Goal: Task Accomplishment & Management: Manage account settings

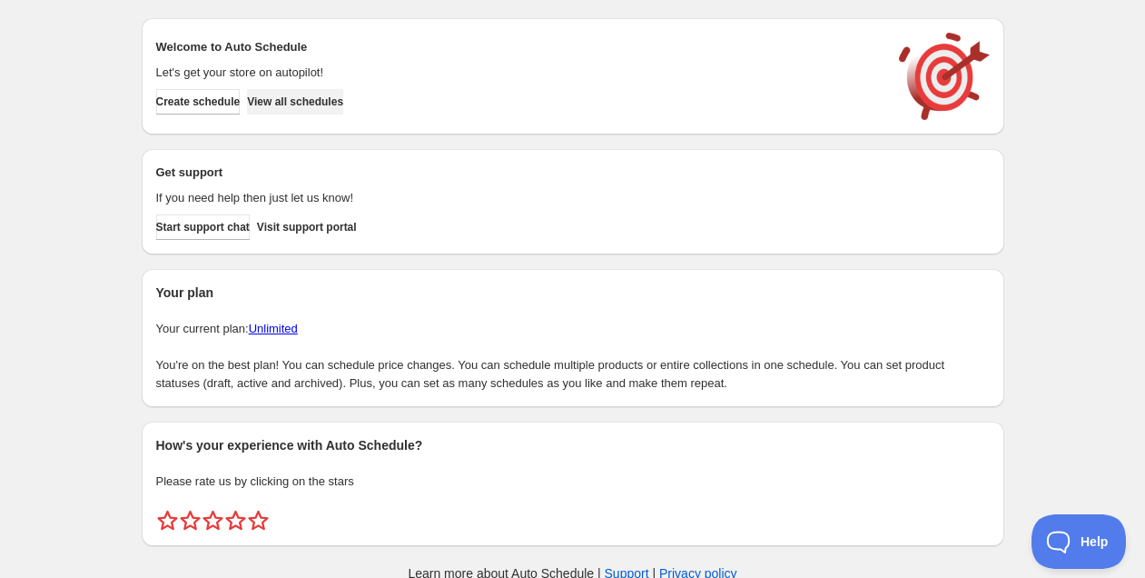
click at [302, 94] on button "View all schedules" at bounding box center [295, 101] width 96 height 25
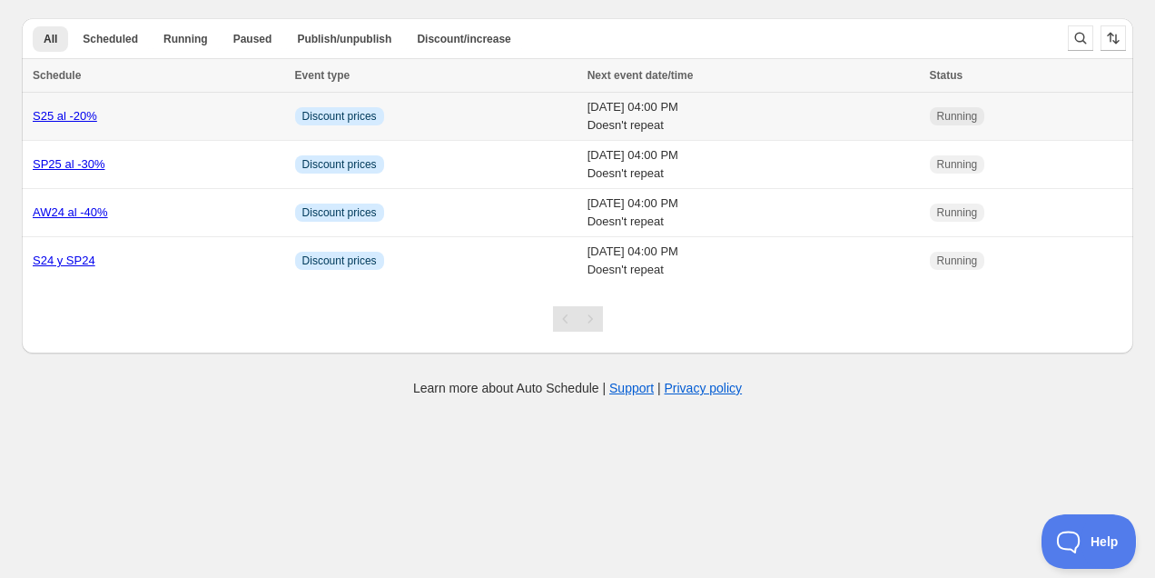
click at [83, 119] on link "S25 al -20%" at bounding box center [65, 116] width 64 height 14
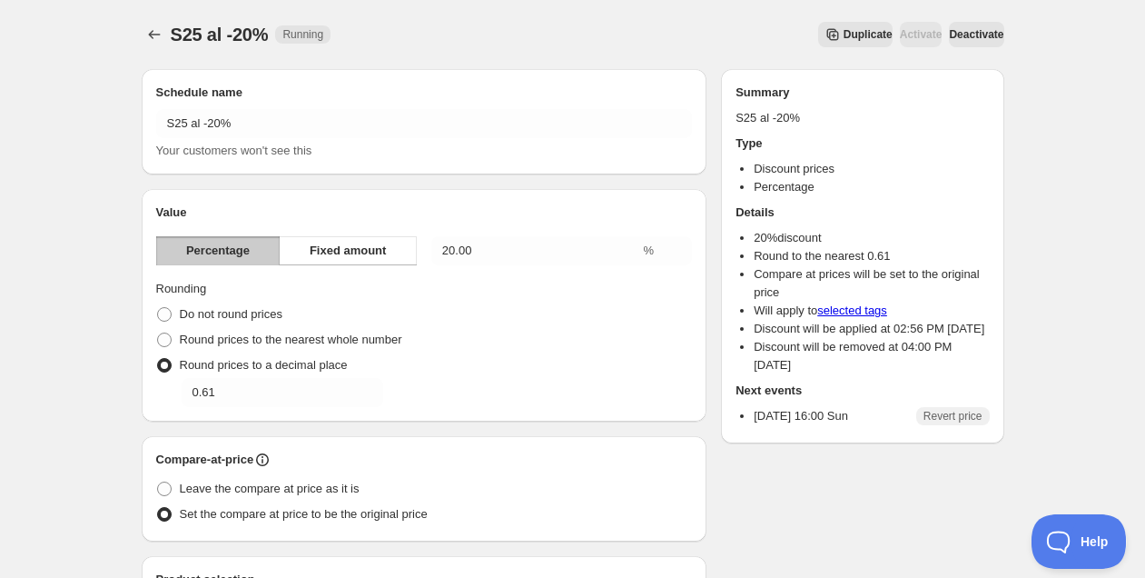
click at [966, 38] on span "Deactivate" at bounding box center [976, 34] width 54 height 15
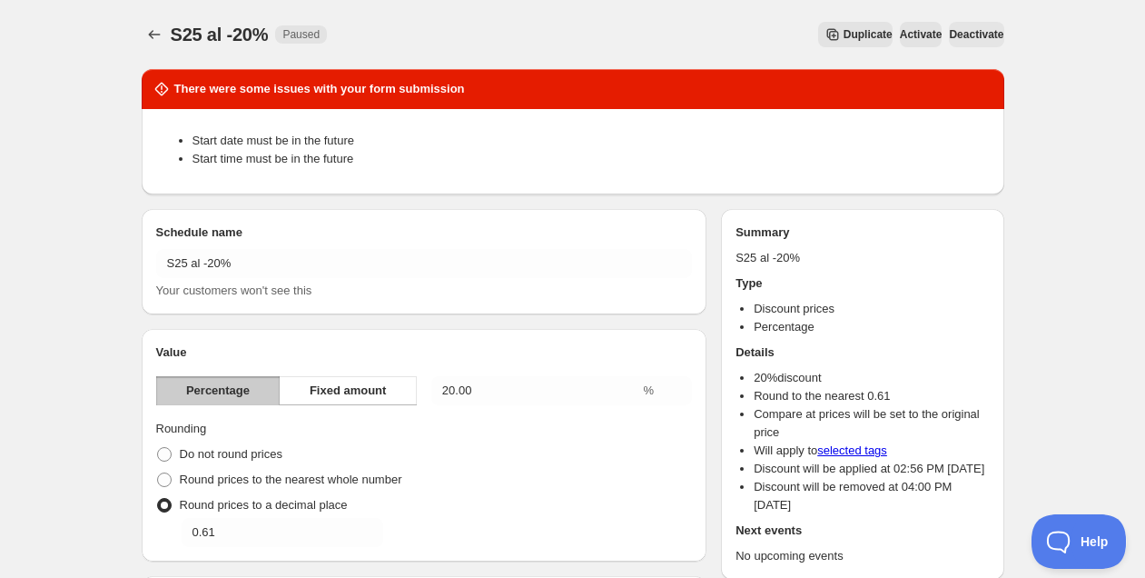
scroll to position [1068, 0]
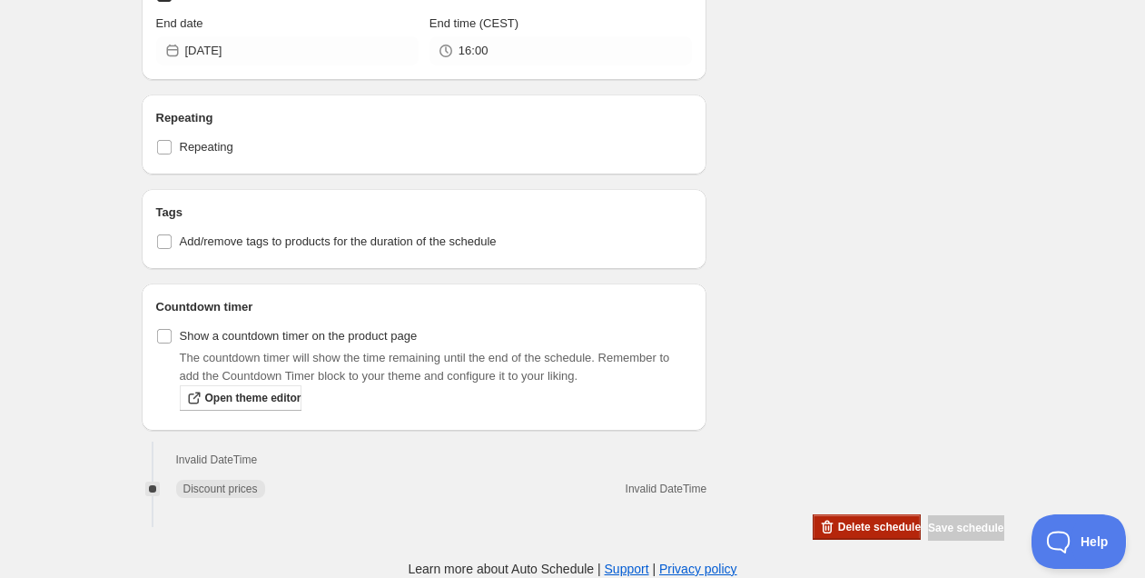
click at [838, 530] on span "Delete schedule" at bounding box center [879, 527] width 83 height 15
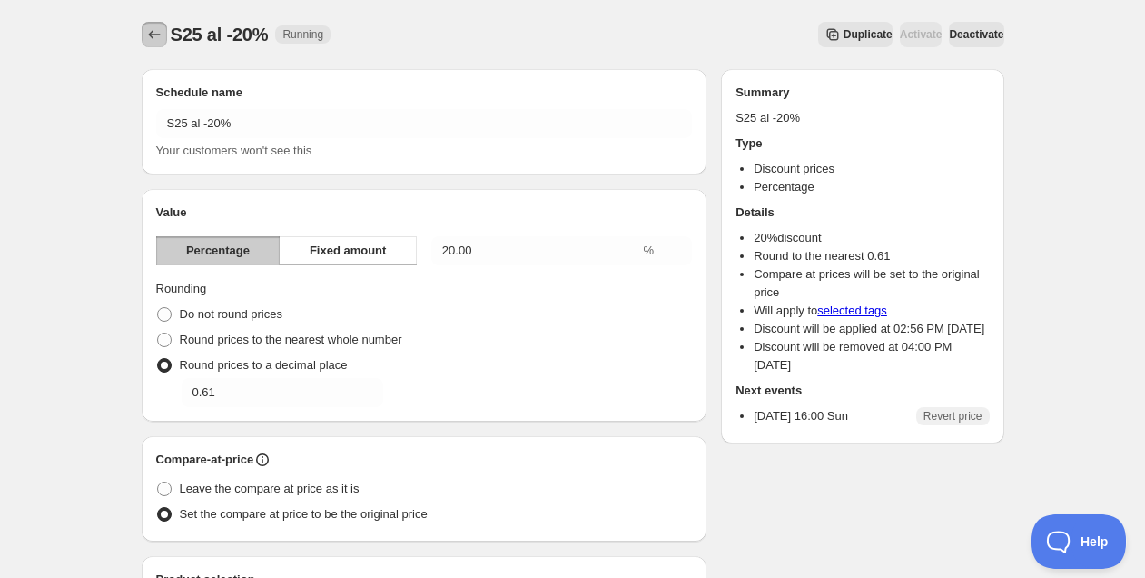
click at [147, 33] on icon "Schedules" at bounding box center [154, 34] width 18 height 18
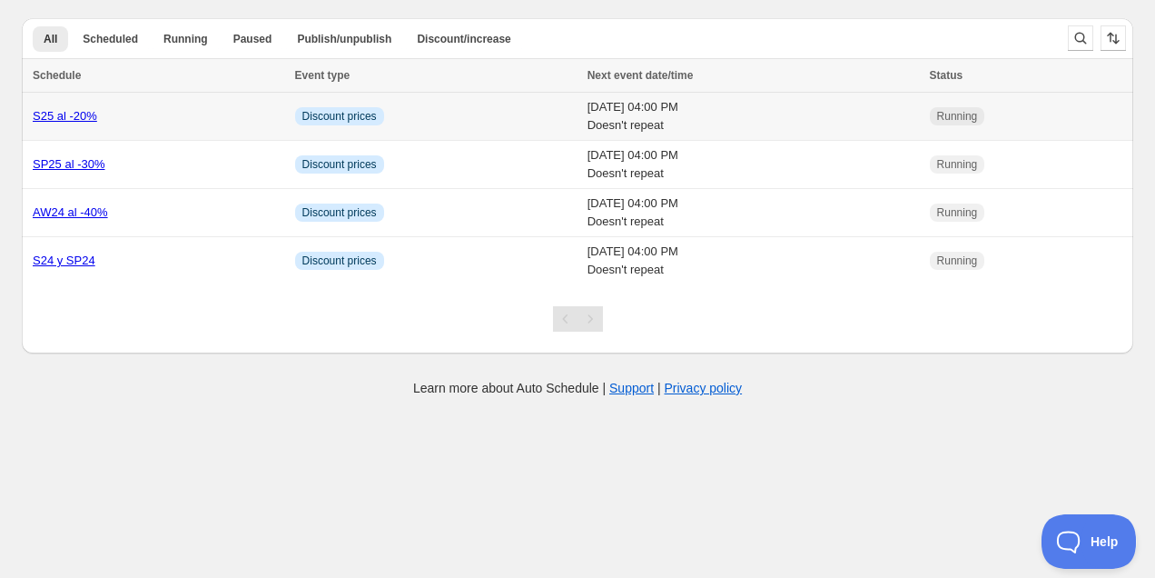
click at [89, 114] on link "S25 al -20%" at bounding box center [65, 116] width 64 height 14
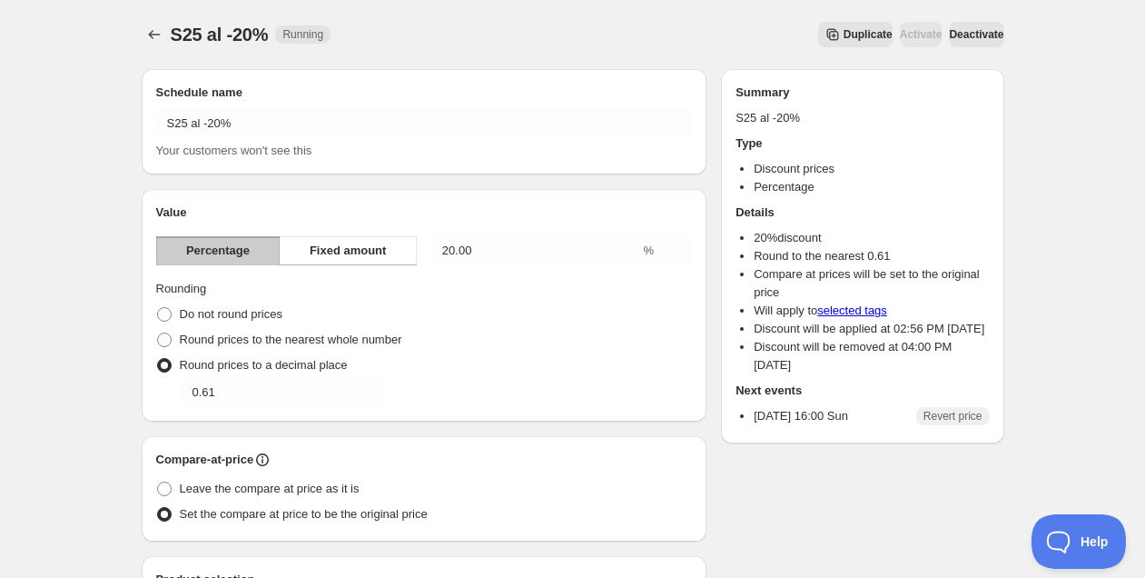
click at [949, 33] on span "Deactivate" at bounding box center [976, 34] width 54 height 15
type input "2025-09-05"
type input "11:30"
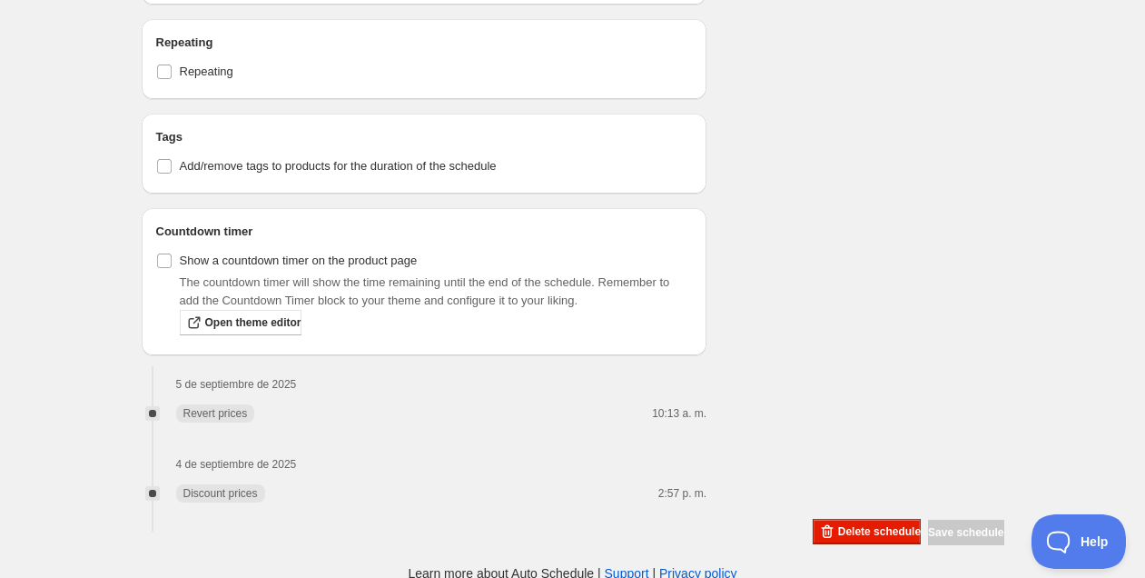
scroll to position [979, 0]
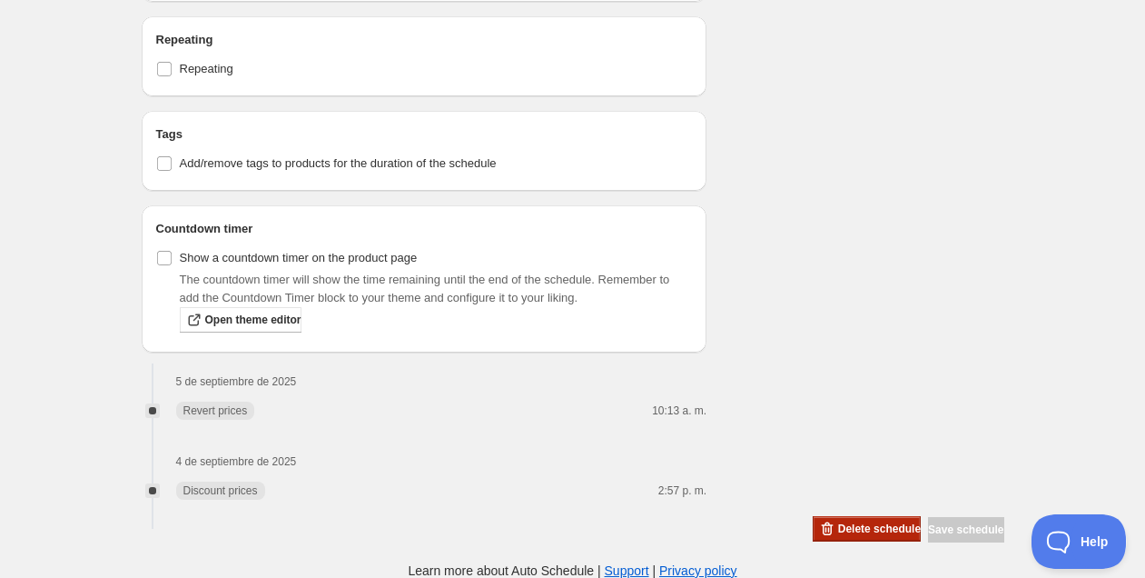
click at [843, 530] on span "Delete schedule" at bounding box center [879, 528] width 83 height 15
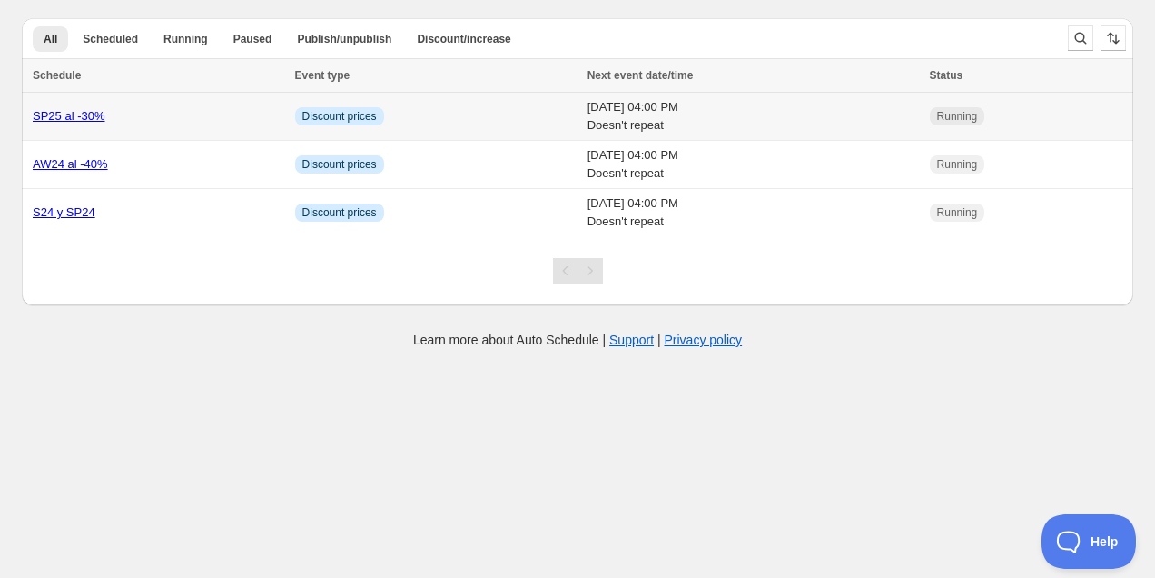
click at [63, 116] on link "SP25 al -30%" at bounding box center [69, 116] width 73 height 14
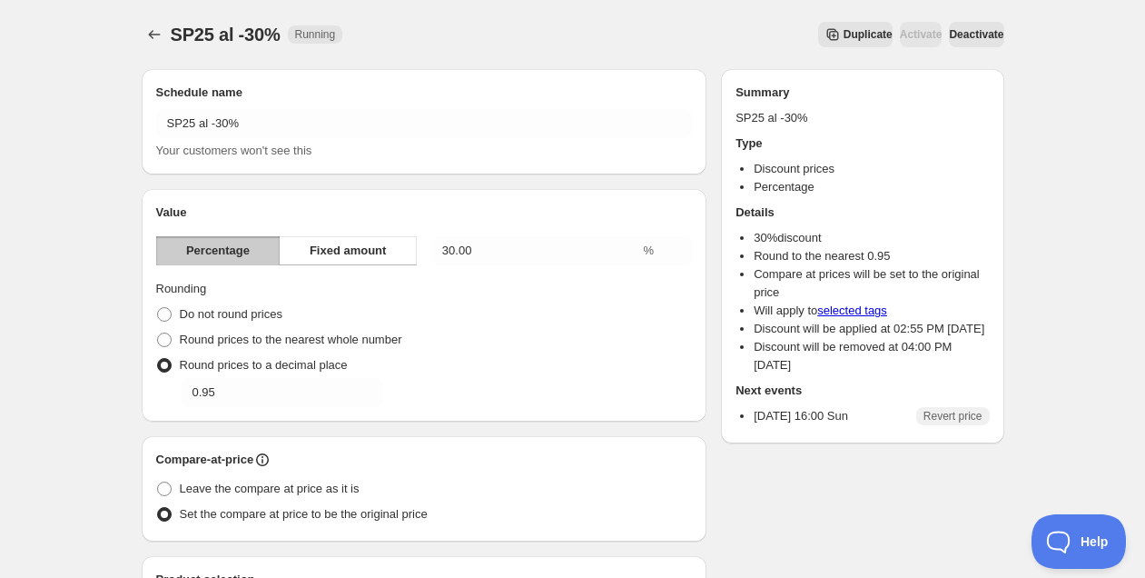
click at [975, 32] on span "Deactivate" at bounding box center [976, 34] width 54 height 15
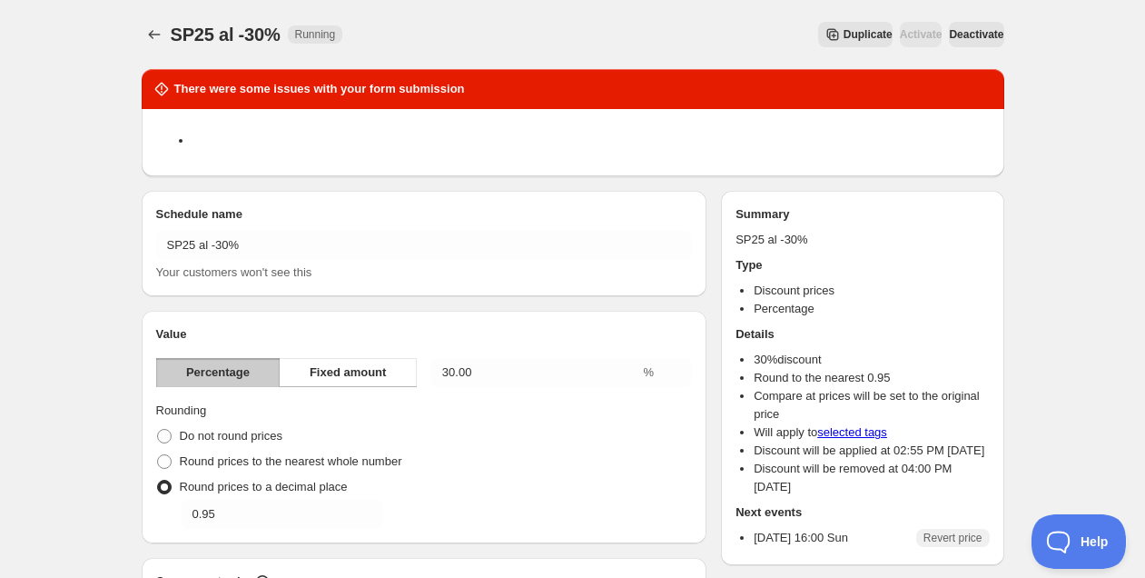
click at [956, 29] on span "Deactivate" at bounding box center [976, 34] width 54 height 15
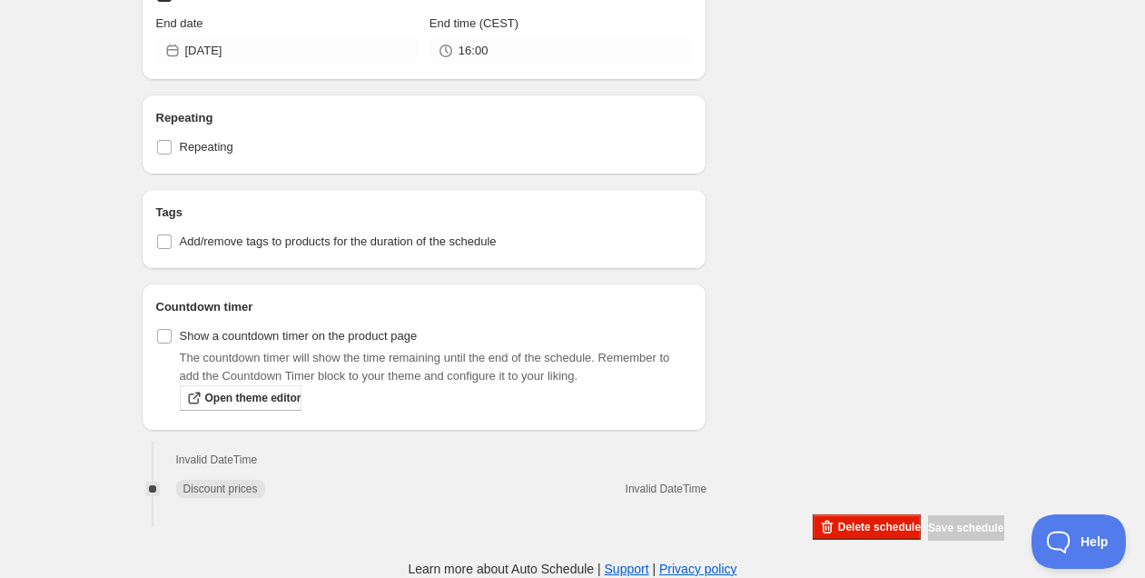
scroll to position [1028, 0]
click at [839, 527] on span "Delete schedule" at bounding box center [879, 527] width 83 height 15
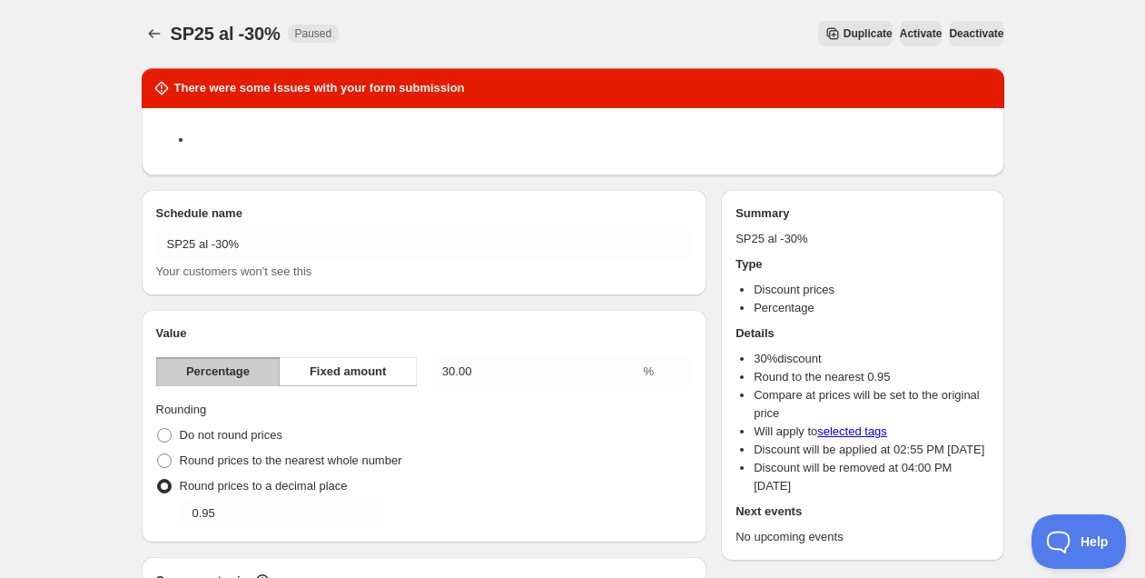
scroll to position [0, 0]
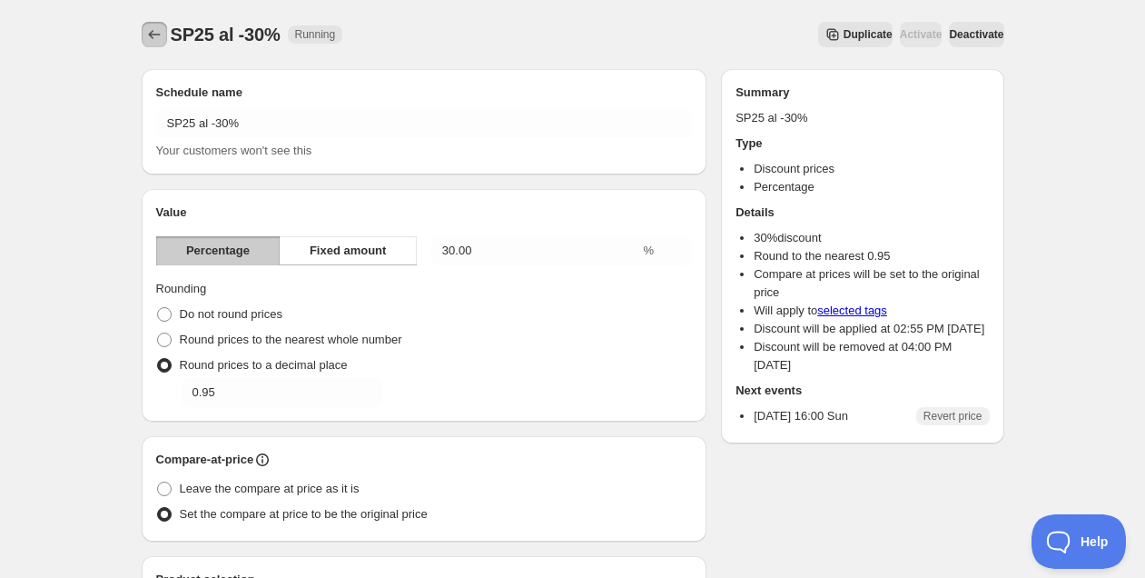
click at [143, 35] on button "Schedules" at bounding box center [154, 34] width 25 height 25
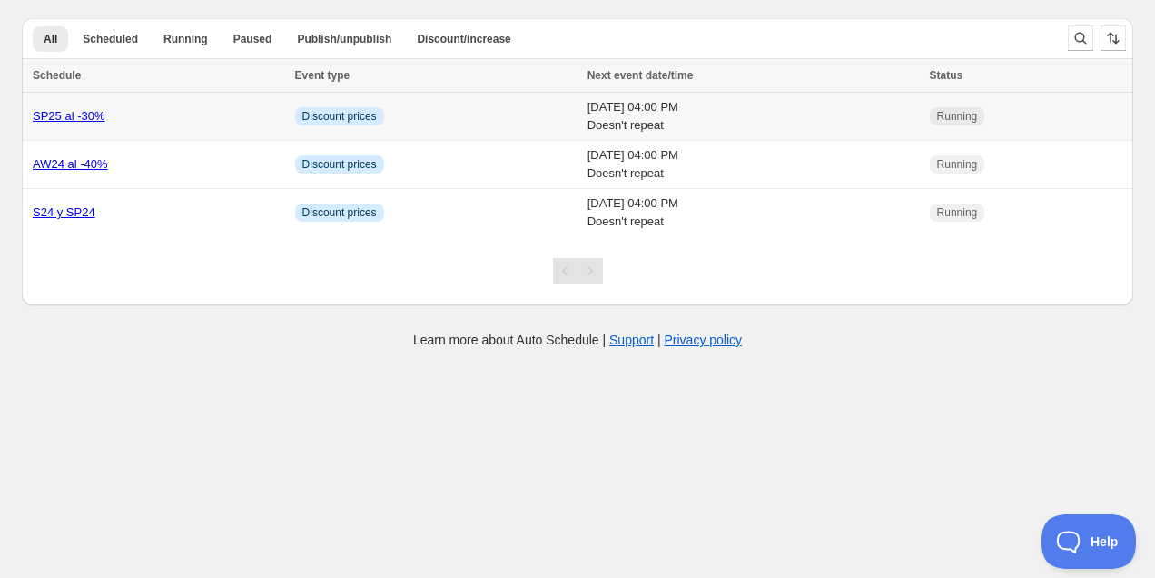
click at [79, 114] on link "SP25 al -30%" at bounding box center [69, 116] width 73 height 14
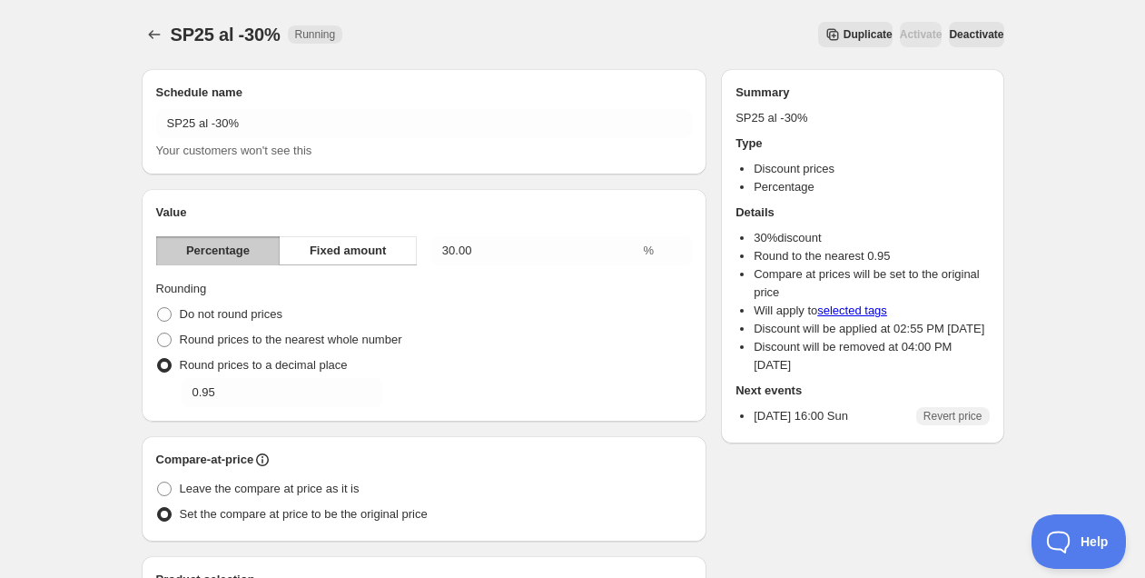
click at [968, 36] on span "Deactivate" at bounding box center [976, 34] width 54 height 15
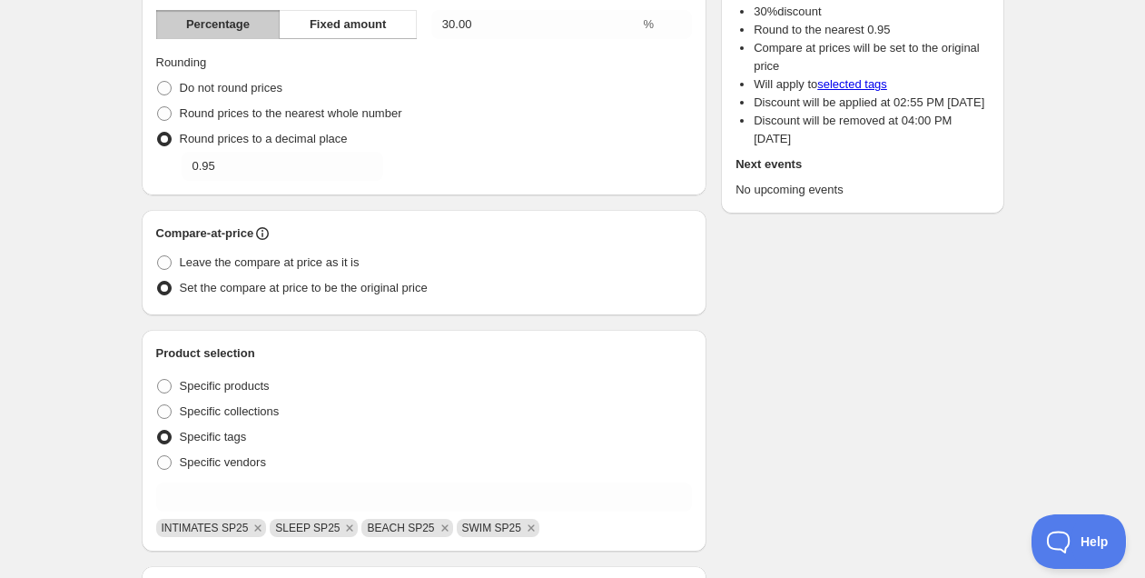
scroll to position [1108, 0]
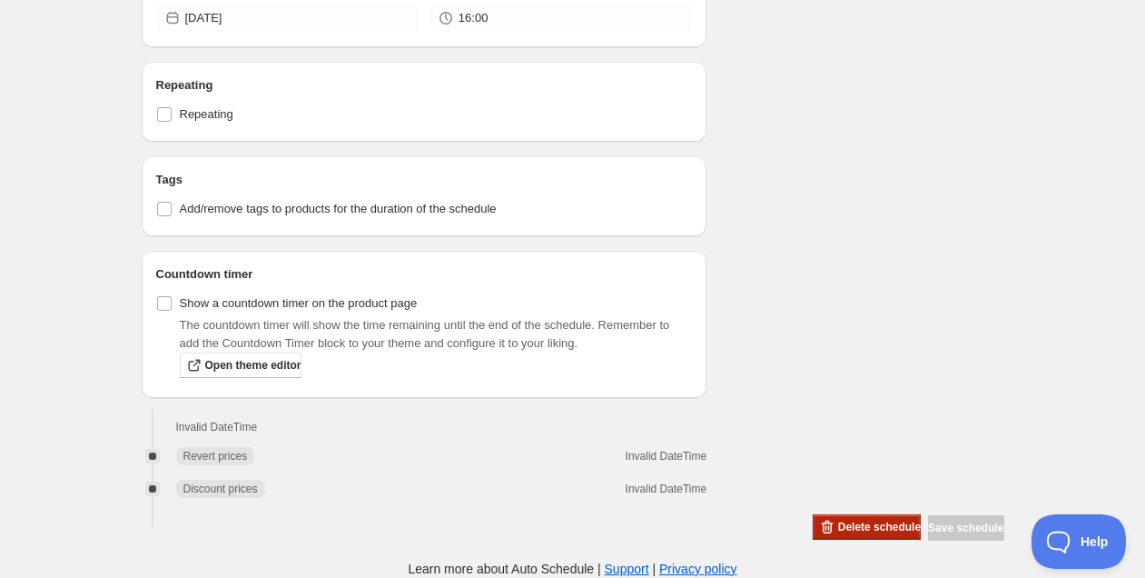
click at [865, 533] on span "Delete schedule" at bounding box center [879, 527] width 83 height 15
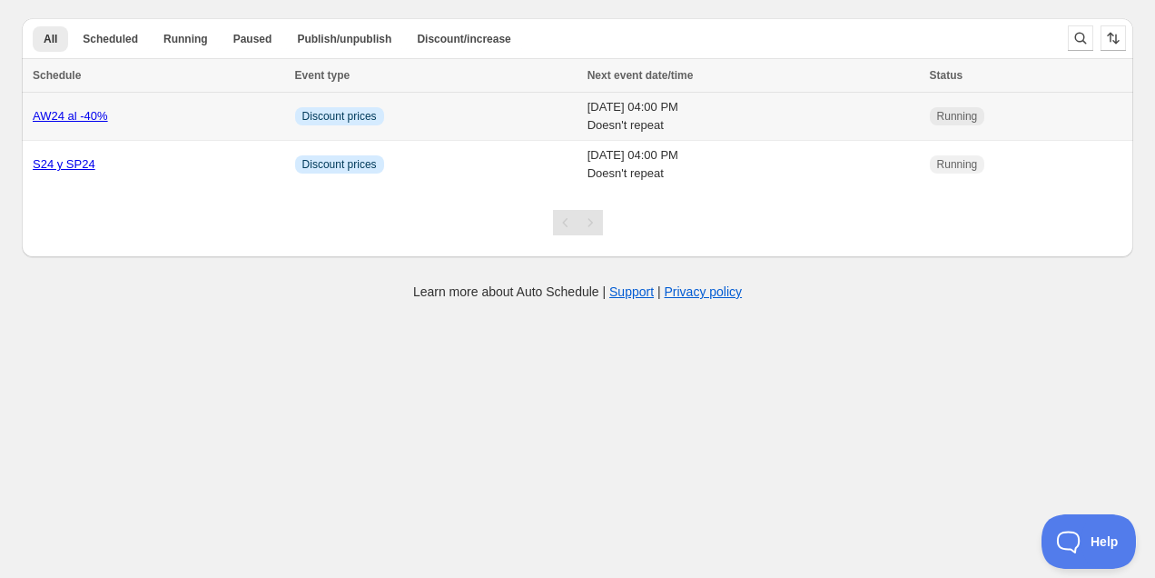
click at [85, 112] on link "AW24 al -40%" at bounding box center [70, 116] width 75 height 14
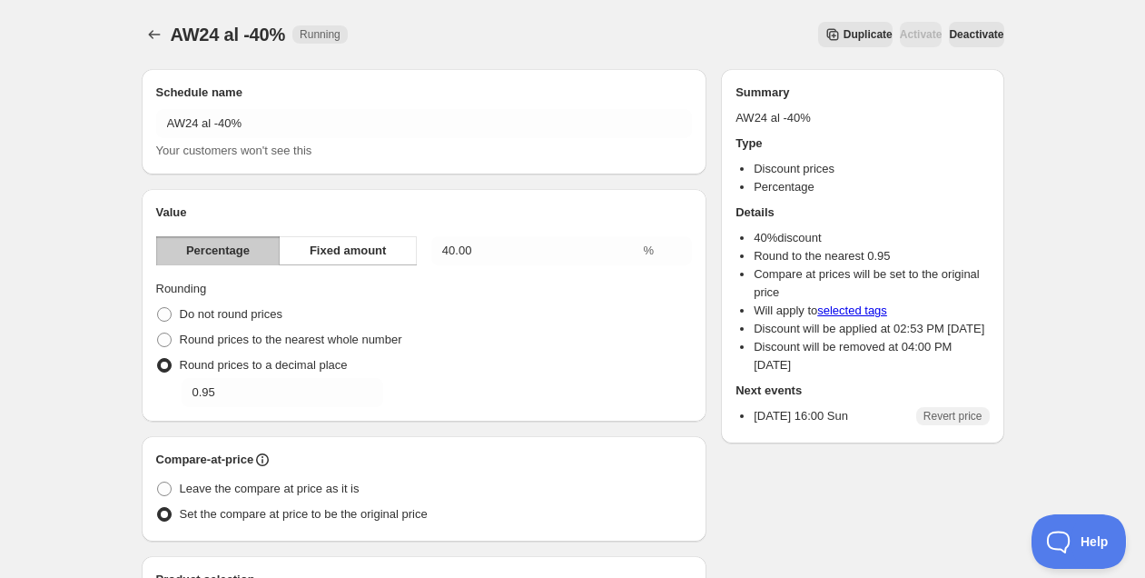
click at [966, 32] on span "Deactivate" at bounding box center [976, 34] width 54 height 15
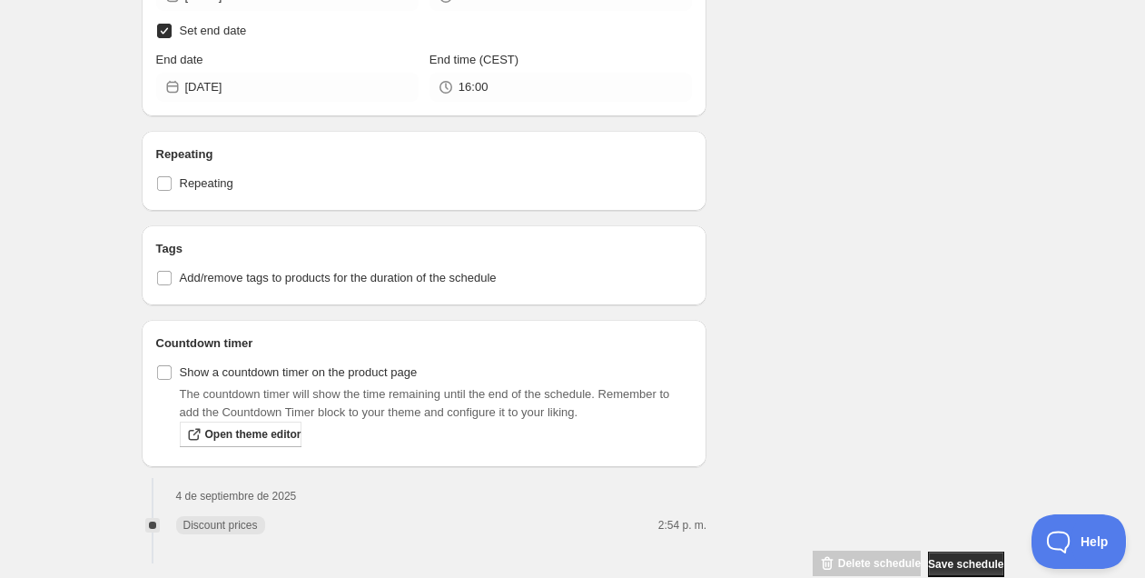
scroll to position [868, 0]
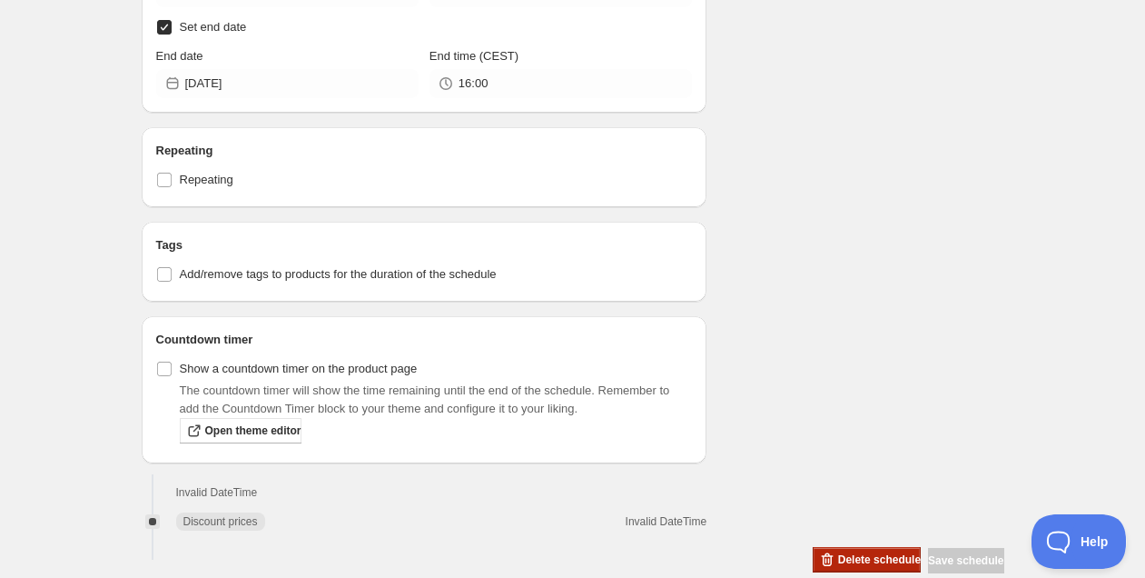
click at [855, 559] on button "Delete schedule" at bounding box center [867, 559] width 108 height 25
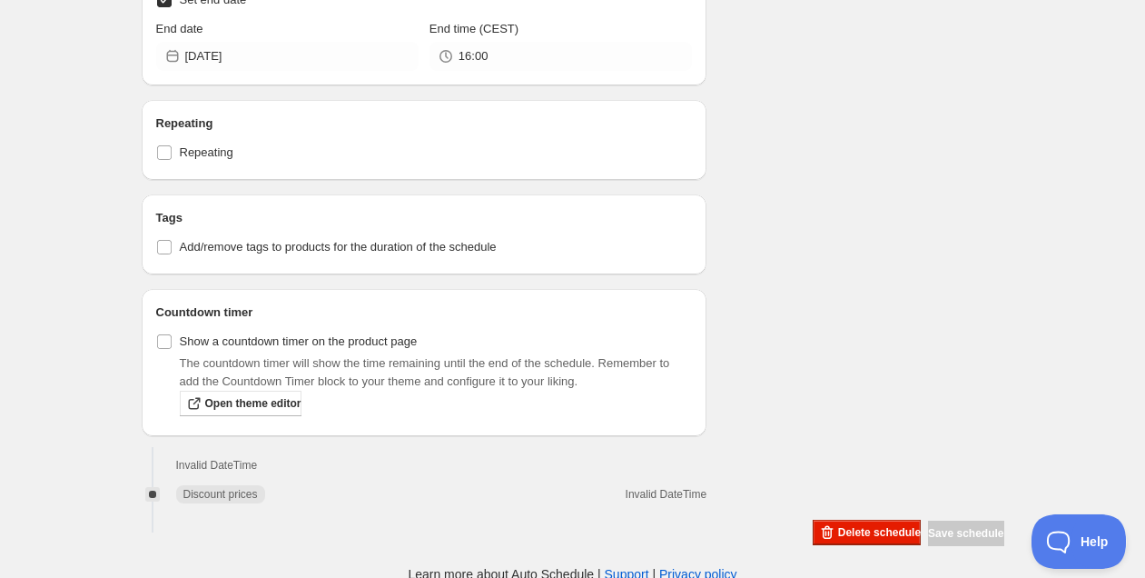
scroll to position [907, 0]
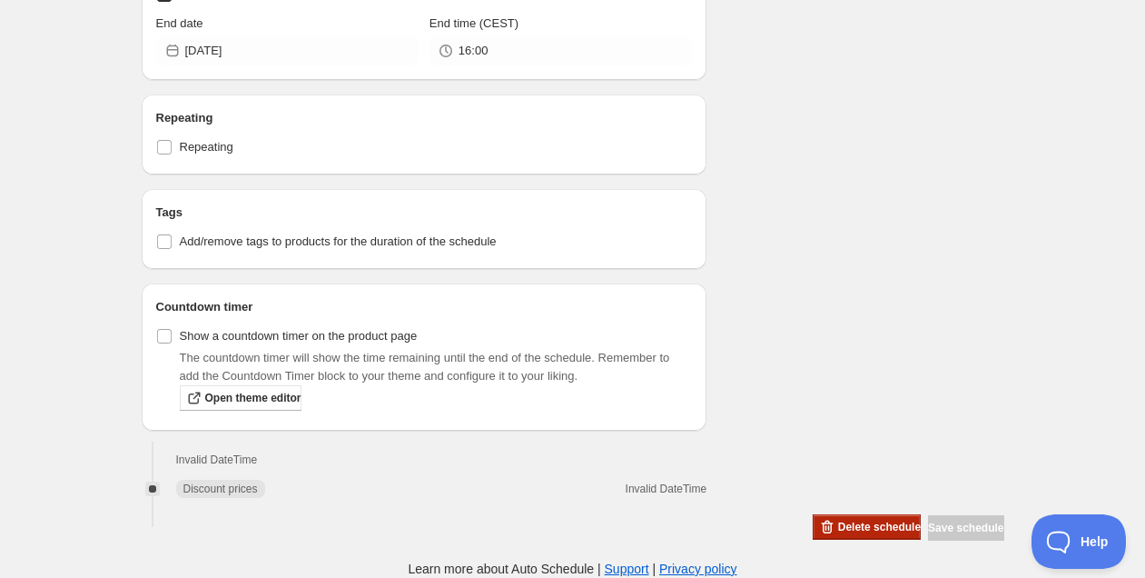
click at [869, 520] on button "Delete schedule" at bounding box center [867, 526] width 108 height 25
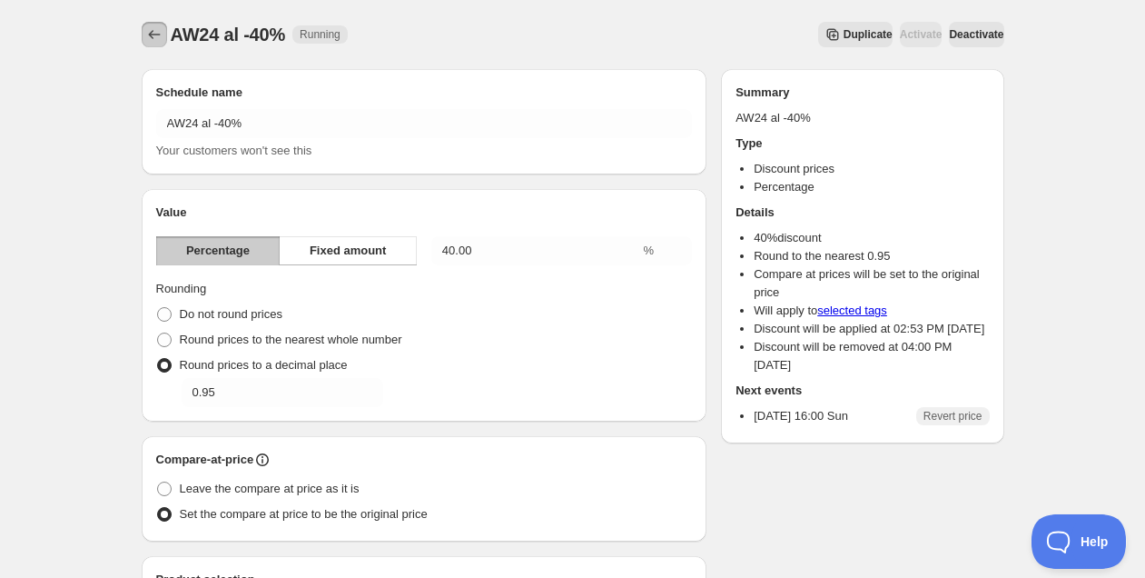
click at [145, 42] on icon "Schedules" at bounding box center [154, 34] width 18 height 18
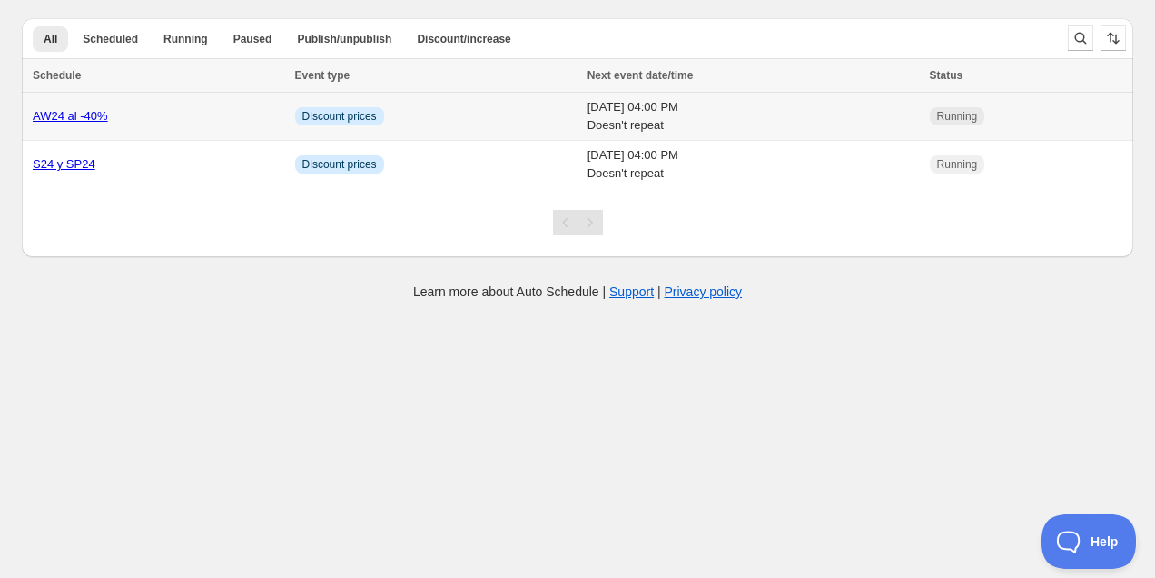
click at [86, 115] on link "AW24 al -40%" at bounding box center [70, 116] width 75 height 14
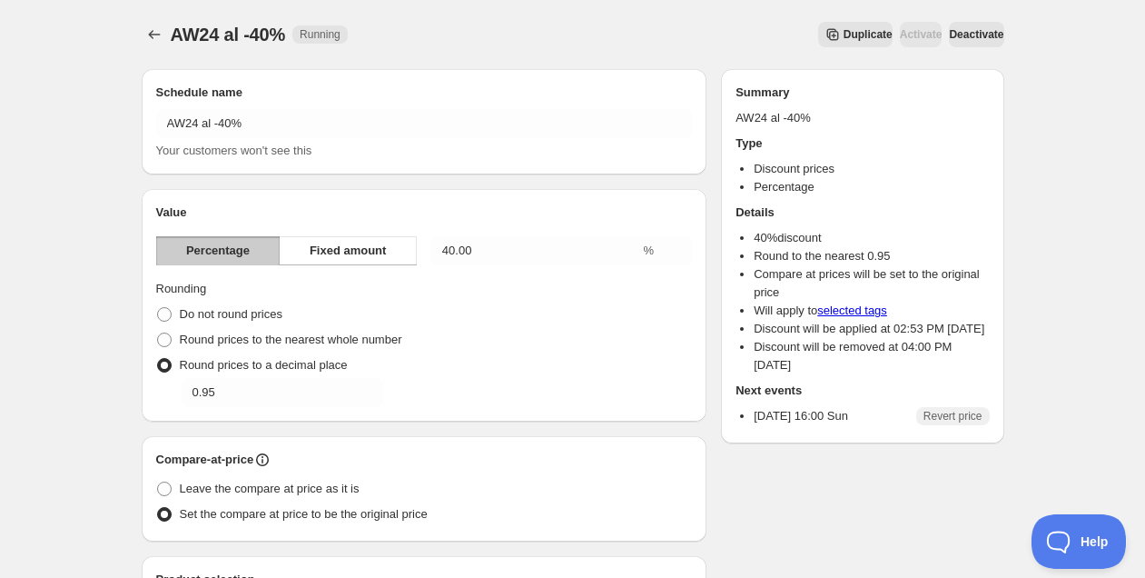
click at [964, 40] on span "Deactivate" at bounding box center [976, 34] width 54 height 15
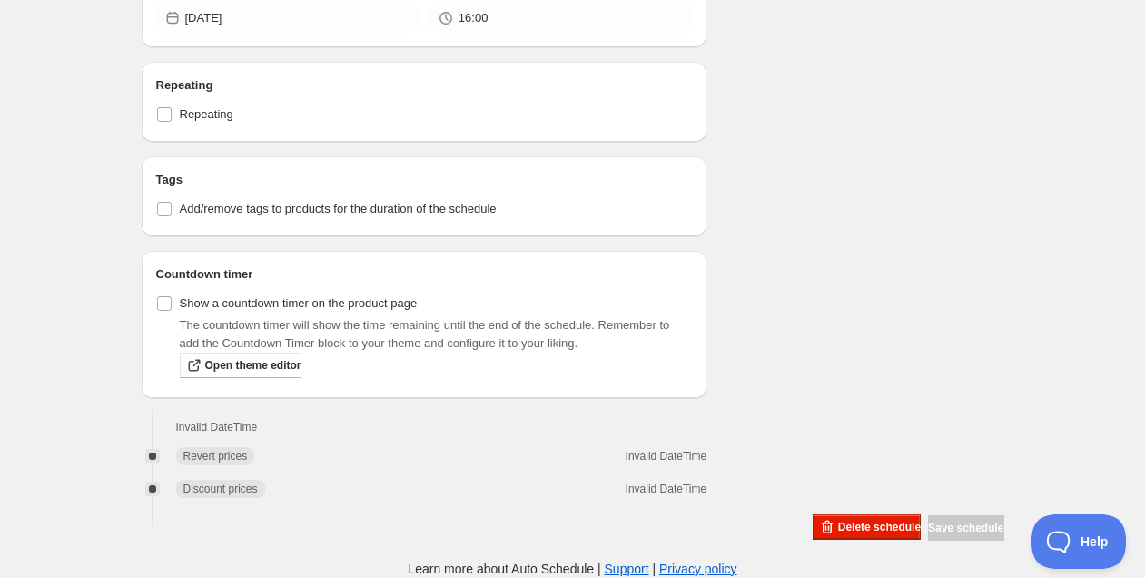
scroll to position [946, 0]
click at [839, 525] on span "Delete schedule" at bounding box center [879, 527] width 83 height 15
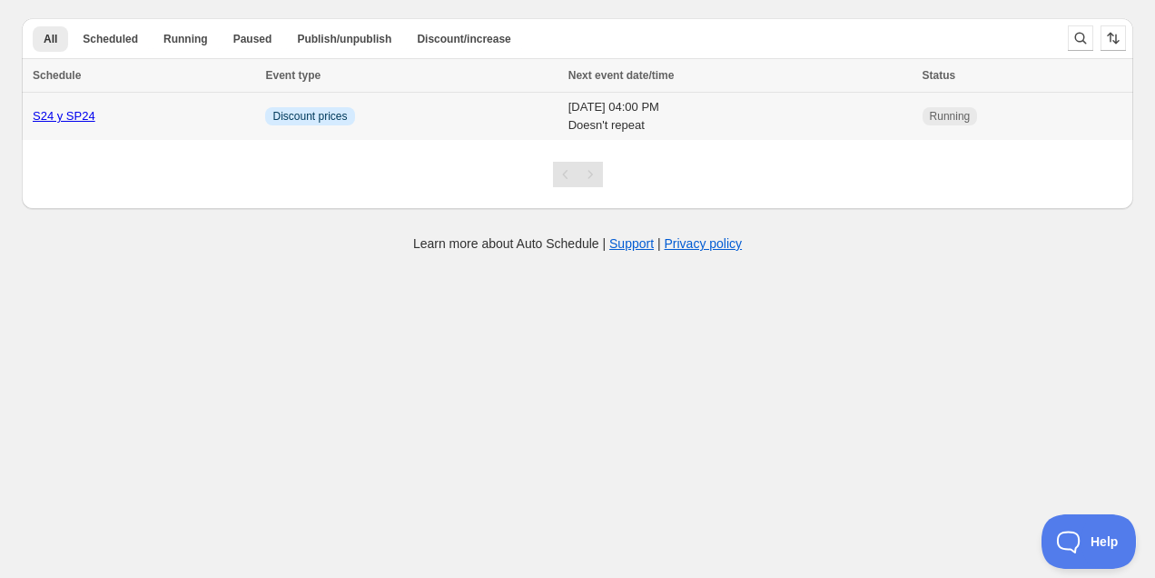
click at [69, 122] on link "S24 y SP24" at bounding box center [64, 116] width 63 height 14
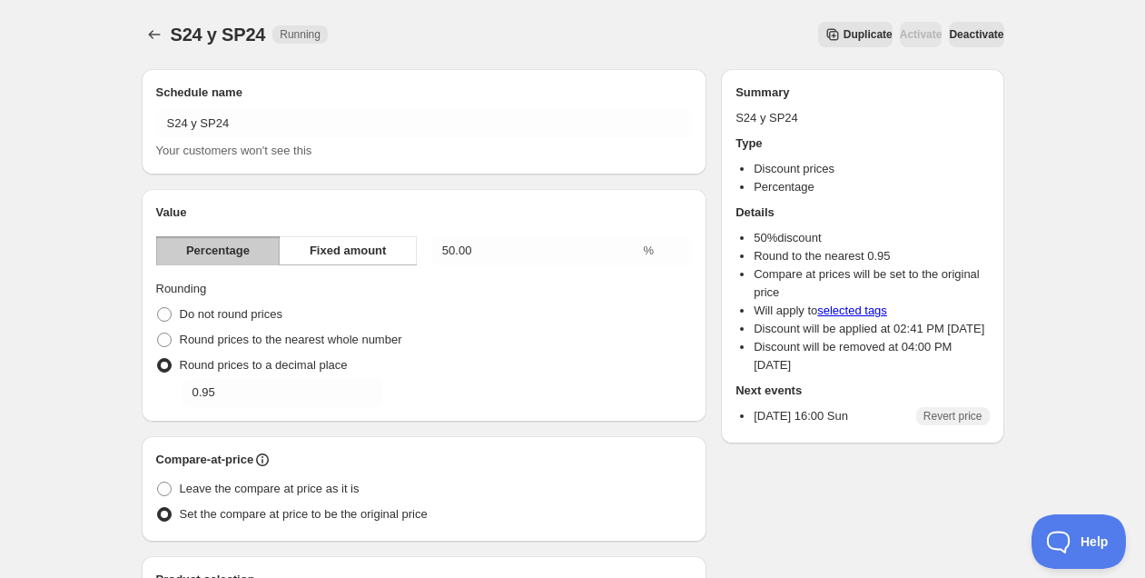
click at [986, 31] on span "Deactivate" at bounding box center [976, 34] width 54 height 15
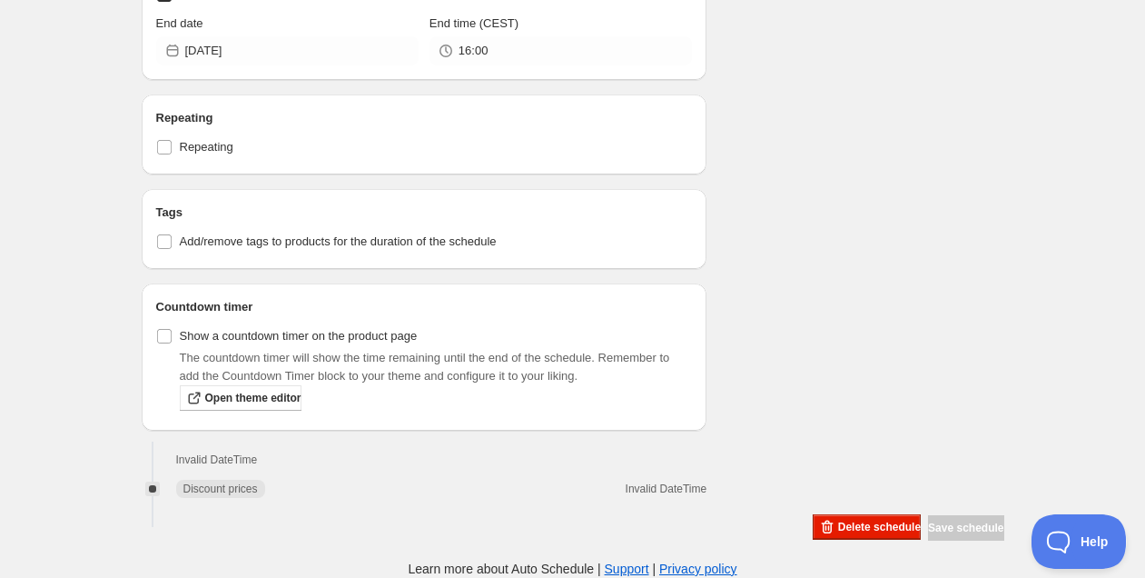
scroll to position [929, 0]
click at [872, 528] on span "Delete schedule" at bounding box center [879, 527] width 83 height 15
click at [846, 530] on span "Delete schedule" at bounding box center [879, 527] width 83 height 15
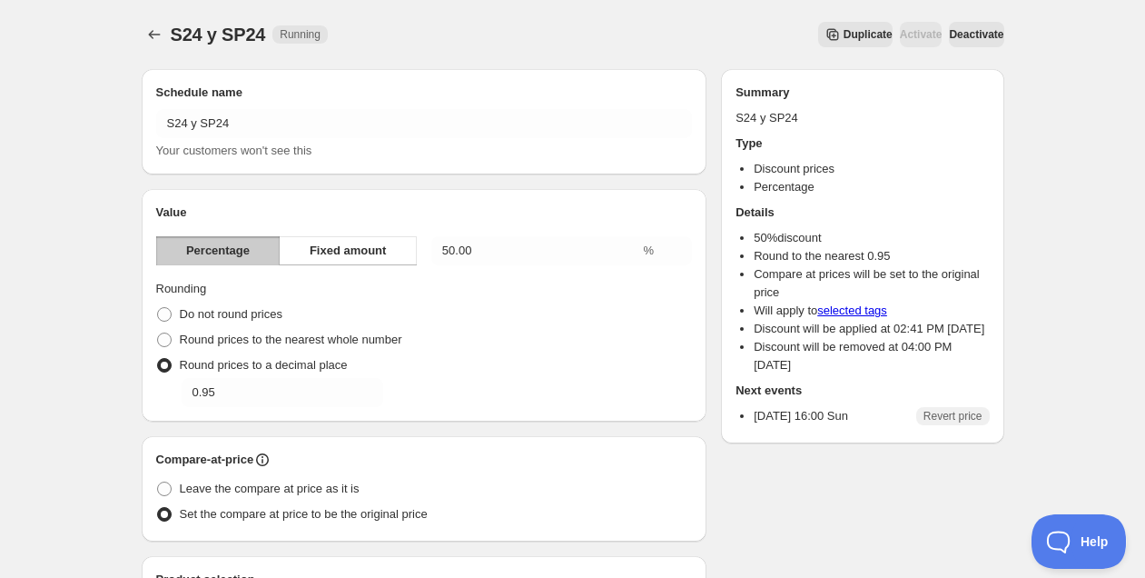
click at [975, 40] on span "Deactivate" at bounding box center [976, 34] width 54 height 15
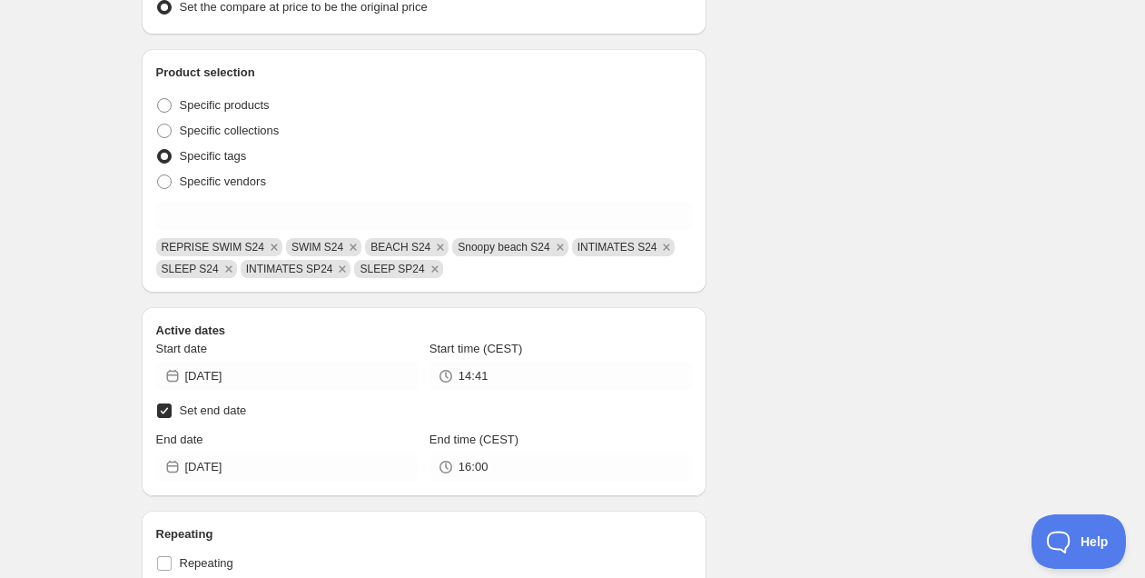
scroll to position [969, 0]
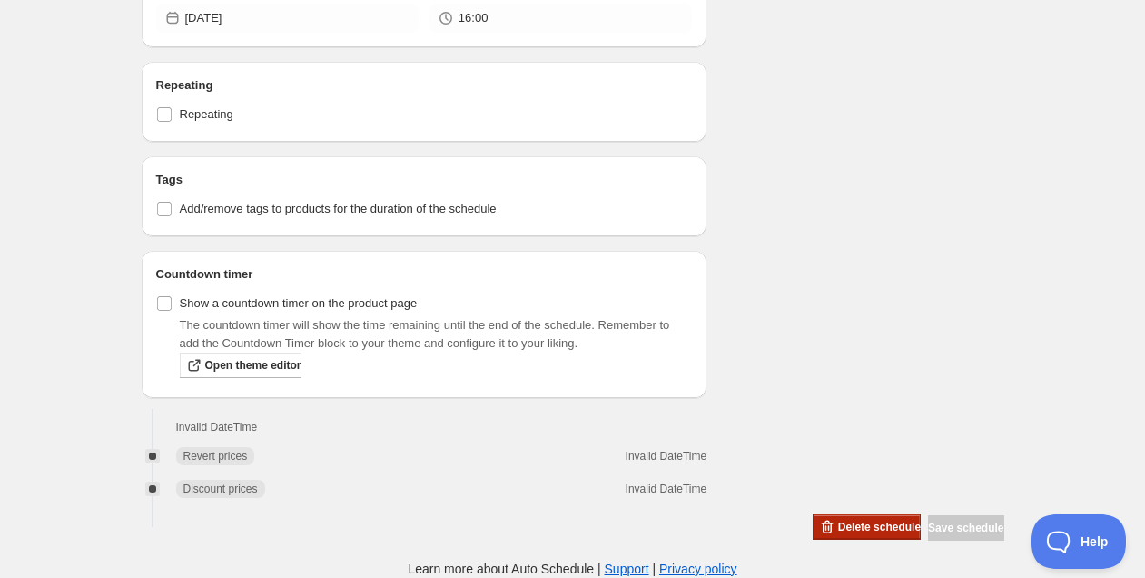
click at [853, 526] on span "Delete schedule" at bounding box center [879, 527] width 83 height 15
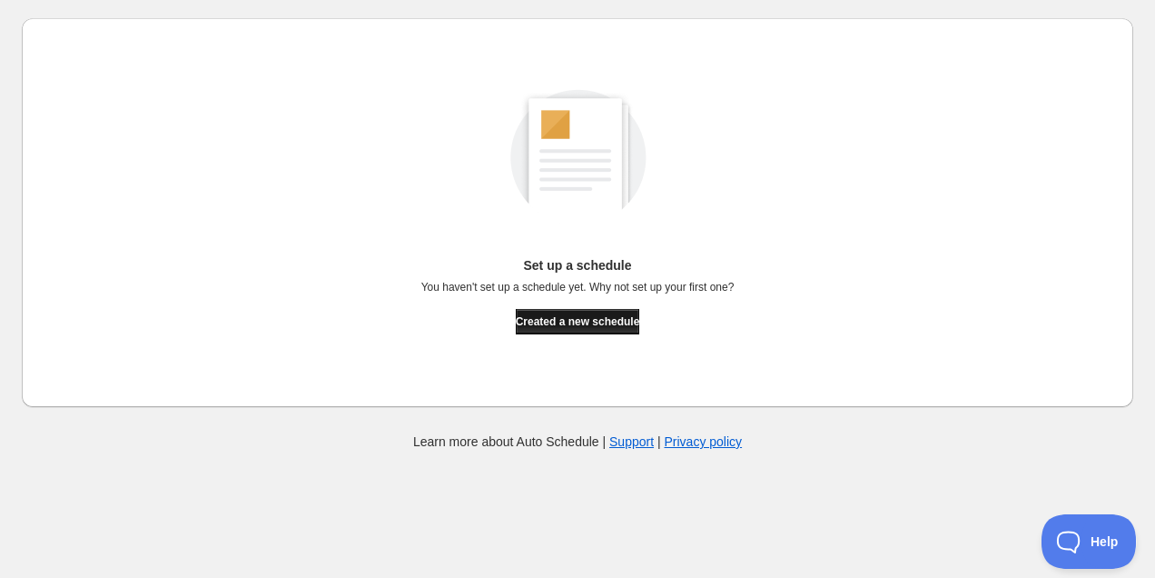
click at [594, 323] on span "Created a new schedule" at bounding box center [578, 321] width 124 height 15
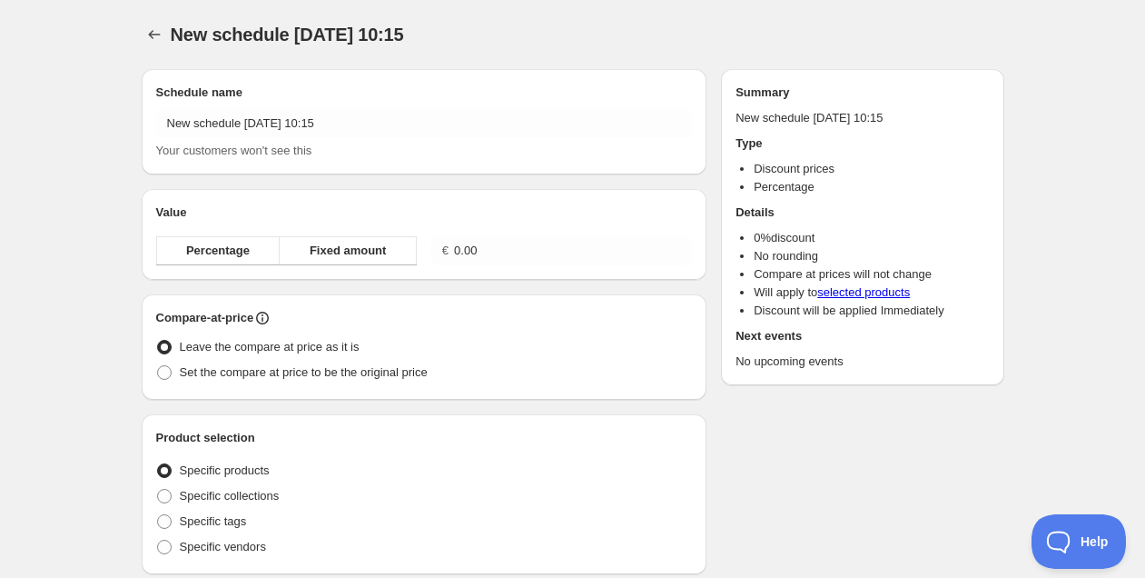
radio input "true"
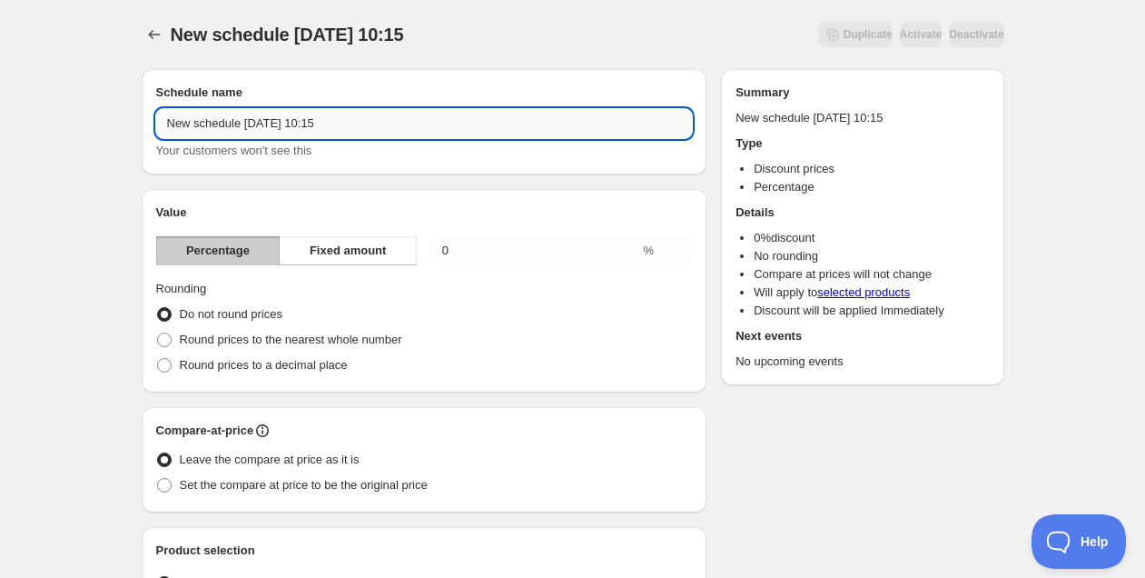
click at [375, 124] on input "New schedule Sep 05 2025 10:15" at bounding box center [424, 123] width 537 height 29
type input "S24 al -50%"
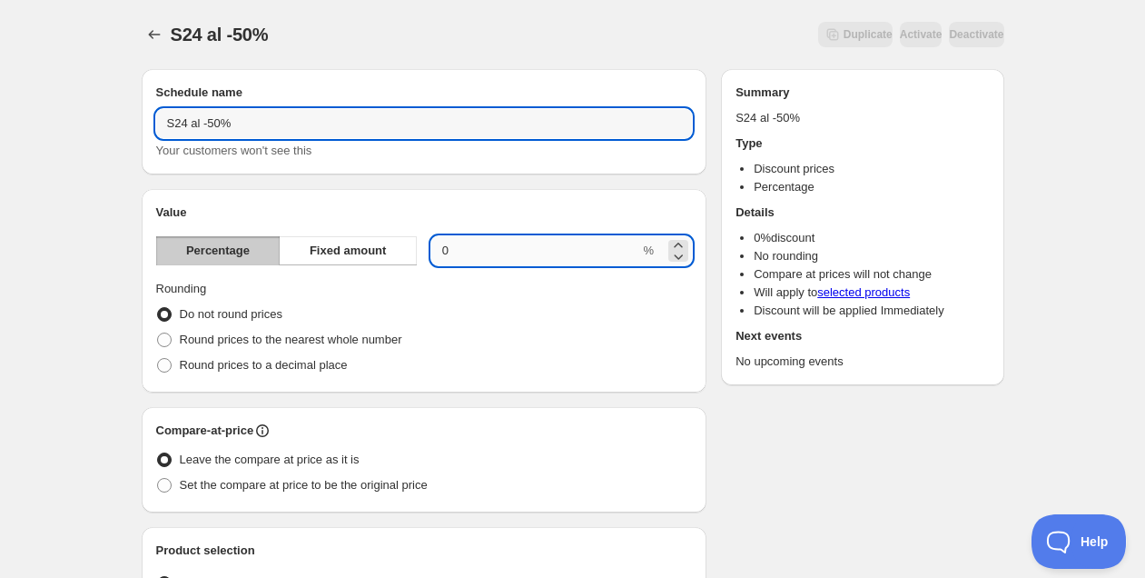
click at [493, 253] on input "0.00" at bounding box center [535, 250] width 209 height 29
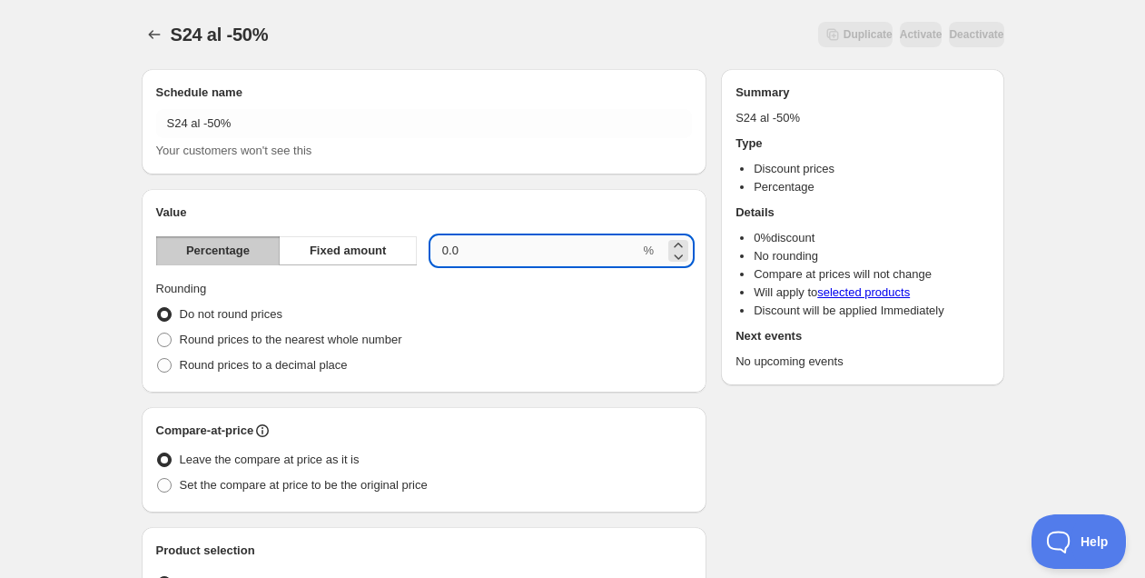
type input "0"
type input "50"
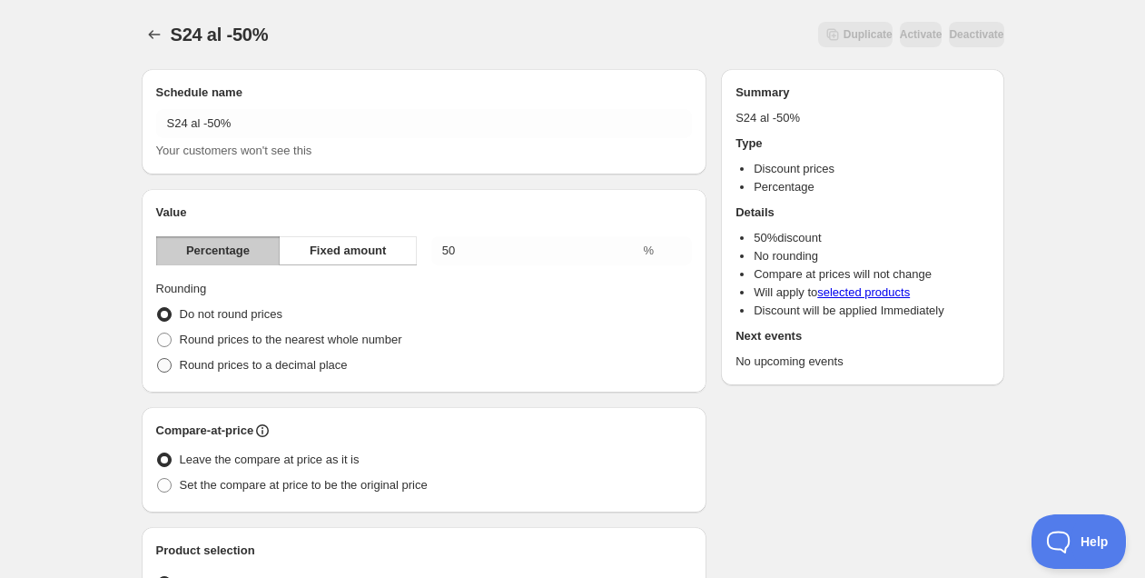
click at [311, 369] on span "Round prices to a decimal place" at bounding box center [264, 365] width 168 height 14
click at [158, 359] on input "Round prices to a decimal place" at bounding box center [157, 358] width 1 height 1
radio input "true"
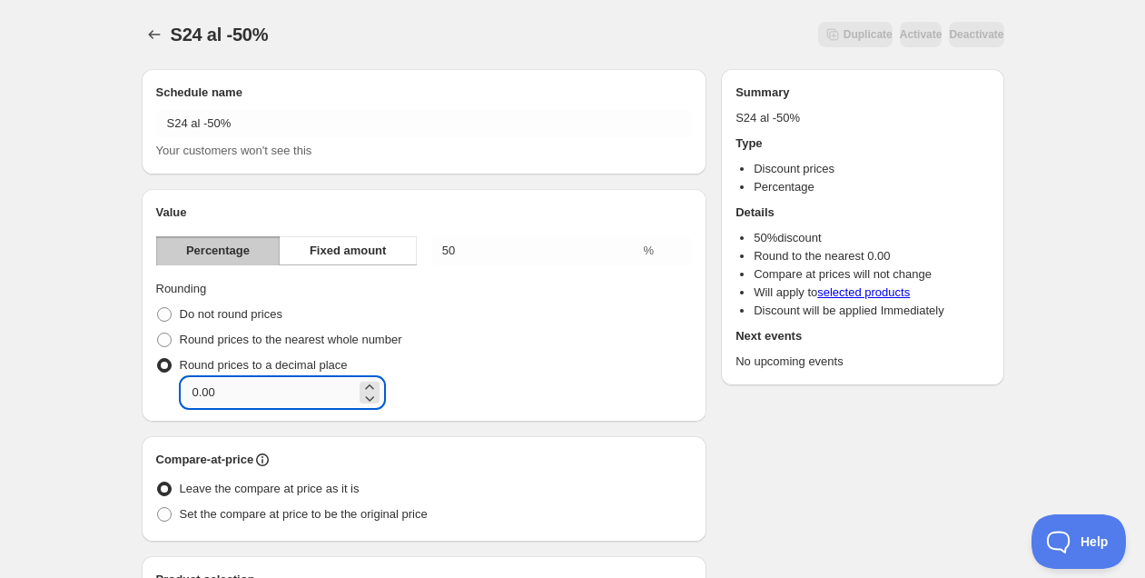
click at [253, 389] on input "0.00" at bounding box center [269, 392] width 174 height 29
type input "0.95"
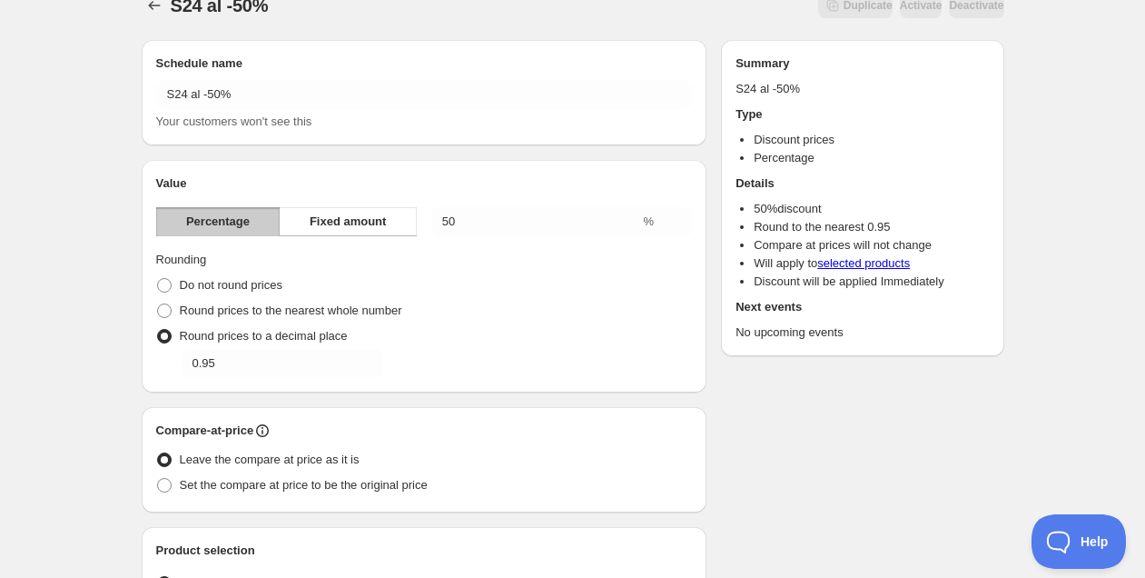
scroll to position [31, 0]
drag, startPoint x: 264, startPoint y: 481, endPoint x: 402, endPoint y: 470, distance: 138.5
click at [265, 481] on span "Set the compare at price to be the original price" at bounding box center [304, 483] width 248 height 14
click at [158, 477] on input "Set the compare at price to be the original price" at bounding box center [157, 476] width 1 height 1
radio input "true"
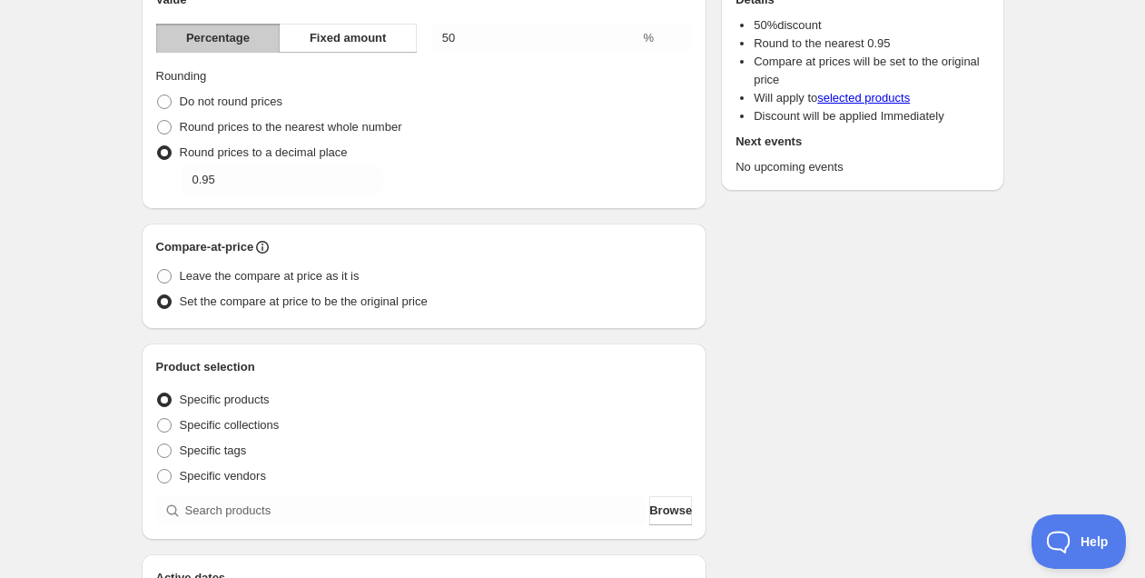
scroll to position [235, 0]
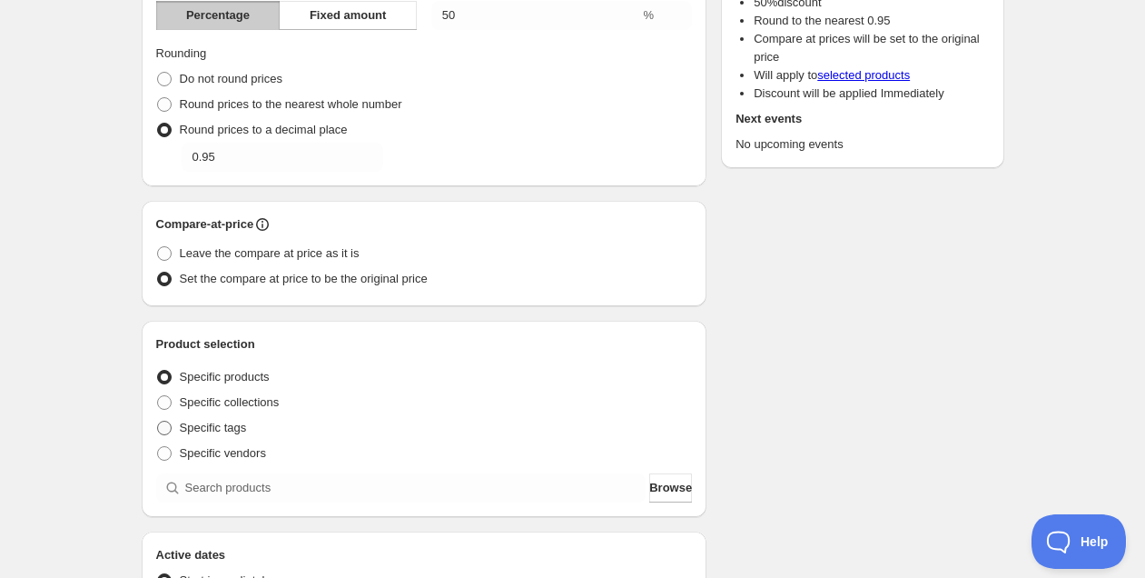
click at [214, 431] on span "Specific tags" at bounding box center [213, 428] width 67 height 14
click at [158, 421] on input "Specific tags" at bounding box center [157, 421] width 1 height 1
radio input "true"
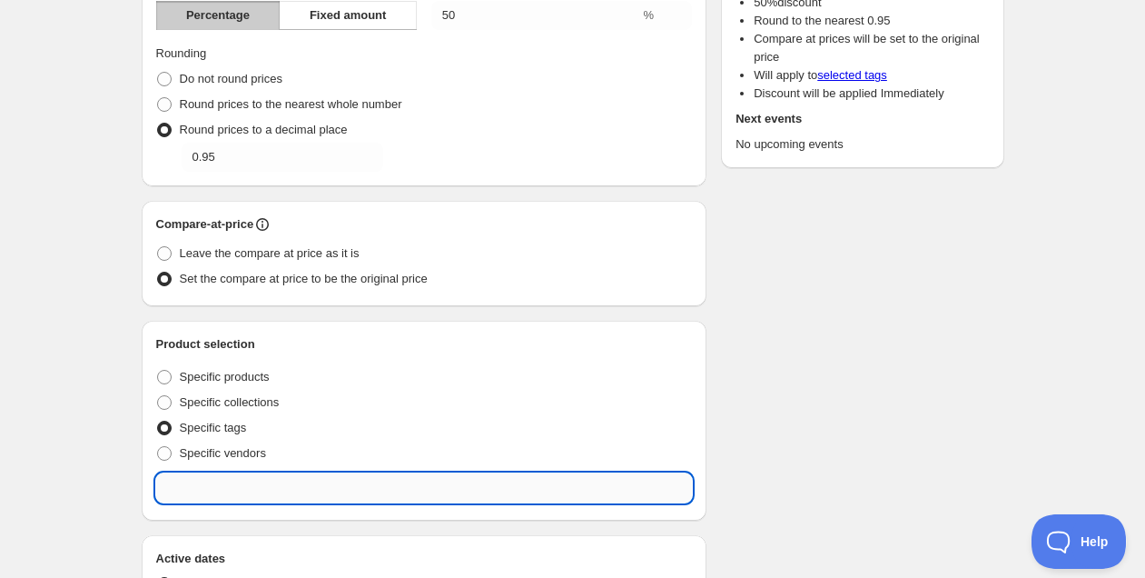
click at [279, 479] on input "text" at bounding box center [424, 487] width 537 height 29
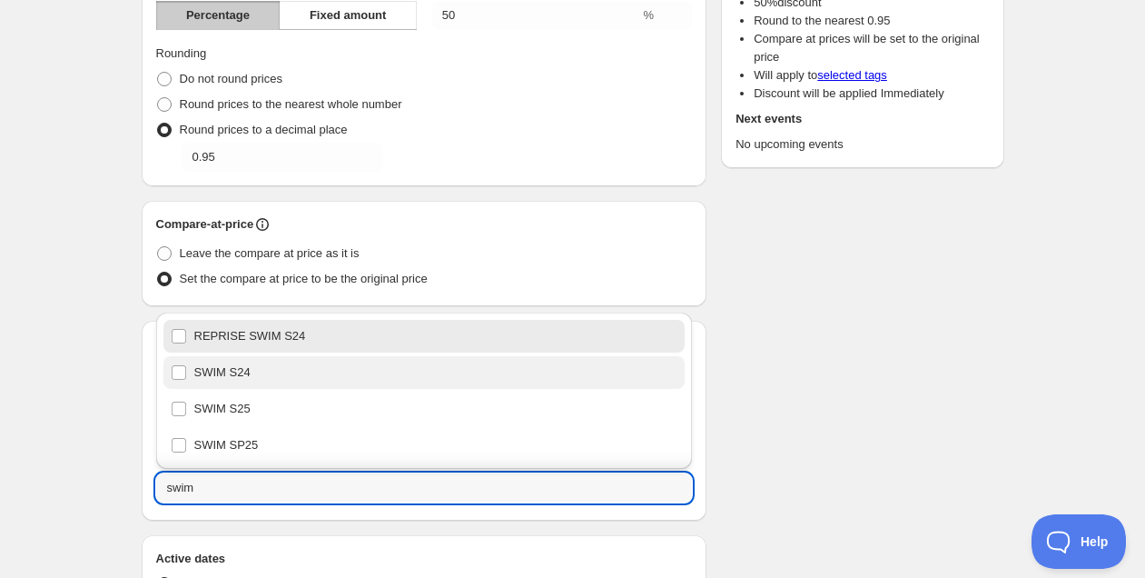
click at [266, 373] on div "SWIM S24" at bounding box center [425, 372] width 508 height 25
type input "REPRISE SWIM S24"
checkbox input "true"
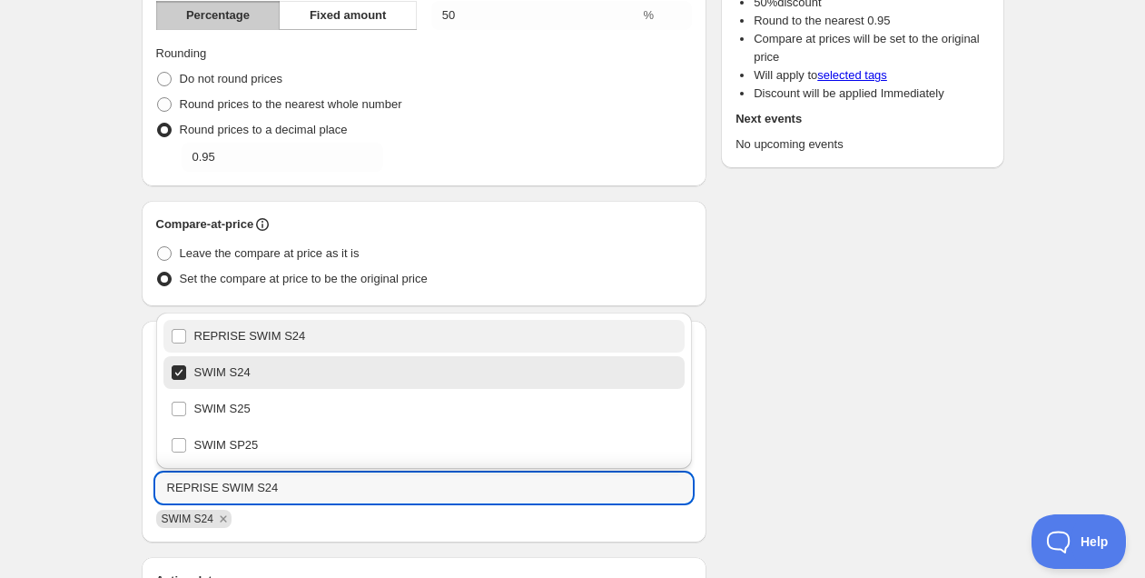
click at [275, 340] on div "REPRISE SWIM S24" at bounding box center [425, 335] width 508 height 25
checkbox input "true"
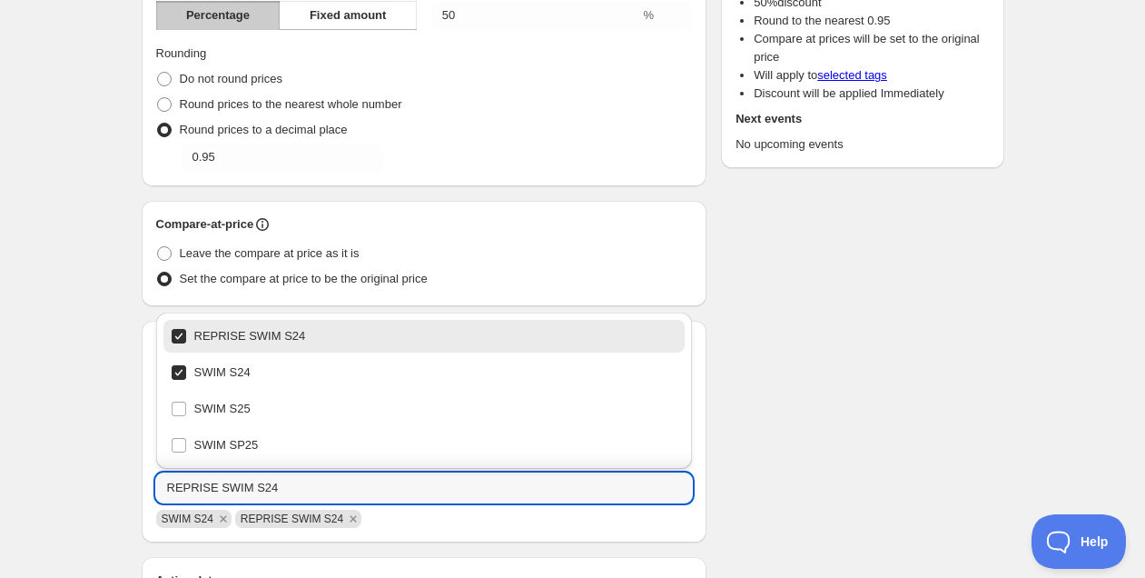
type input "REPRISE SWIM S24"
click at [832, 433] on div "Schedule name S24 al -50% Your customers won't see this Value Percentage Fixed …" at bounding box center [565, 473] width 877 height 1308
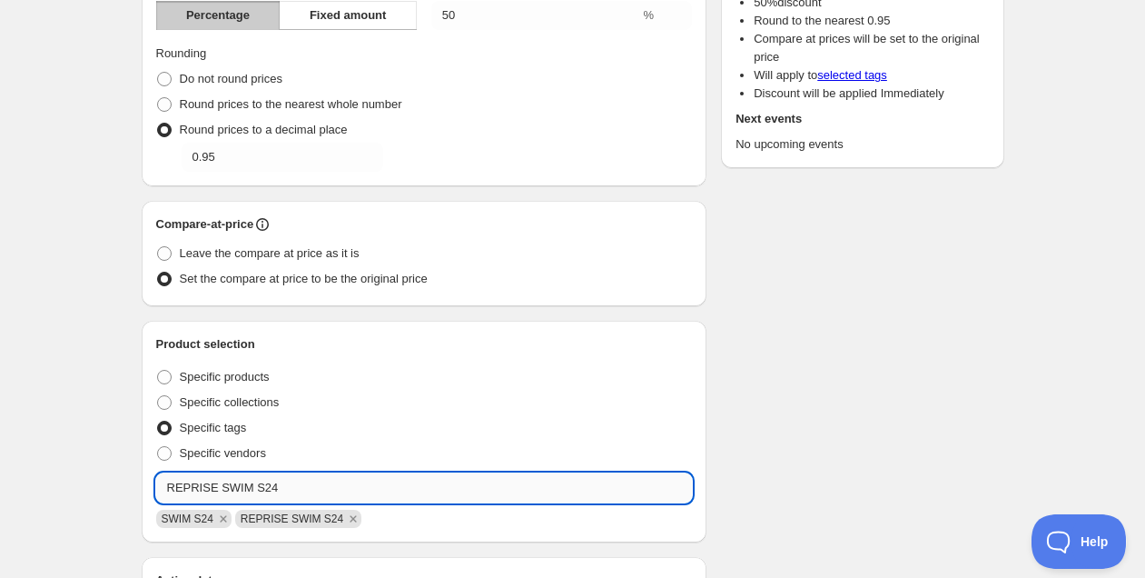
click at [286, 490] on input "REPRISE SWIM S24" at bounding box center [424, 487] width 537 height 29
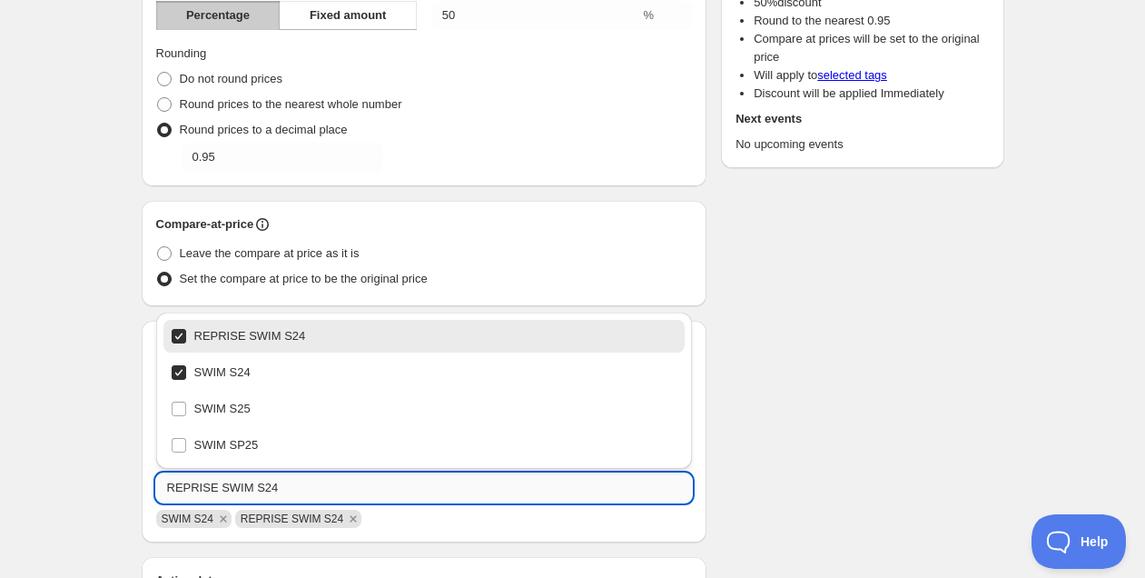
click at [286, 490] on input "REPRISE SWIM S24" at bounding box center [424, 487] width 537 height 29
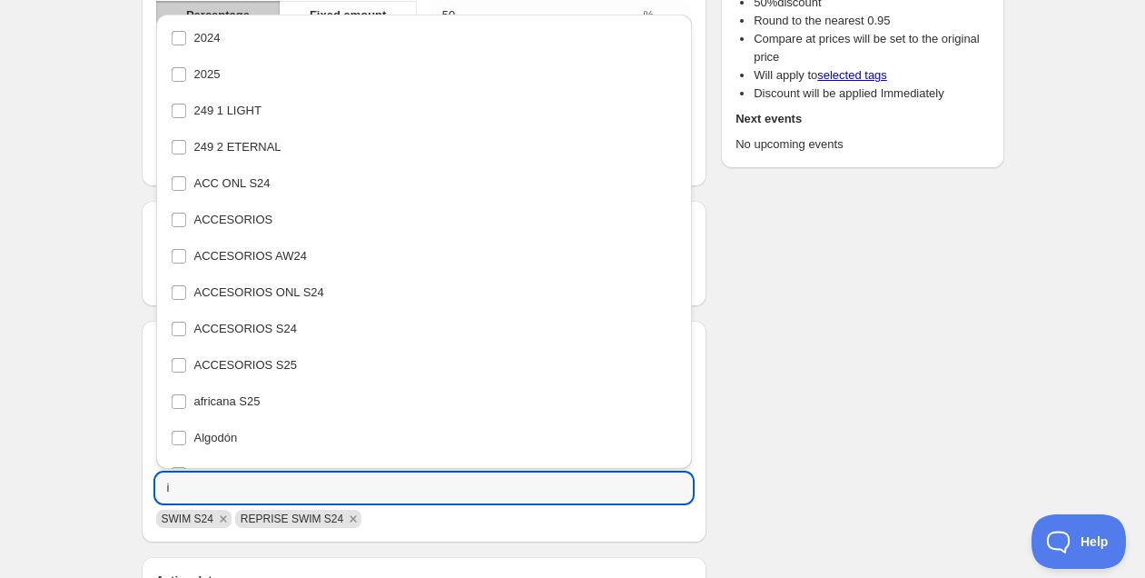
scroll to position [0, 0]
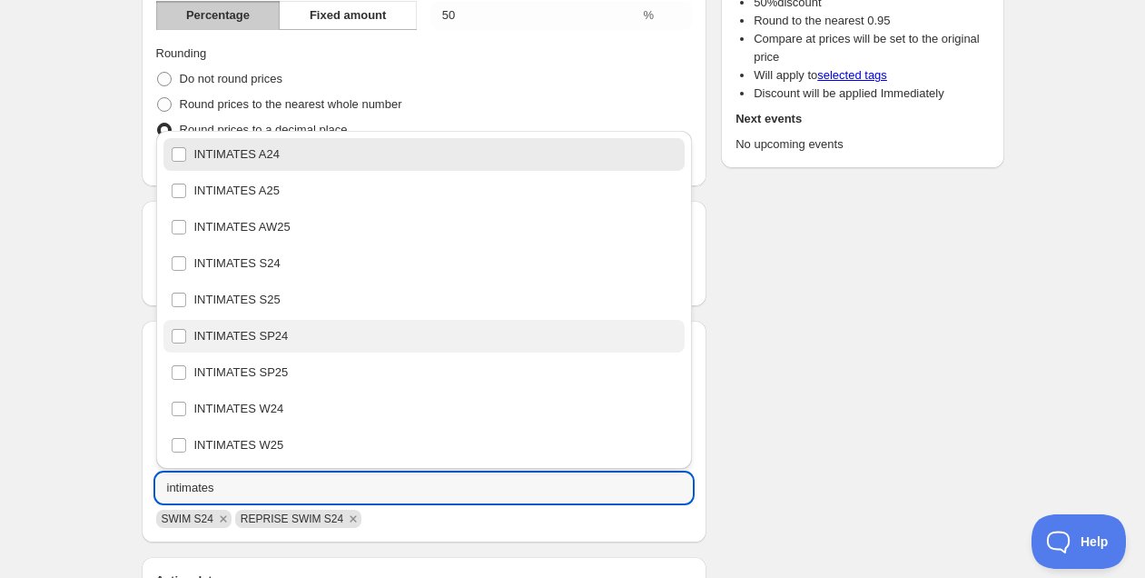
click at [215, 336] on div "INTIMATES SP24" at bounding box center [425, 335] width 508 height 25
type input "INTIMATES SP24"
checkbox input "true"
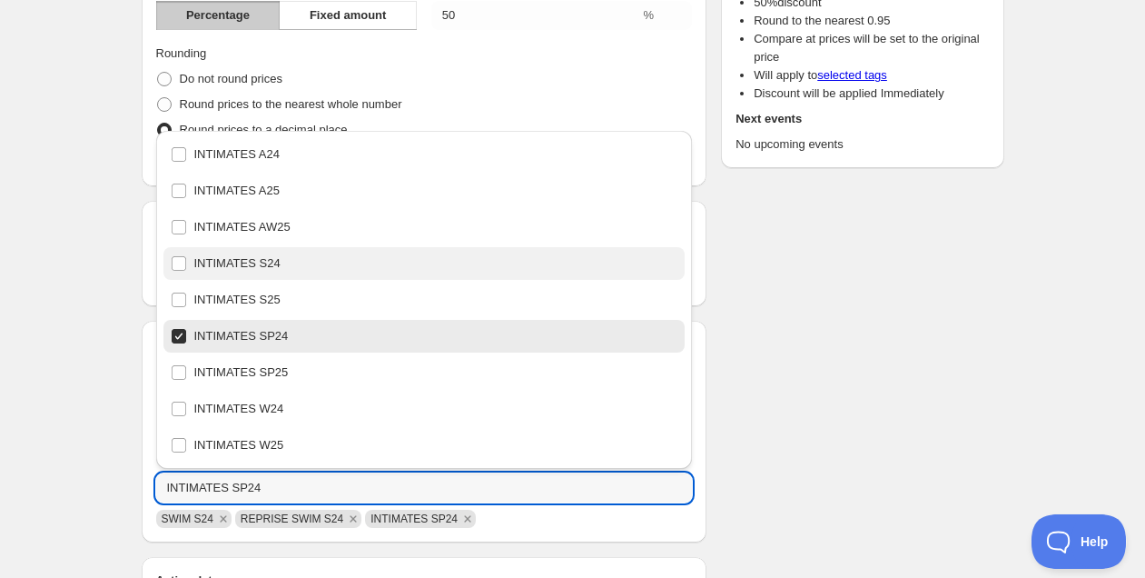
click at [238, 263] on div "INTIMATES S24" at bounding box center [425, 263] width 508 height 25
type input "INTIMATES S24"
checkbox input "true"
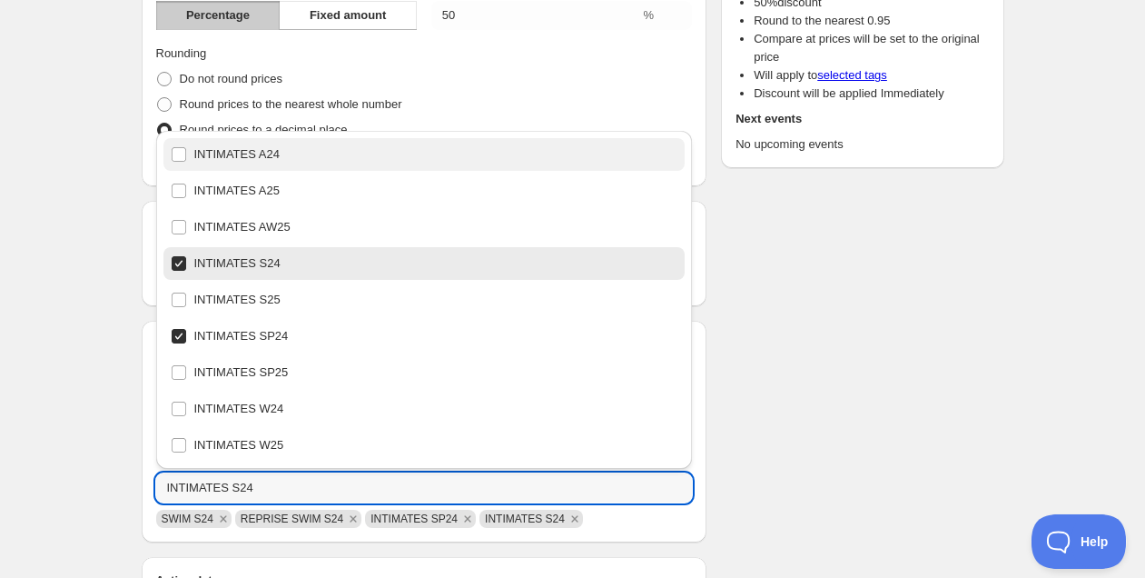
click at [258, 154] on div "INTIMATES A24" at bounding box center [425, 154] width 508 height 25
type input "INTIMATES A24"
checkbox input "true"
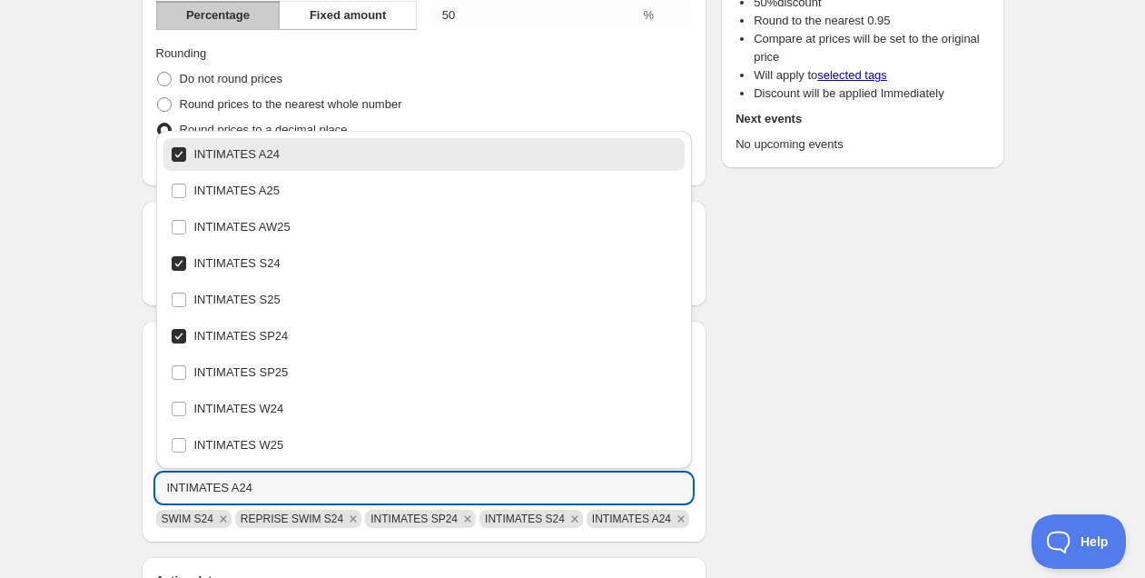
type input "INTIMATES A24"
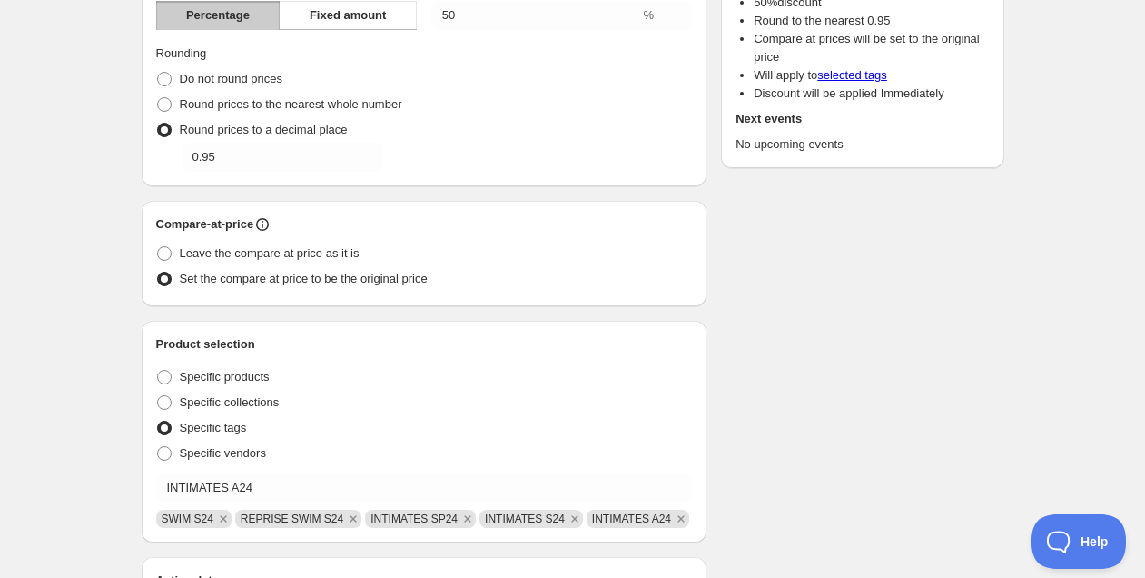
click at [749, 314] on div "Schedule name S24 al -50% Your customers won't see this Value Percentage Fixed …" at bounding box center [565, 473] width 877 height 1308
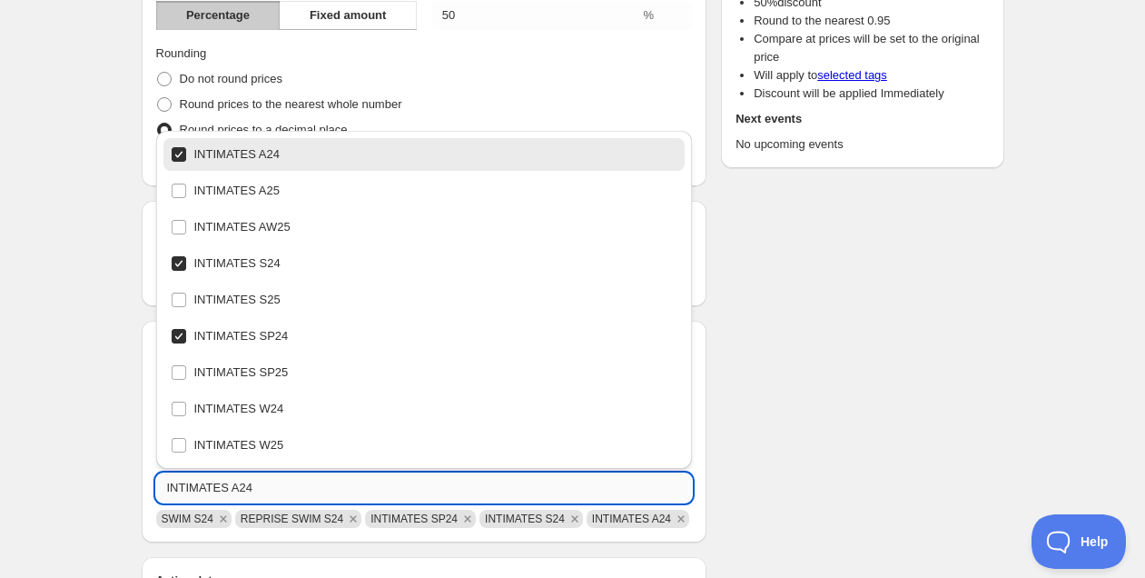
click at [282, 490] on input "INTIMATES A24" at bounding box center [424, 487] width 537 height 29
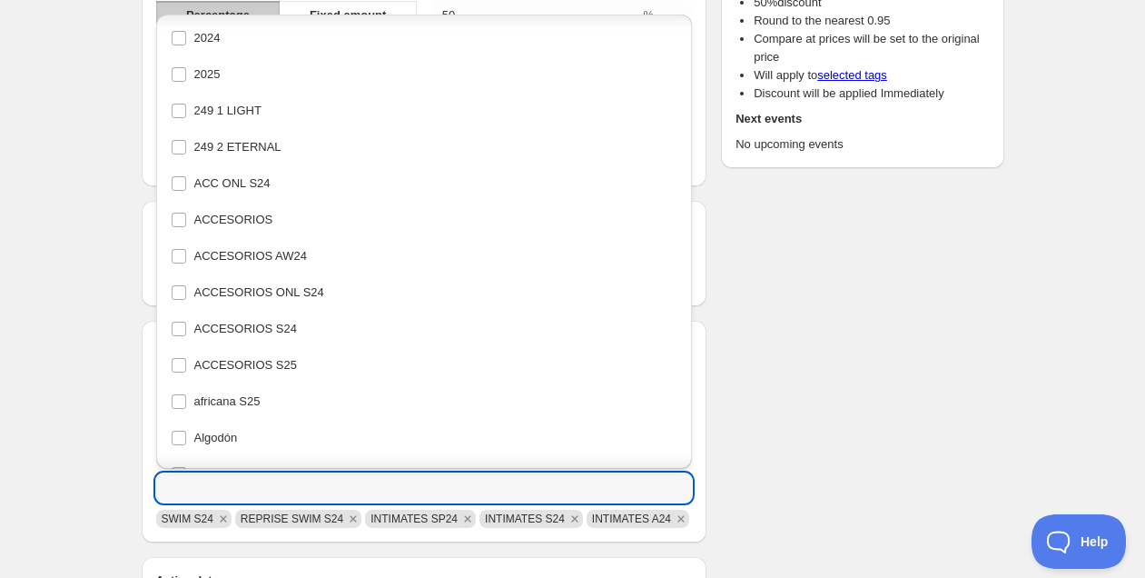
scroll to position [4158, 0]
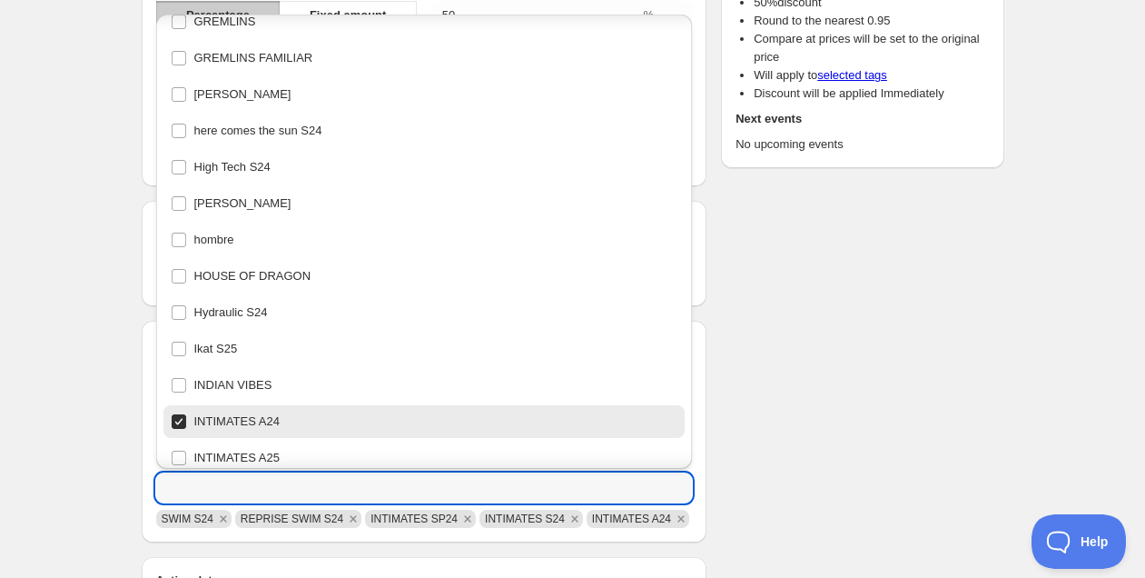
click at [822, 375] on div "Schedule name S24 al -50% Your customers won't see this Value Percentage Fixed …" at bounding box center [565, 473] width 877 height 1308
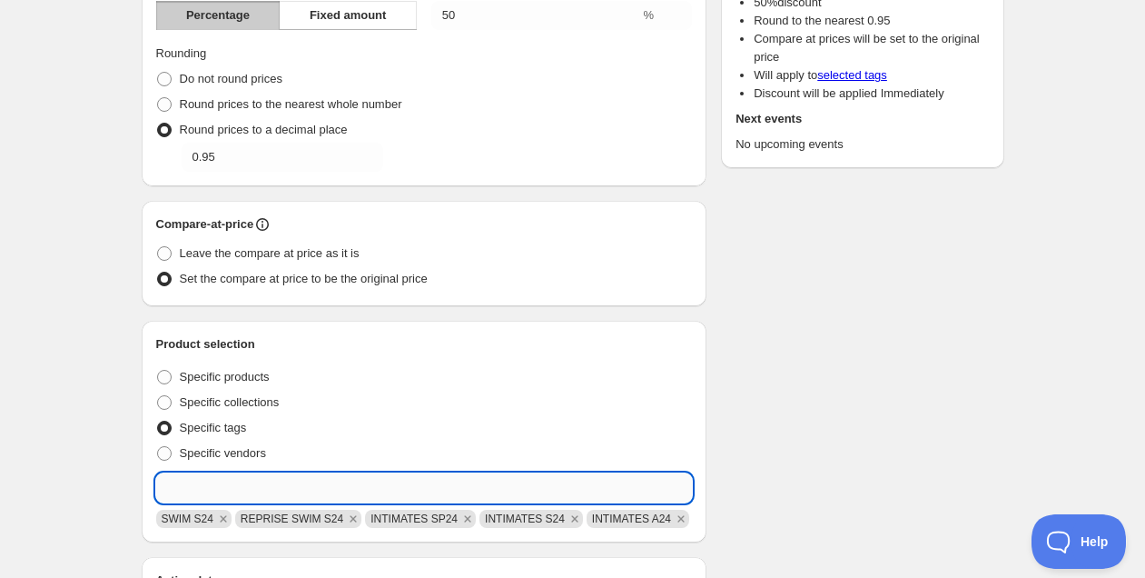
click at [283, 490] on input "text" at bounding box center [424, 487] width 537 height 29
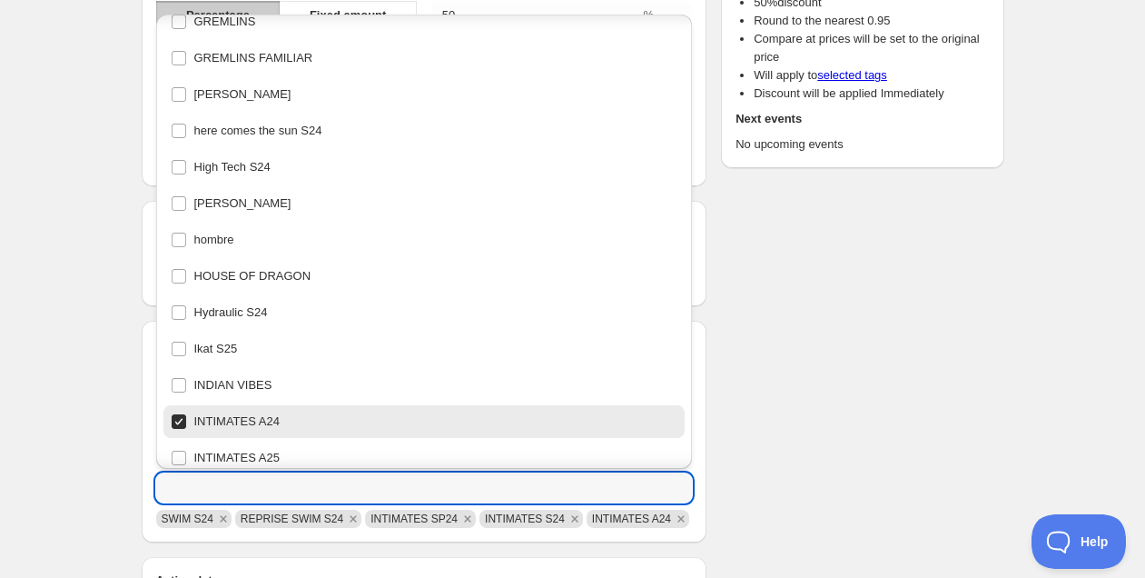
click at [808, 424] on div "Schedule name S24 al -50% Your customers won't see this Value Percentage Fixed …" at bounding box center [565, 473] width 877 height 1308
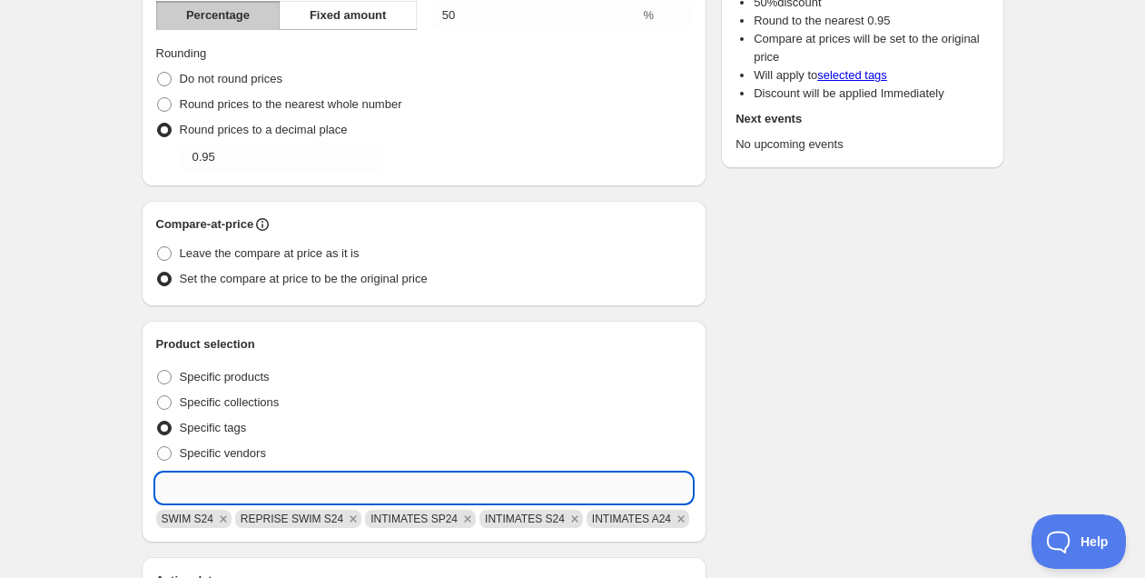
click at [509, 480] on input "text" at bounding box center [424, 487] width 537 height 29
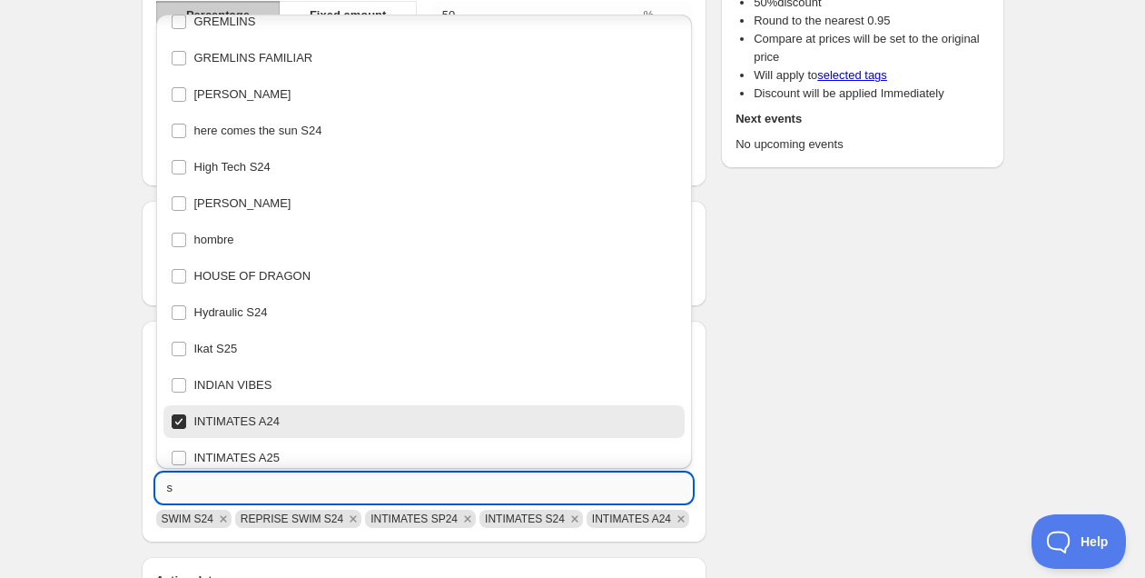
scroll to position [0, 0]
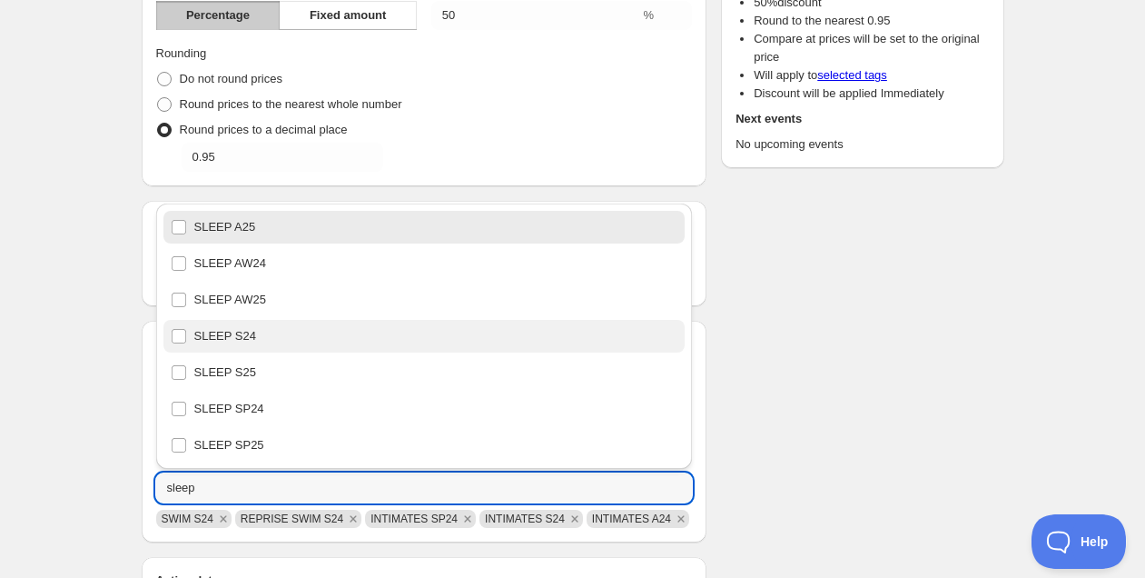
click at [395, 345] on div "SLEEP S24" at bounding box center [425, 335] width 508 height 25
type input "SLEEP S24"
checkbox input "true"
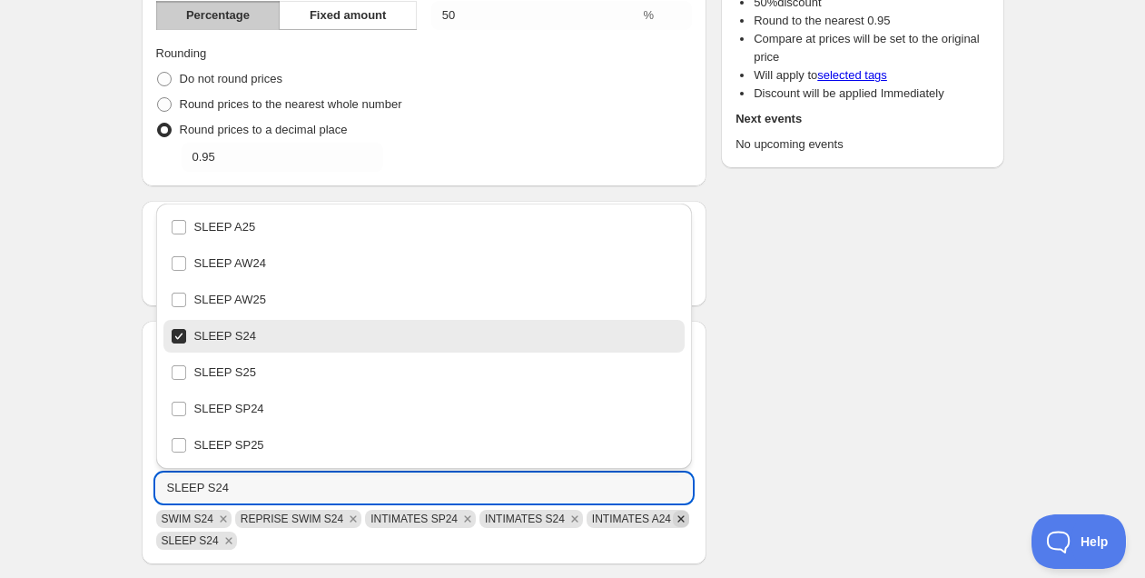
type input "SLEEP S24"
click at [678, 521] on icon "Remove INTIMATES A24" at bounding box center [681, 518] width 6 height 6
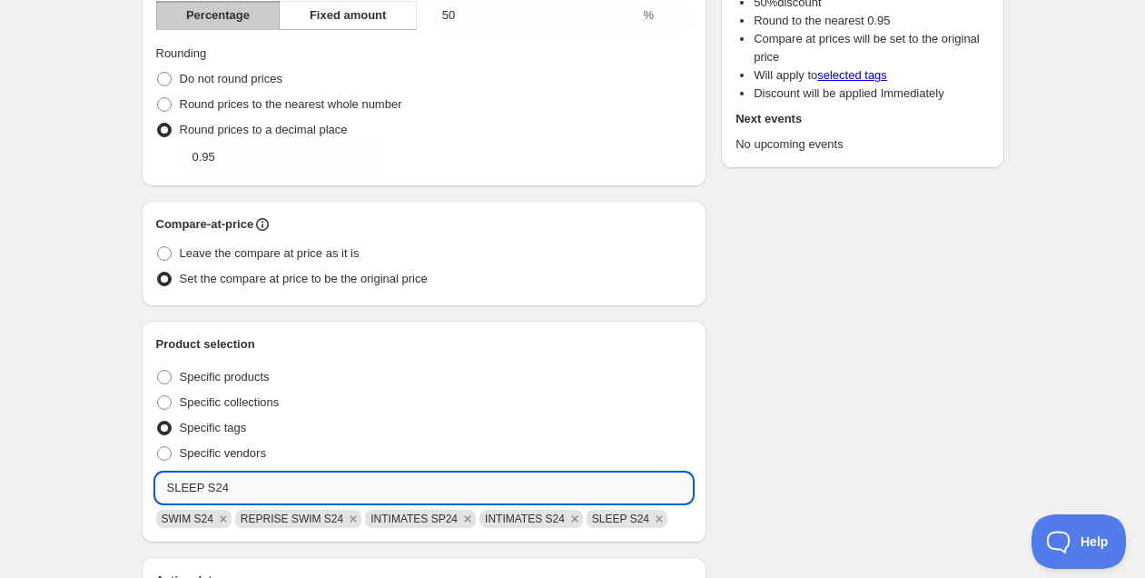
click at [238, 489] on input "SLEEP S24" at bounding box center [424, 487] width 537 height 29
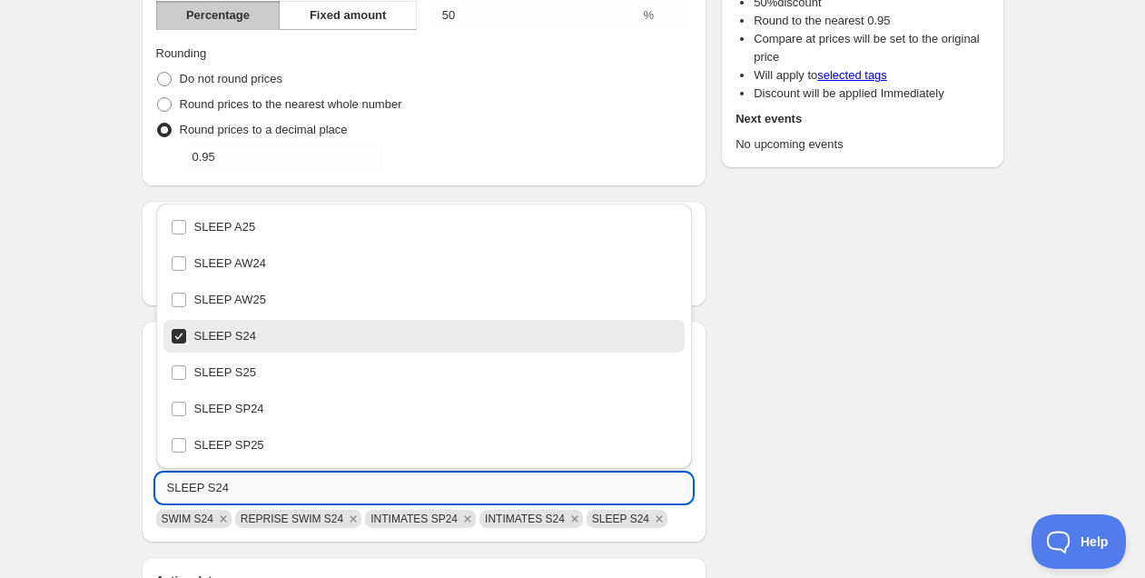
click at [238, 489] on input "SLEEP S24" at bounding box center [424, 487] width 537 height 29
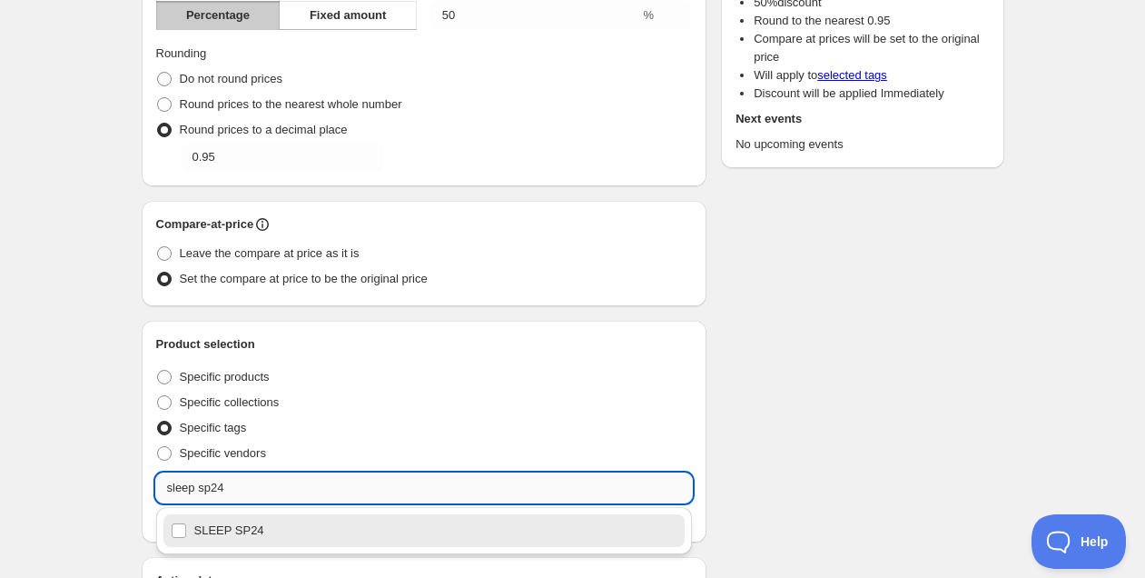
drag, startPoint x: 254, startPoint y: 539, endPoint x: 540, endPoint y: 490, distance: 290.1
click at [254, 539] on div "SLEEP SP24" at bounding box center [425, 530] width 508 height 25
type input "SLEEP SP24"
checkbox input "true"
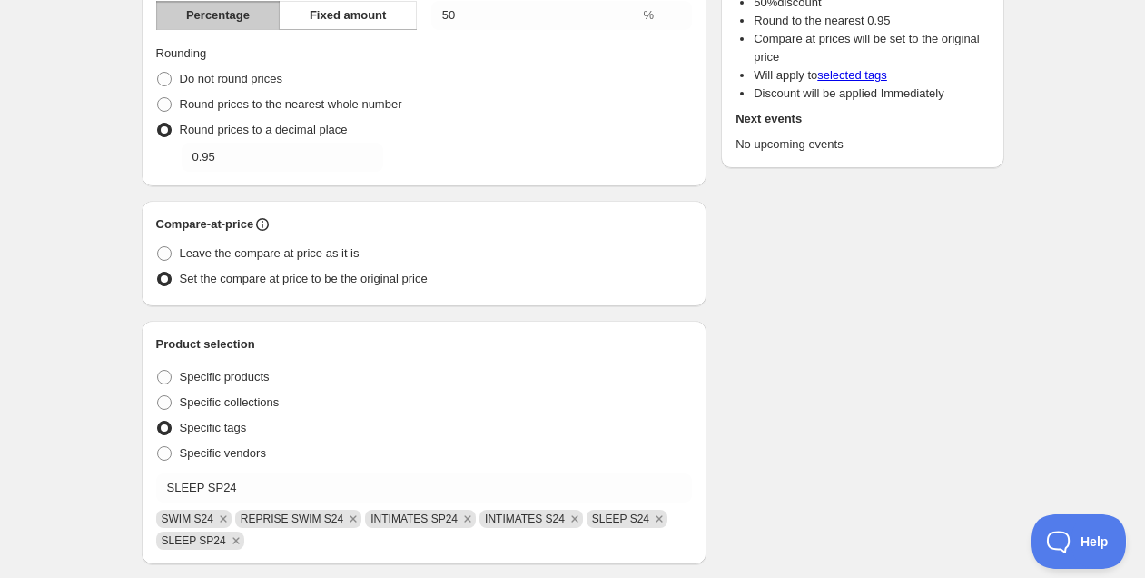
click at [758, 447] on div "Schedule name S24 al -50% Your customers won't see this Value Percentage Fixed …" at bounding box center [565, 484] width 877 height 1330
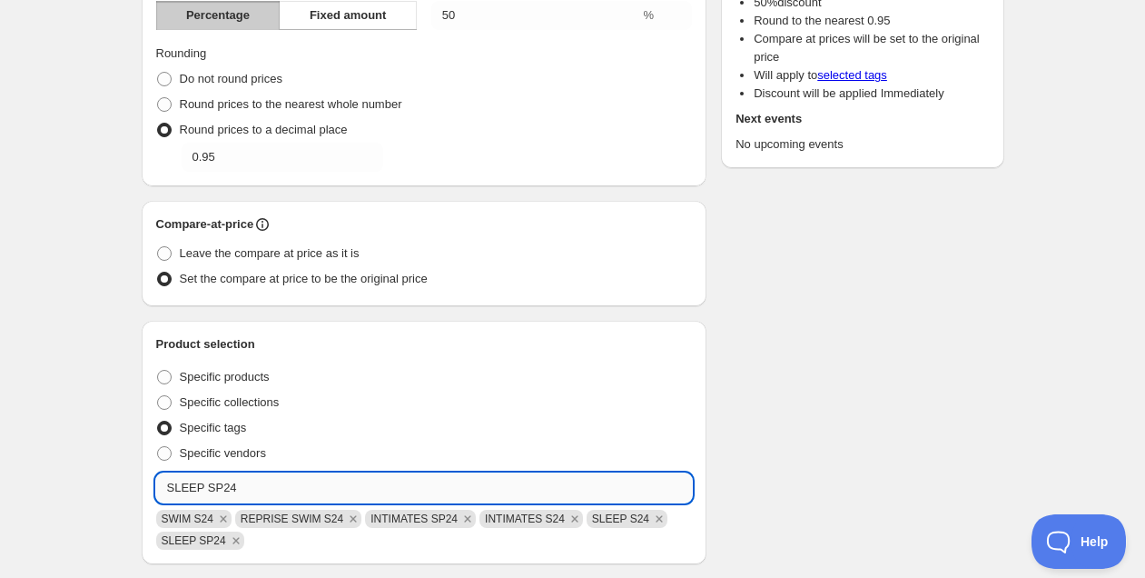
click at [427, 486] on input "SLEEP SP24" at bounding box center [424, 487] width 537 height 29
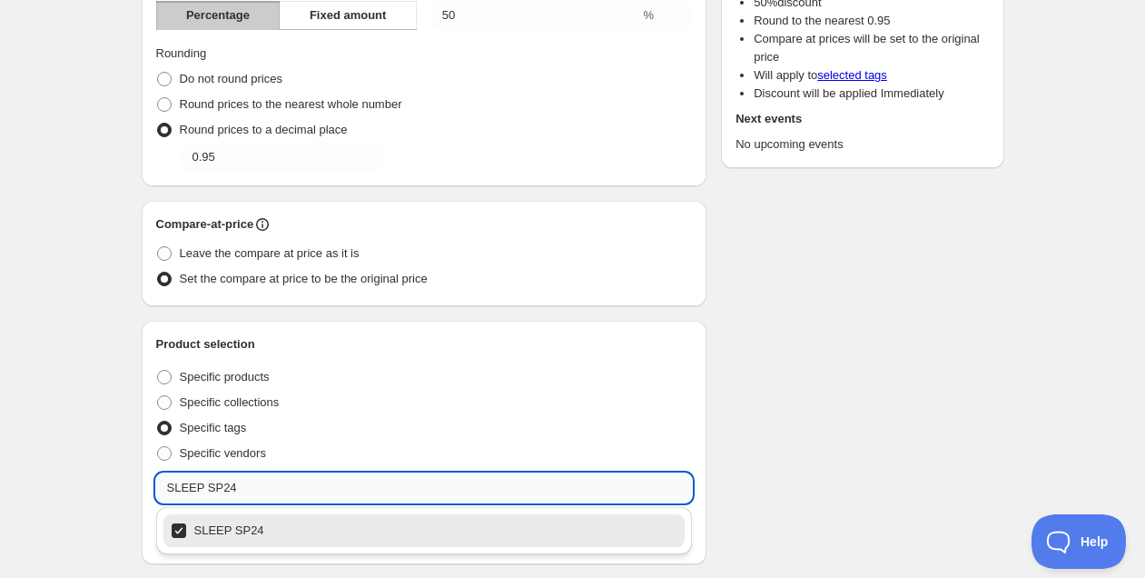
click at [427, 486] on input "SLEEP SP24" at bounding box center [424, 487] width 537 height 29
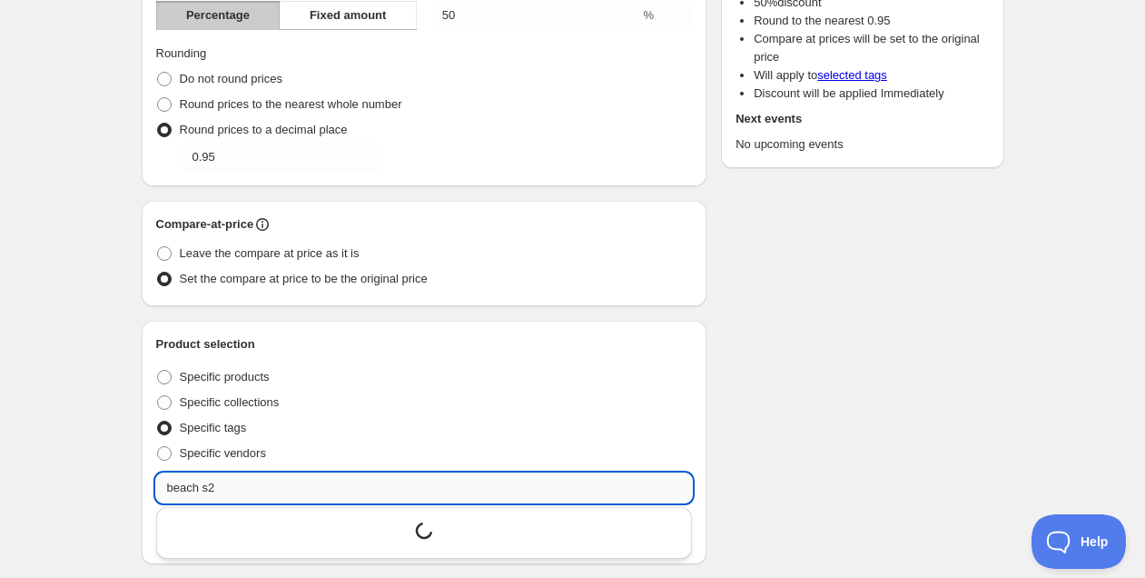
type input "beach s24"
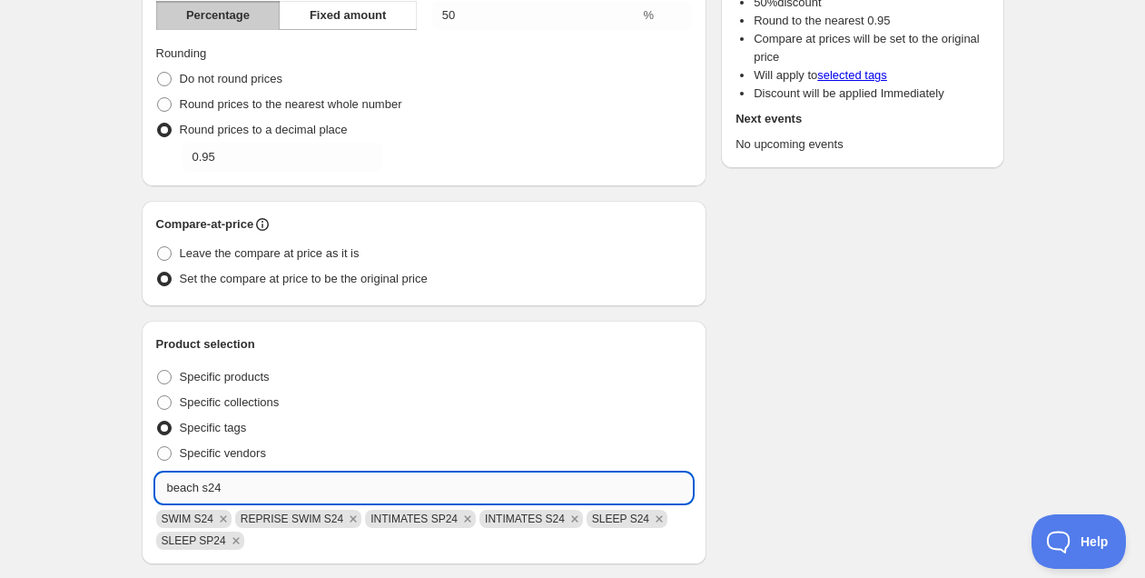
click at [267, 481] on input "beach s24" at bounding box center [424, 487] width 537 height 29
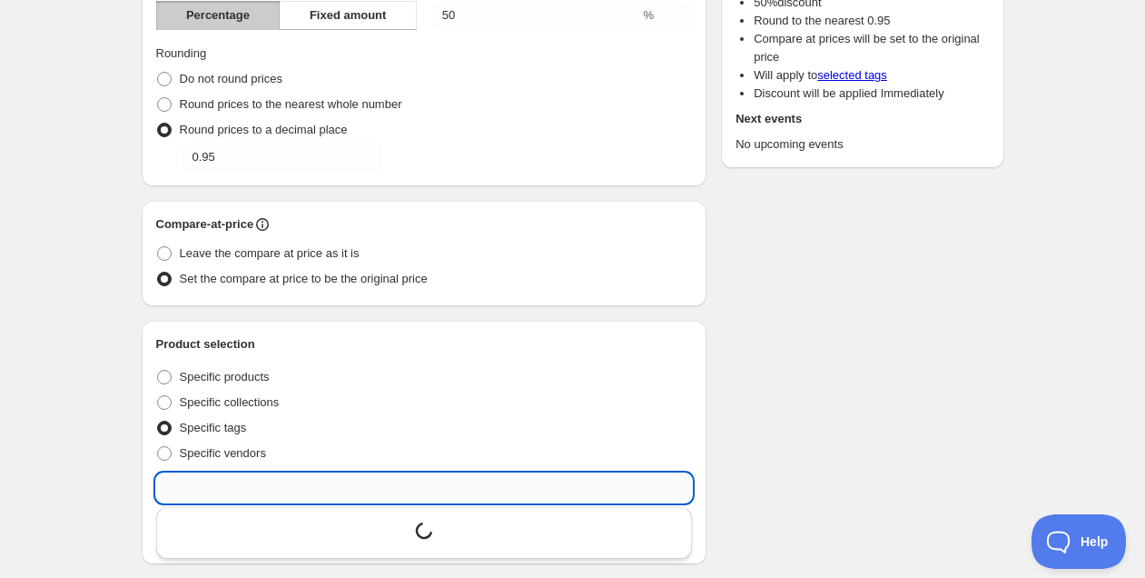
scroll to position [4267, 0]
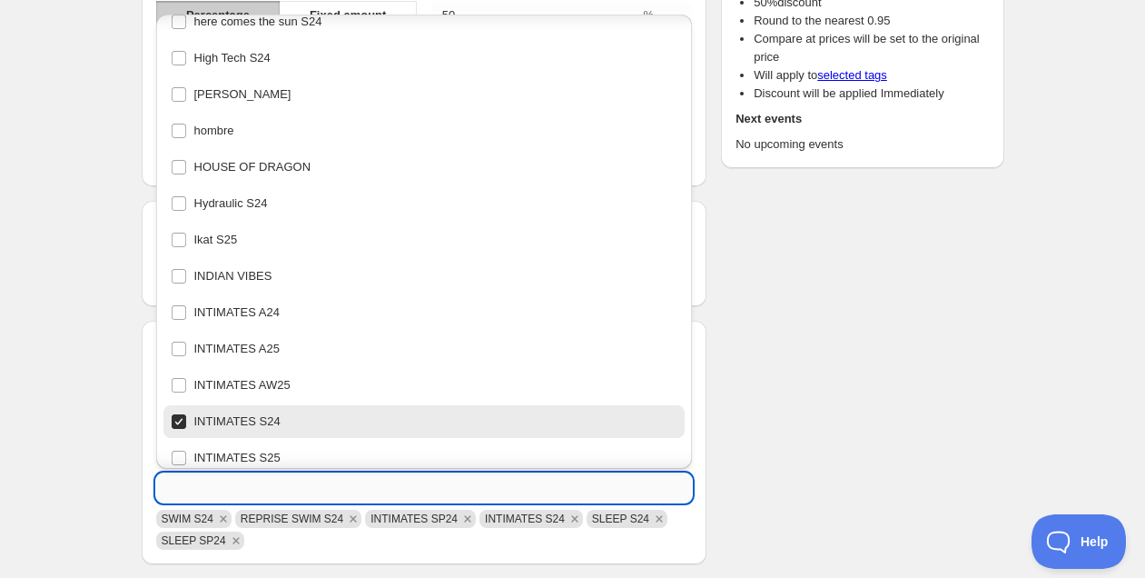
paste input "beach s24"
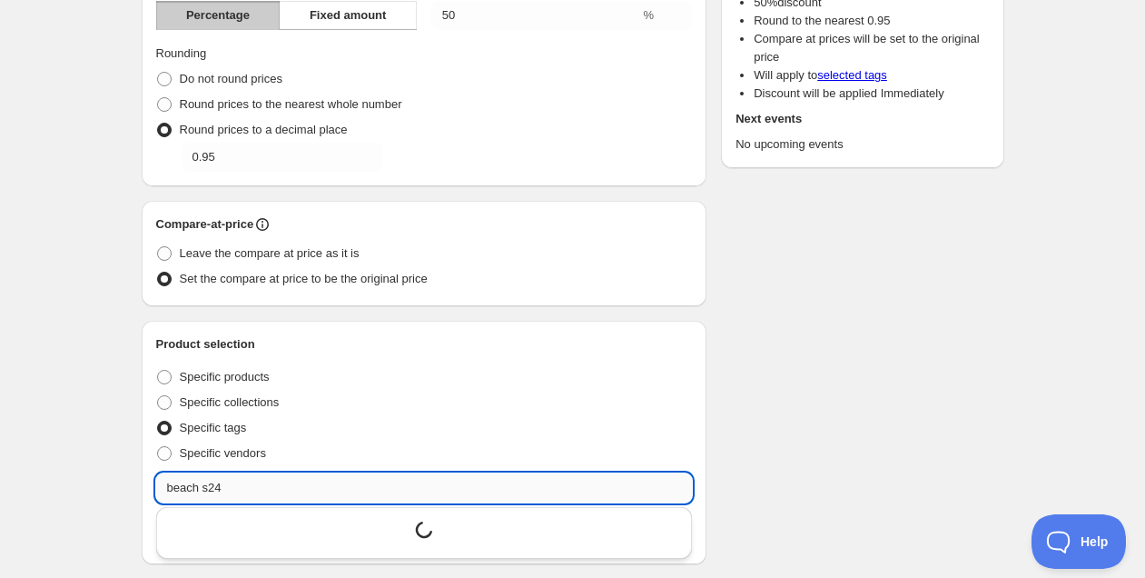
scroll to position [0, 0]
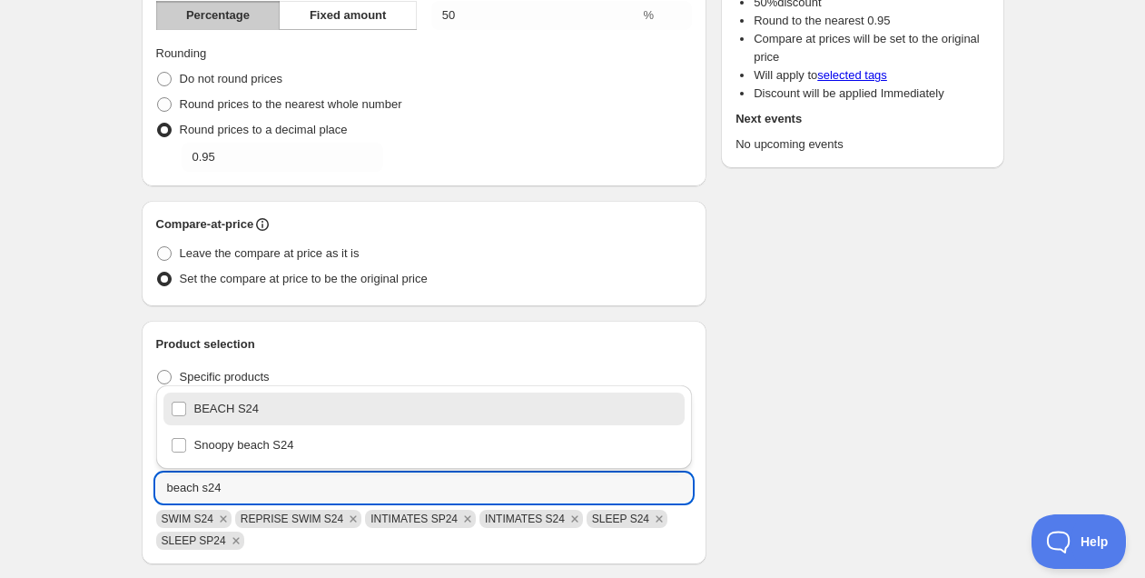
click at [266, 417] on div "BEACH S24" at bounding box center [425, 408] width 508 height 25
type input "BEACH S24"
checkbox input "true"
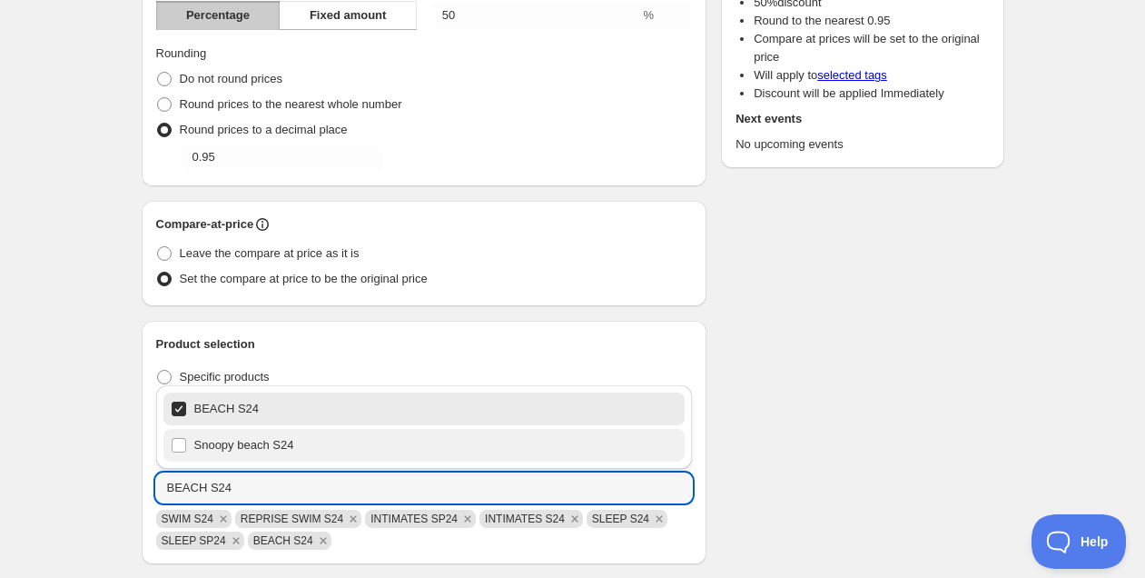
click at [276, 438] on div "Snoopy beach S24" at bounding box center [425, 444] width 508 height 25
type input "Snoopy beach S24"
checkbox input "true"
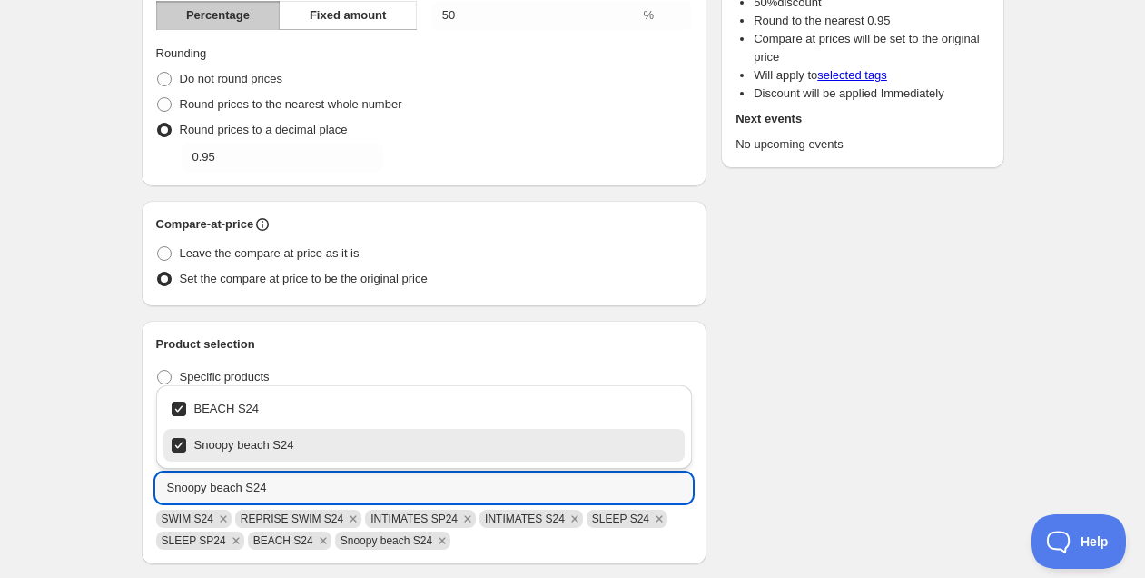
click at [276, 438] on div "Snoopy beach S24" at bounding box center [425, 444] width 508 height 25
type input "BEACH S24"
checkbox input "false"
type input "BEACH S24"
click at [796, 445] on div "Schedule name S24 al -50% Your customers won't see this Value Percentage Fixed …" at bounding box center [565, 484] width 877 height 1330
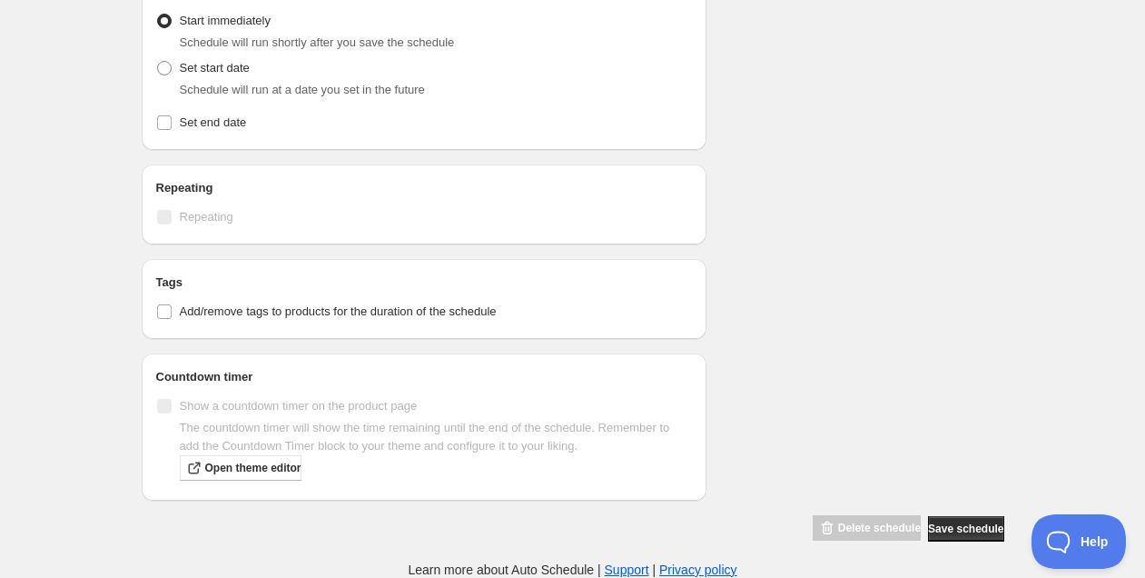
scroll to position [451, 0]
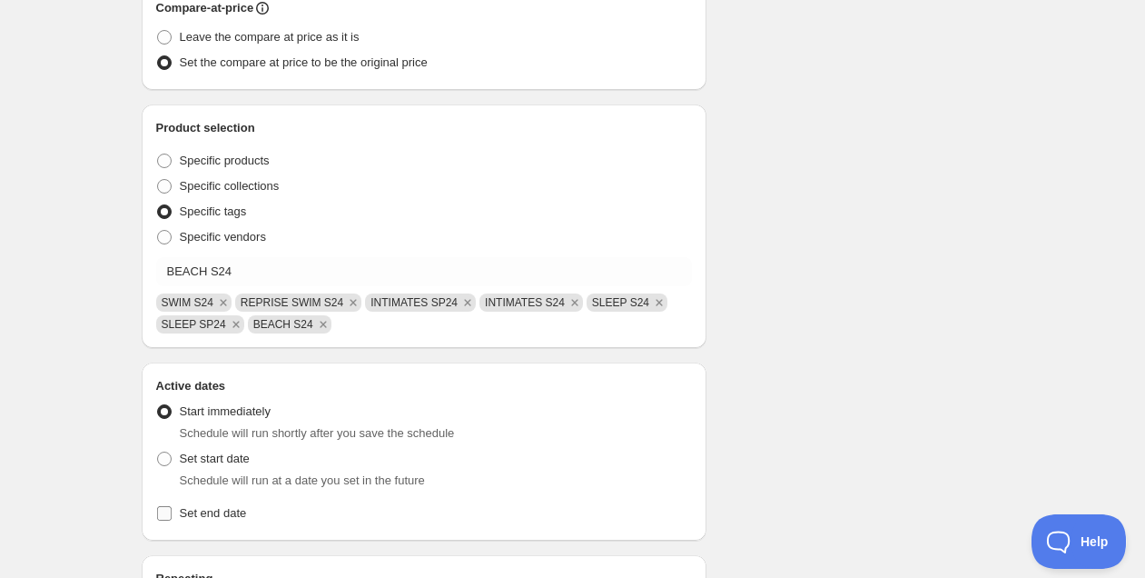
click at [216, 509] on span "Set end date" at bounding box center [213, 513] width 67 height 14
click at [172, 509] on input "Set end date" at bounding box center [164, 513] width 15 height 15
checkbox input "true"
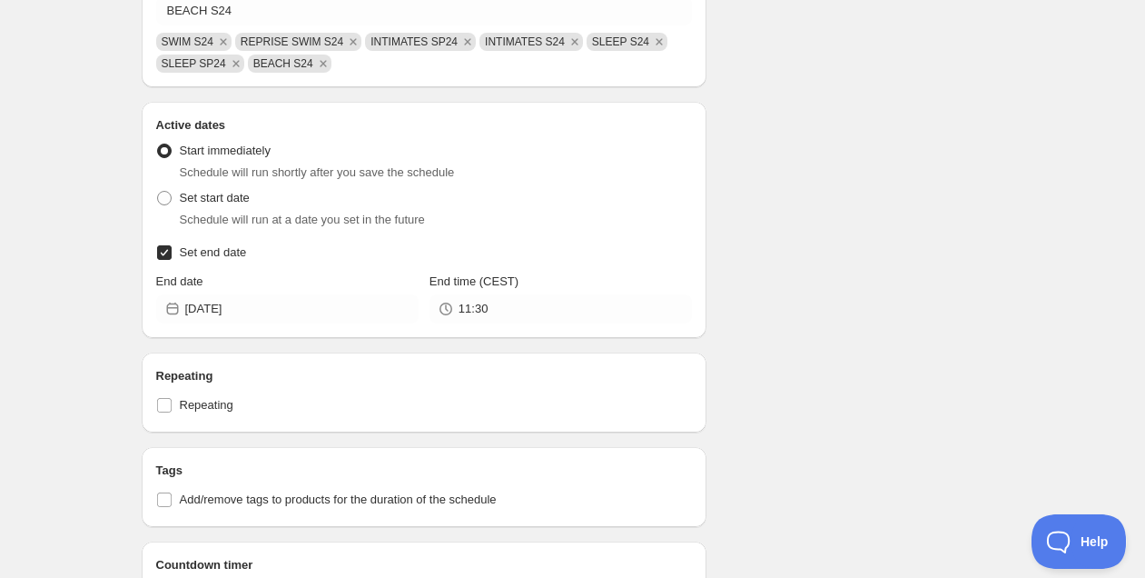
scroll to position [853, 0]
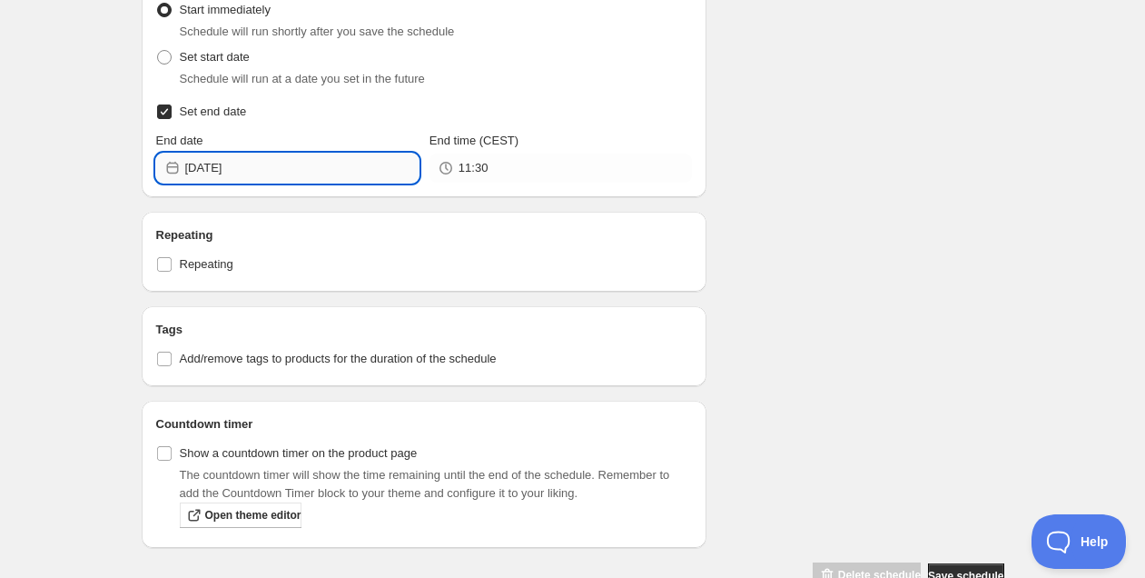
click at [272, 179] on input "2025-09-05" at bounding box center [301, 168] width 233 height 29
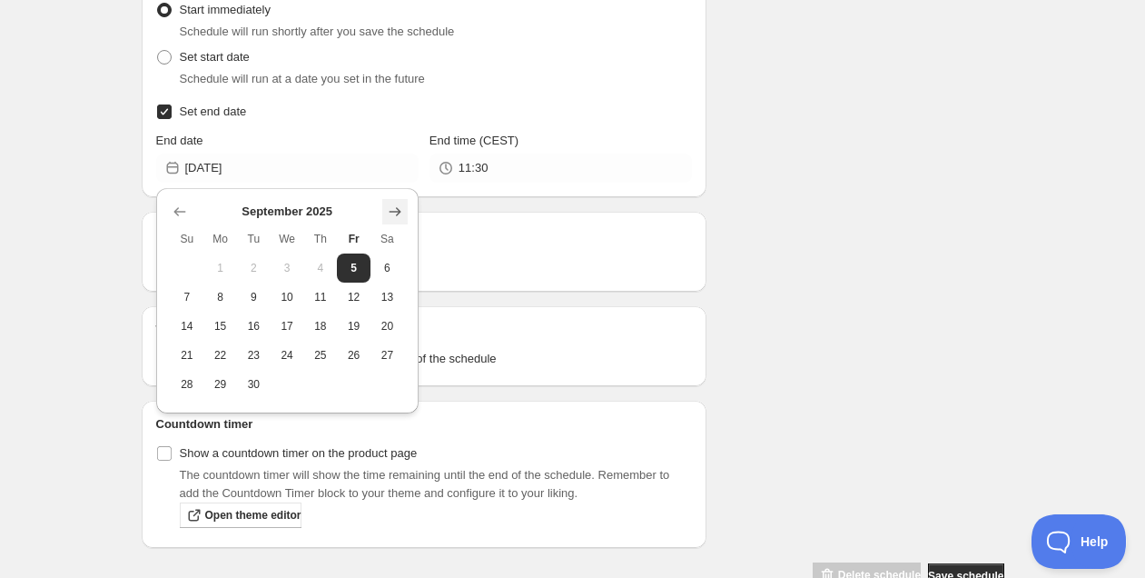
click at [400, 218] on icon "Show next month, October 2025" at bounding box center [395, 212] width 18 height 18
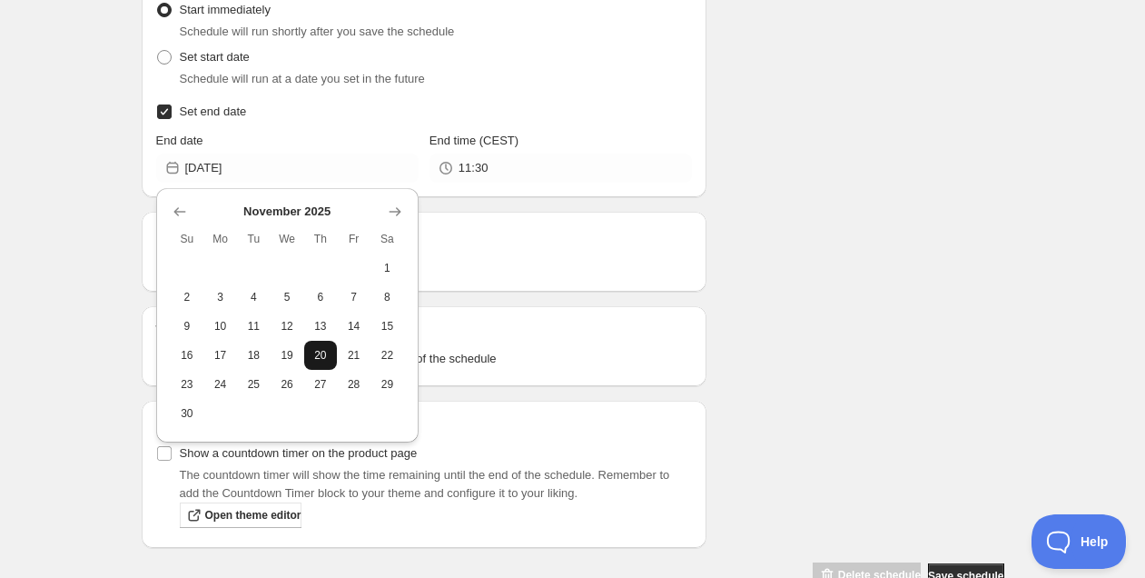
click at [336, 357] on button "20" at bounding box center [321, 355] width 34 height 29
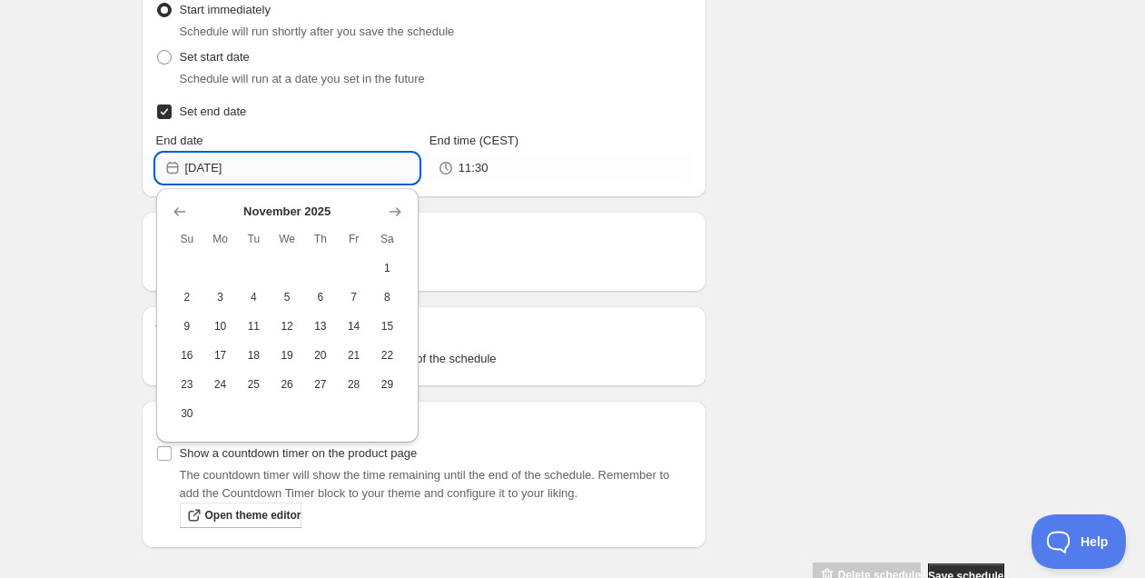
click at [289, 175] on input "2025-11-20" at bounding box center [301, 168] width 233 height 29
click at [174, 421] on button "30" at bounding box center [188, 413] width 34 height 29
type input "[DATE]"
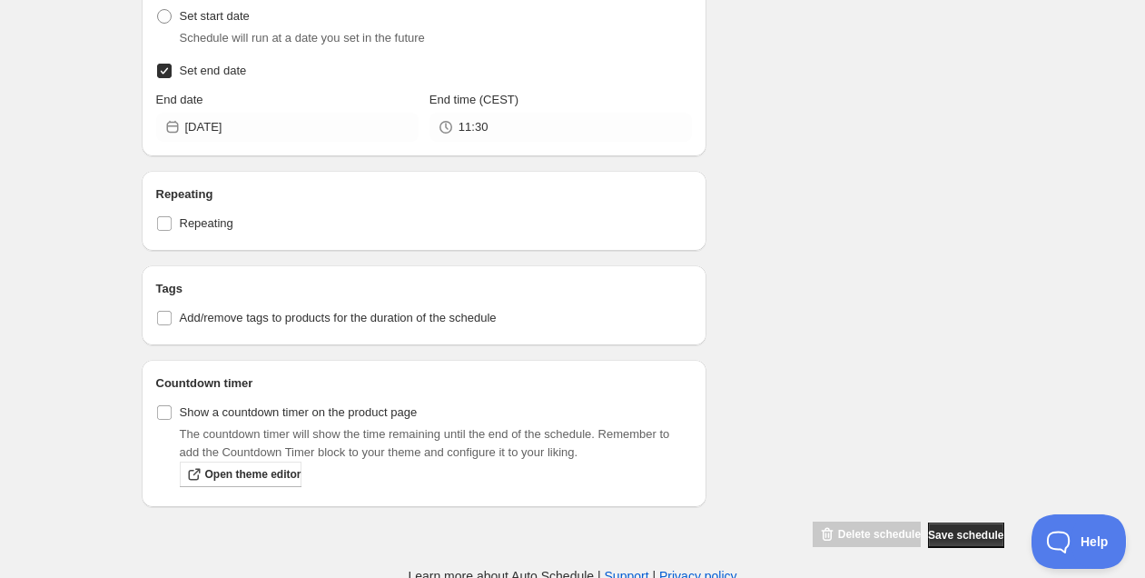
scroll to position [900, 0]
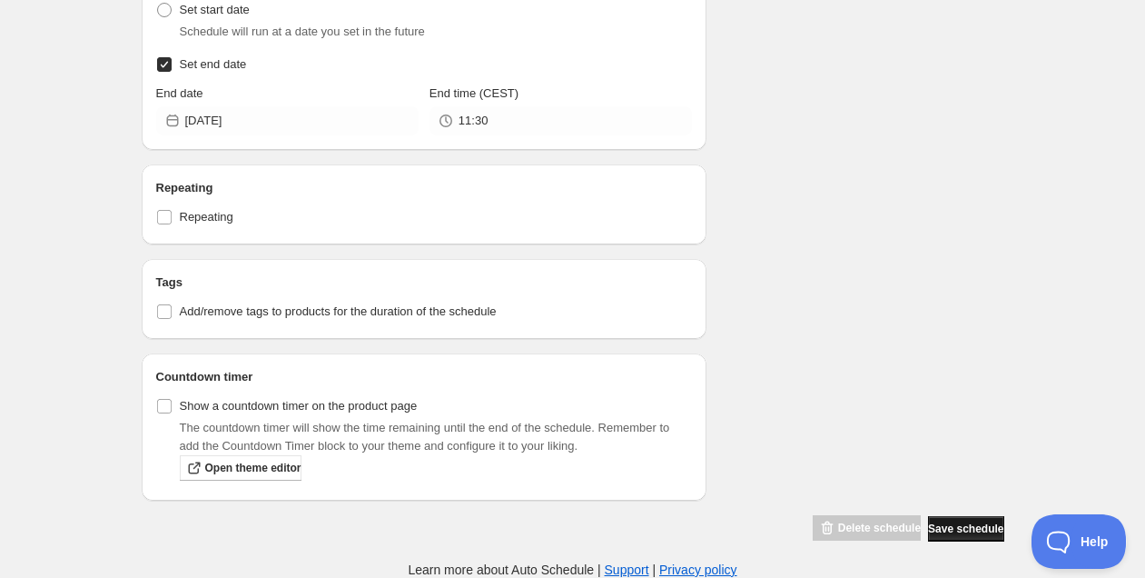
click at [963, 524] on span "Save schedule" at bounding box center [965, 528] width 75 height 15
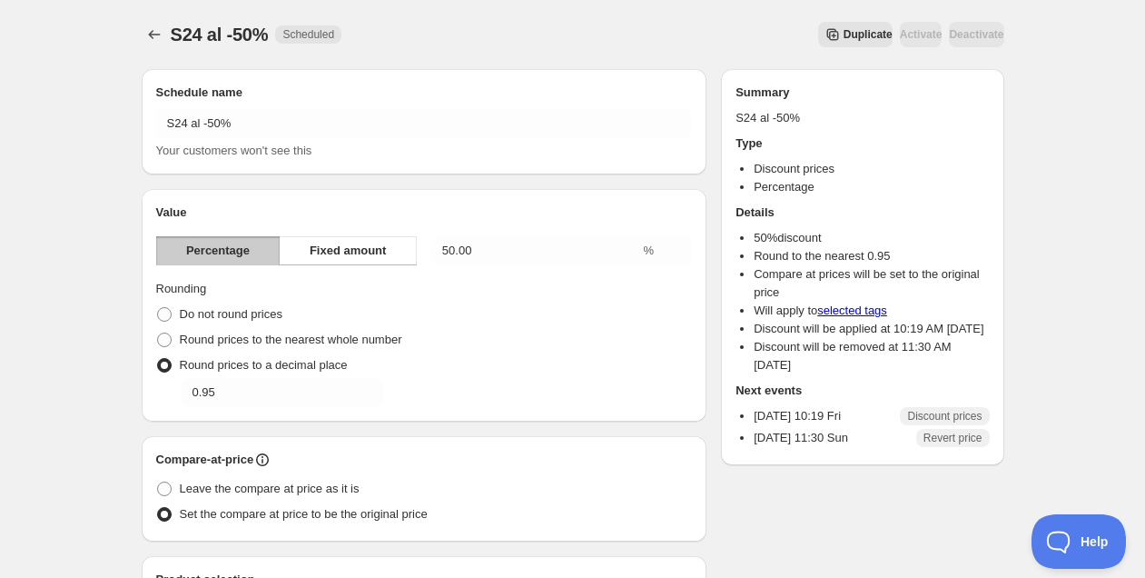
click at [145, 36] on icon "Schedules" at bounding box center [154, 34] width 18 height 18
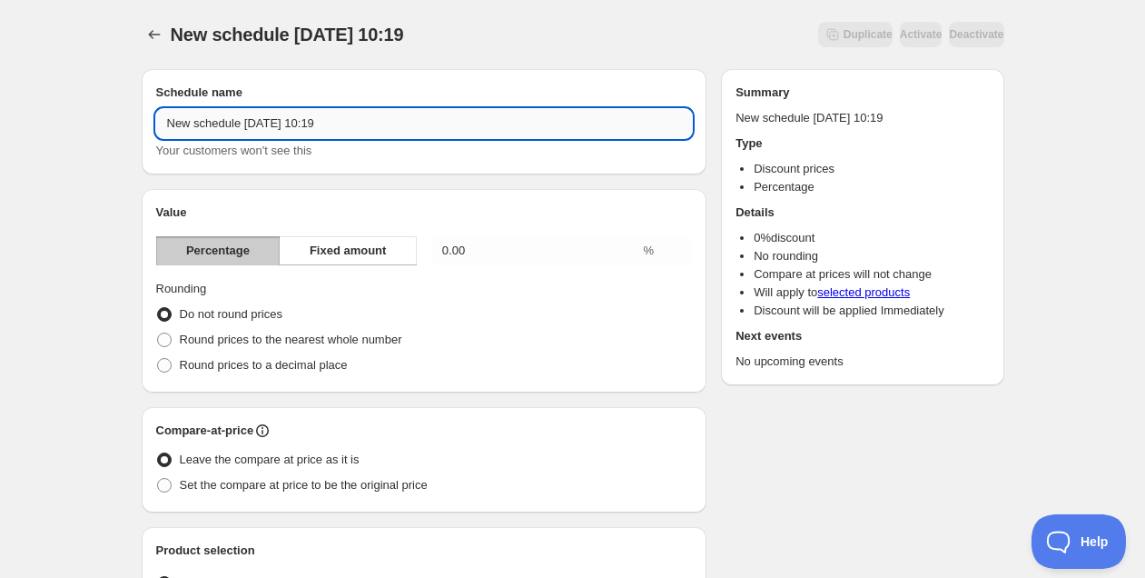
click at [253, 124] on input "New schedule Sep 05 2025 10:19" at bounding box center [424, 123] width 537 height 29
type input "AW24 al -40%"
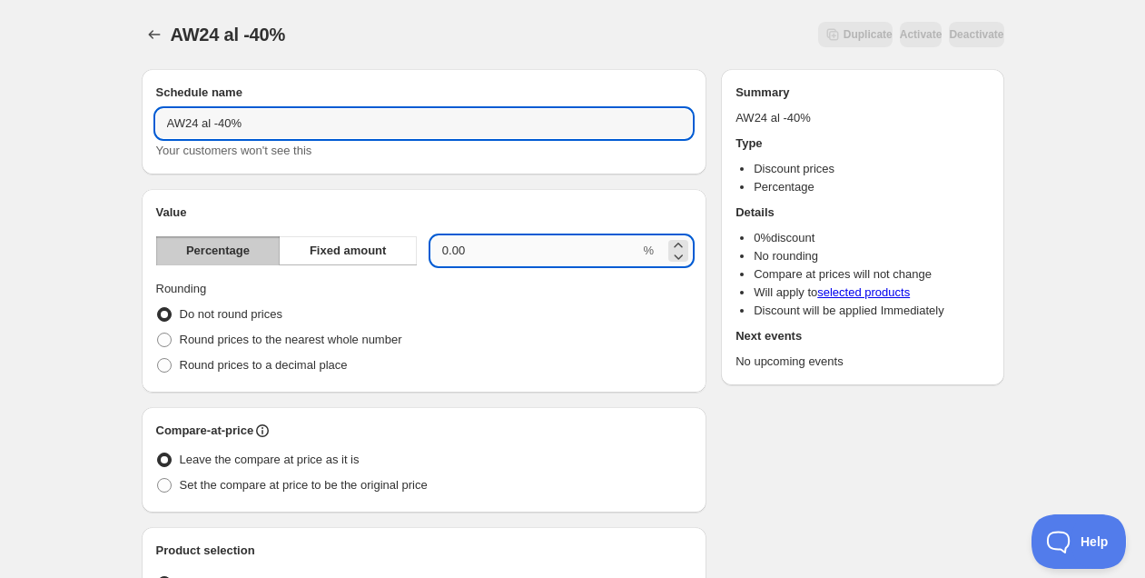
click at [486, 254] on input "0.00" at bounding box center [535, 250] width 209 height 29
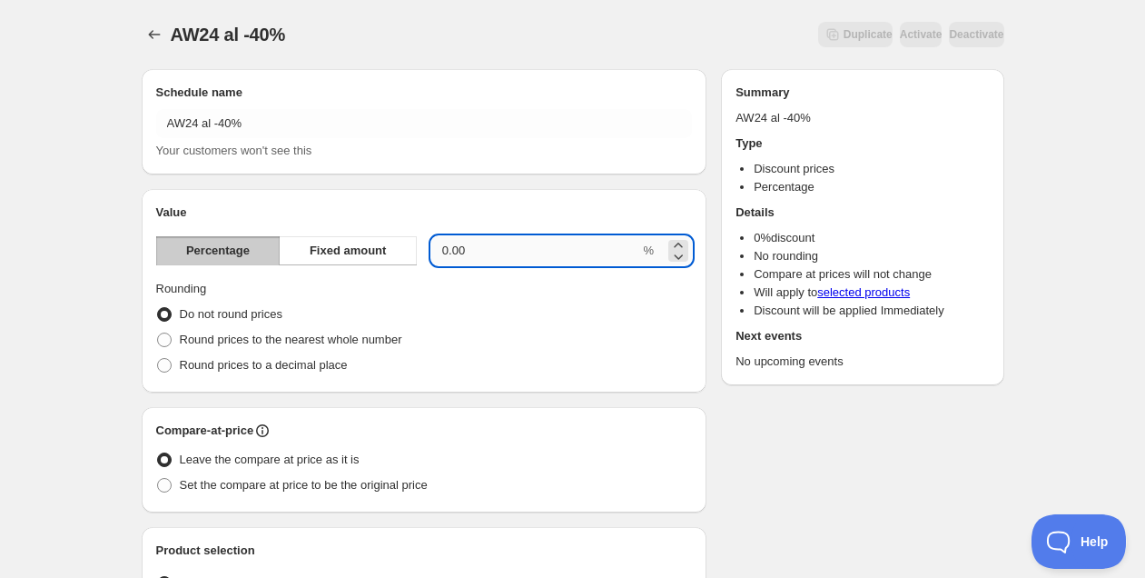
click at [486, 254] on input "0.00" at bounding box center [535, 250] width 209 height 29
type input "40"
click at [269, 362] on span "Round prices to a decimal place" at bounding box center [264, 365] width 168 height 14
click at [158, 359] on input "Round prices to a decimal place" at bounding box center [157, 358] width 1 height 1
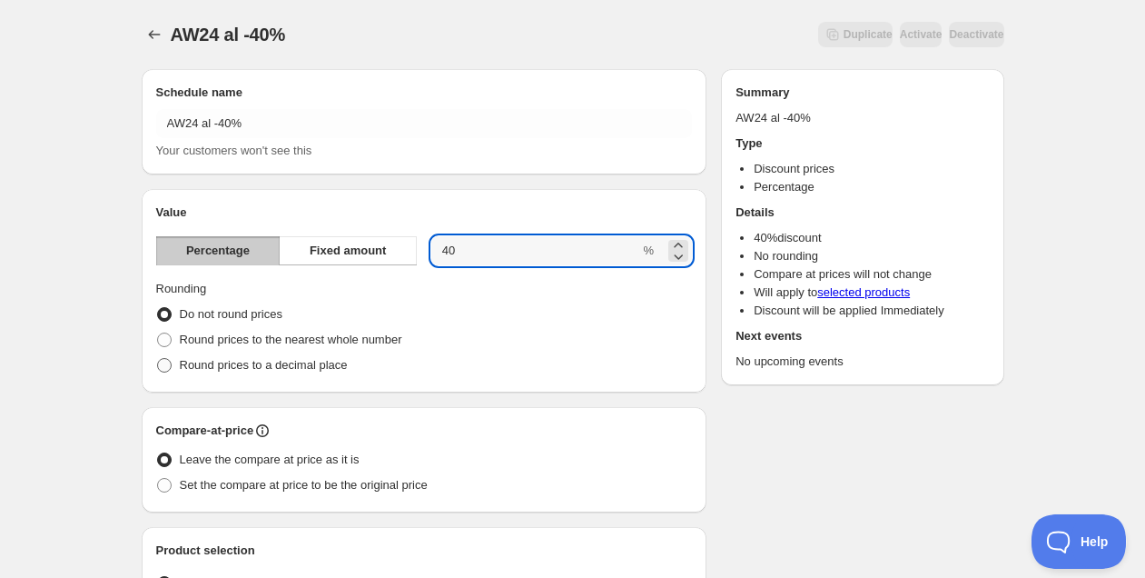
radio input "true"
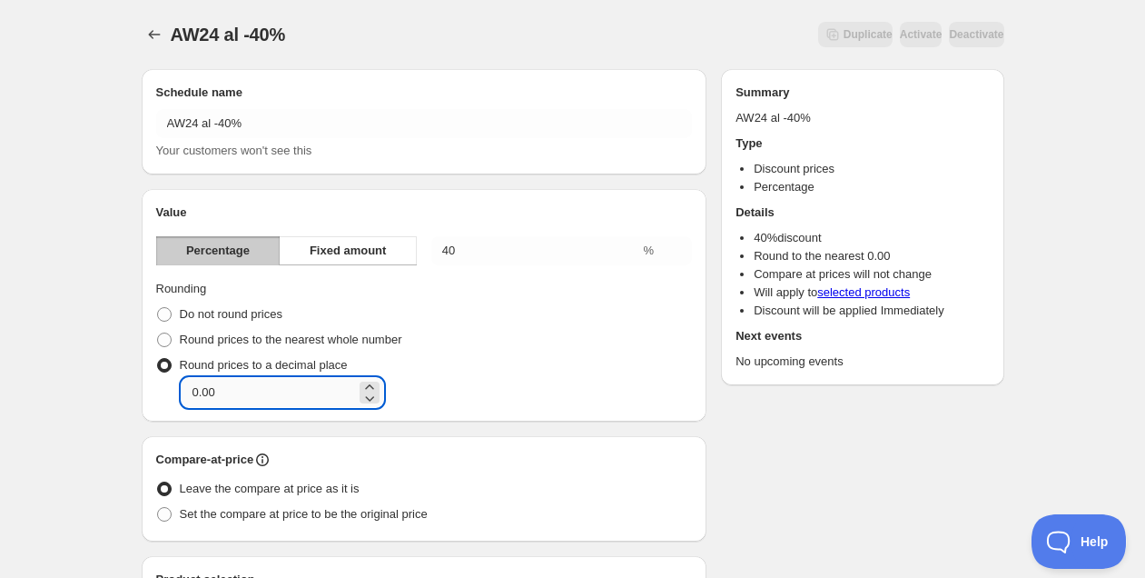
click at [264, 393] on input "0.00" at bounding box center [269, 392] width 174 height 29
type input "0.95"
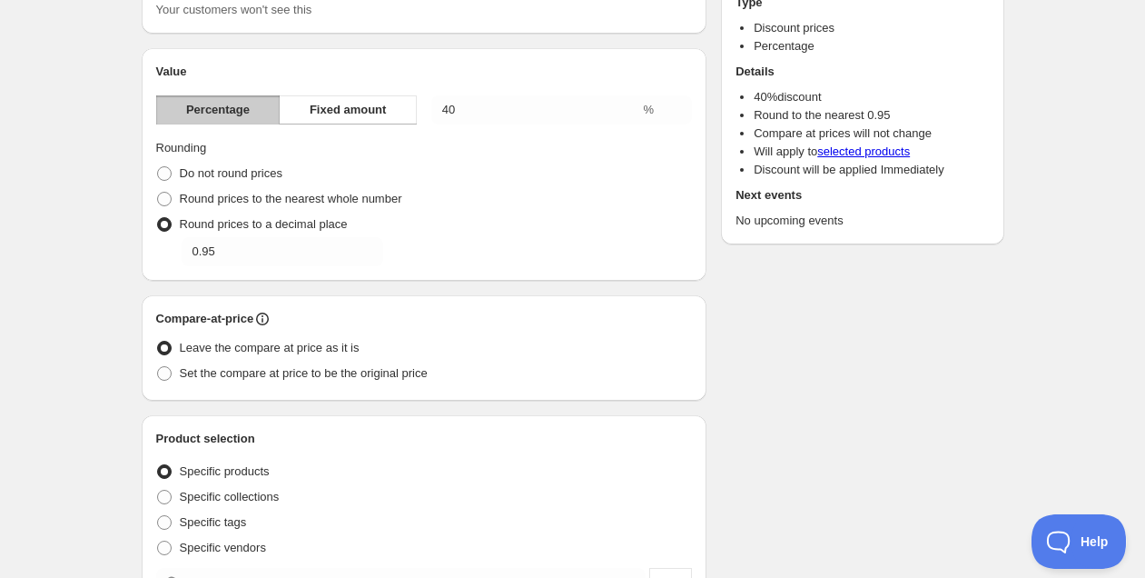
scroll to position [143, 0]
click at [364, 366] on span "Set the compare at price to be the original price" at bounding box center [304, 371] width 248 height 14
click at [158, 365] on input "Set the compare at price to be the original price" at bounding box center [157, 364] width 1 height 1
radio input "true"
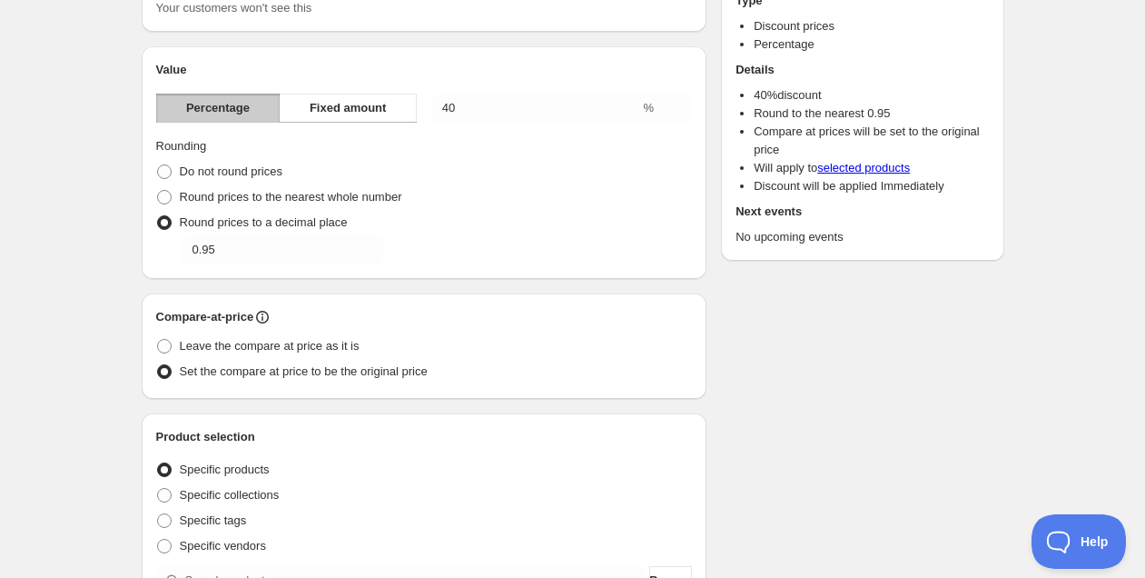
scroll to position [505, 0]
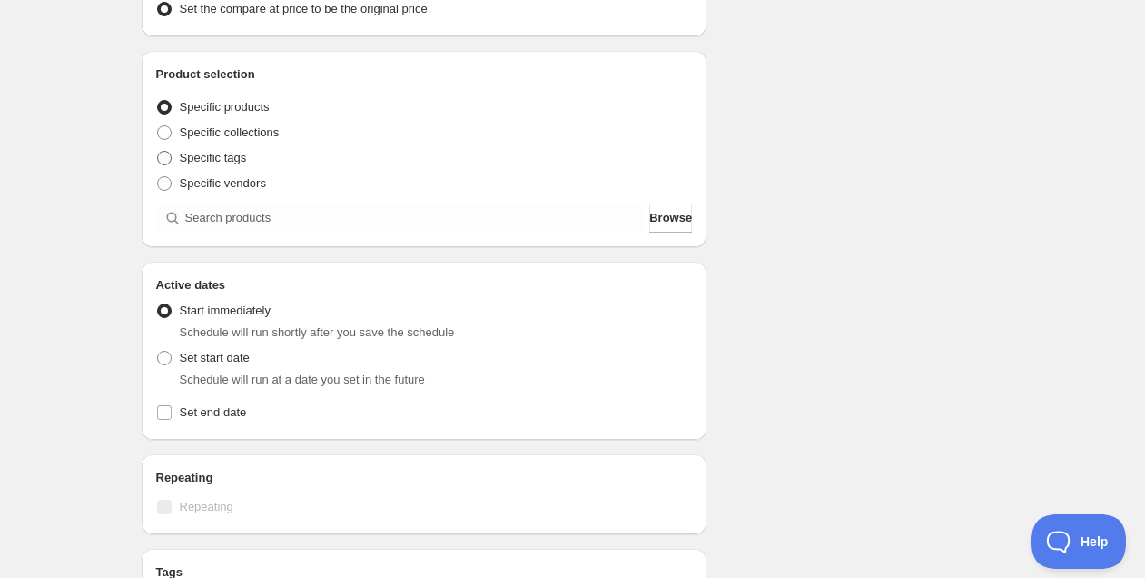
click at [213, 160] on span "Specific tags" at bounding box center [213, 158] width 67 height 14
click at [158, 152] on input "Specific tags" at bounding box center [157, 151] width 1 height 1
radio input "true"
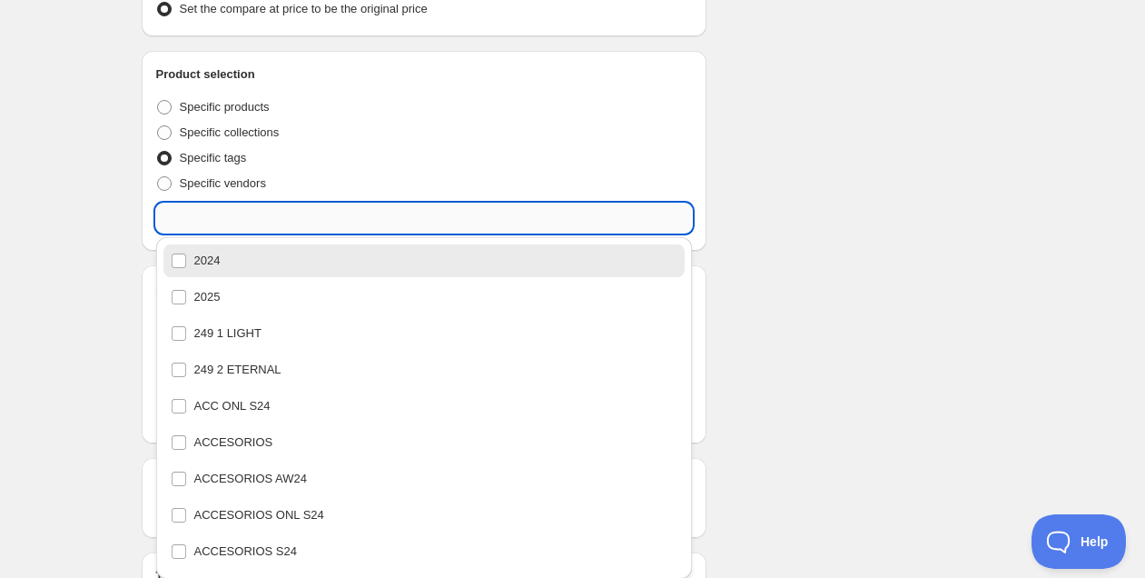
click at [265, 225] on input "text" at bounding box center [424, 217] width 537 height 29
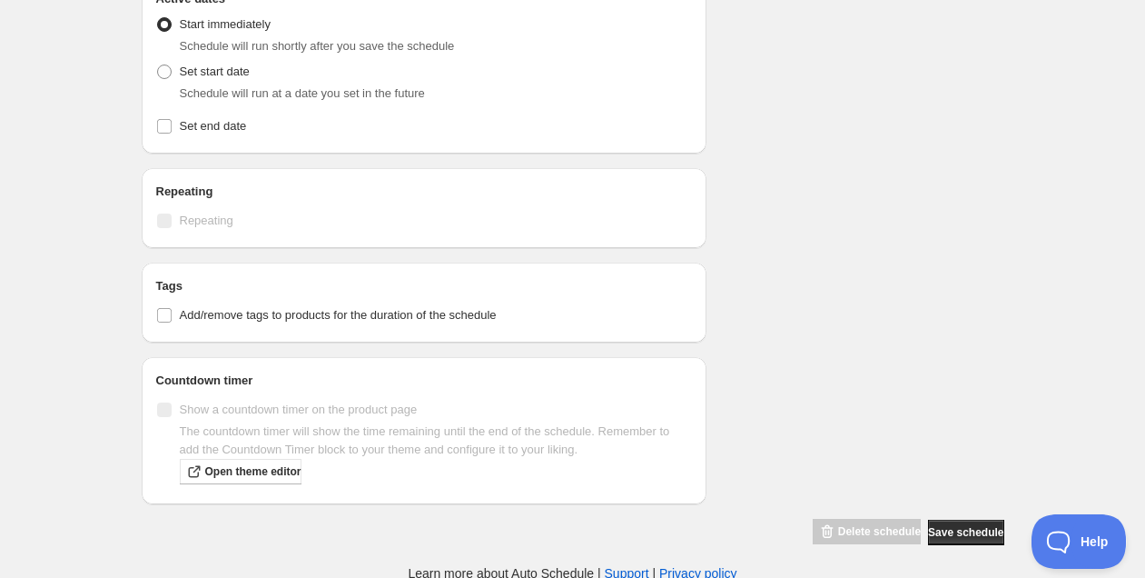
scroll to position [794, 0]
click at [202, 124] on span "Set end date" at bounding box center [213, 127] width 67 height 14
click at [172, 124] on input "Set end date" at bounding box center [164, 127] width 15 height 15
checkbox input "true"
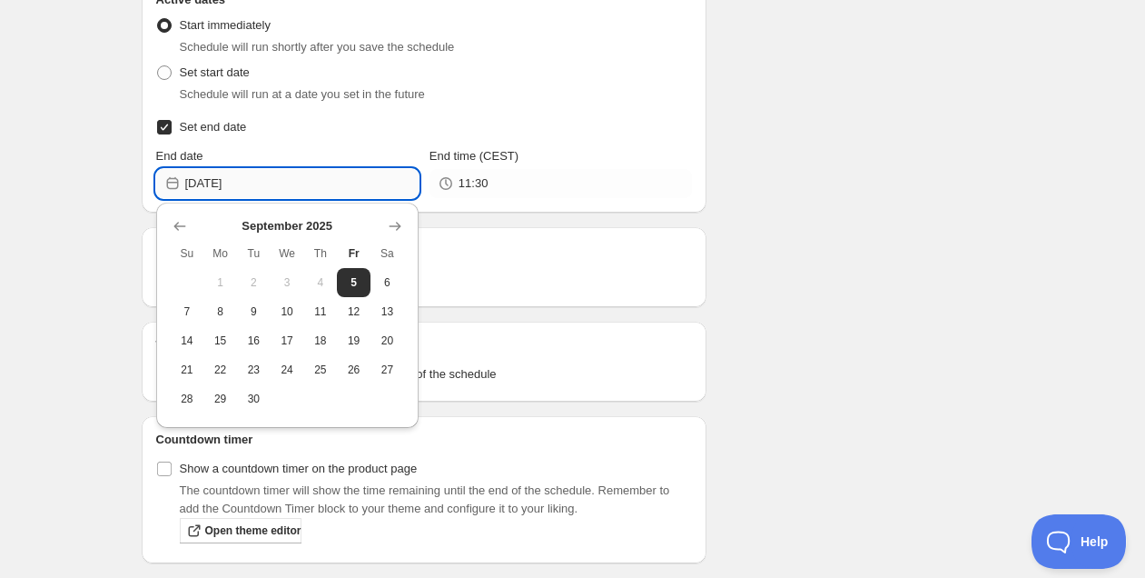
click at [286, 175] on input "2025-09-05" at bounding box center [301, 183] width 233 height 29
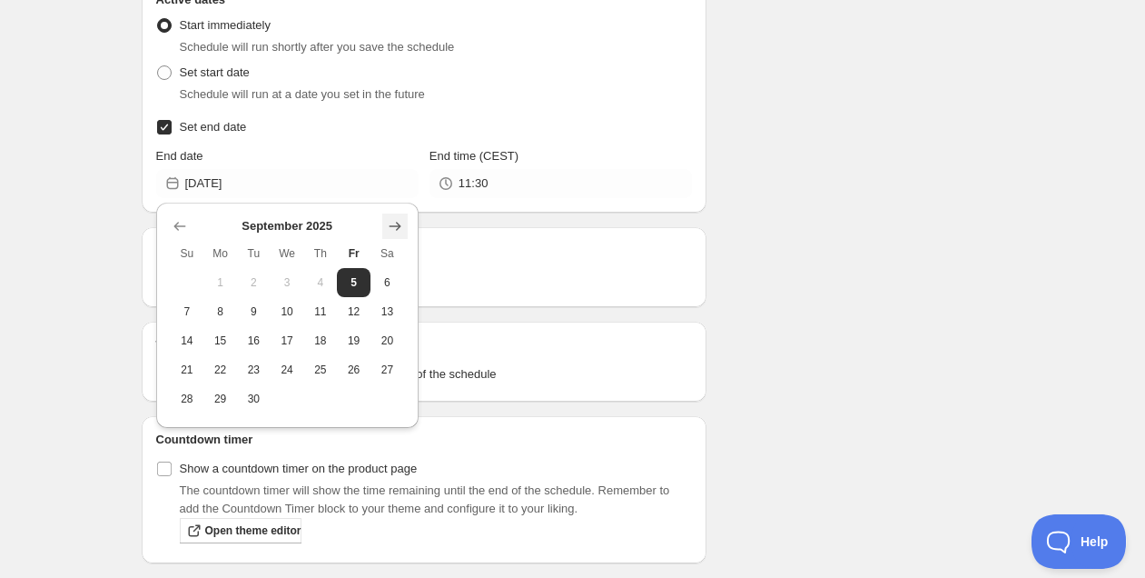
click at [401, 223] on icon "Show next month, October 2025" at bounding box center [395, 226] width 18 height 18
click at [401, 223] on icon "Show next month, December 2025" at bounding box center [395, 226] width 18 height 18
click at [181, 218] on icon "Show previous month, November 2025" at bounding box center [180, 226] width 18 height 18
click at [187, 425] on span "30" at bounding box center [187, 428] width 19 height 15
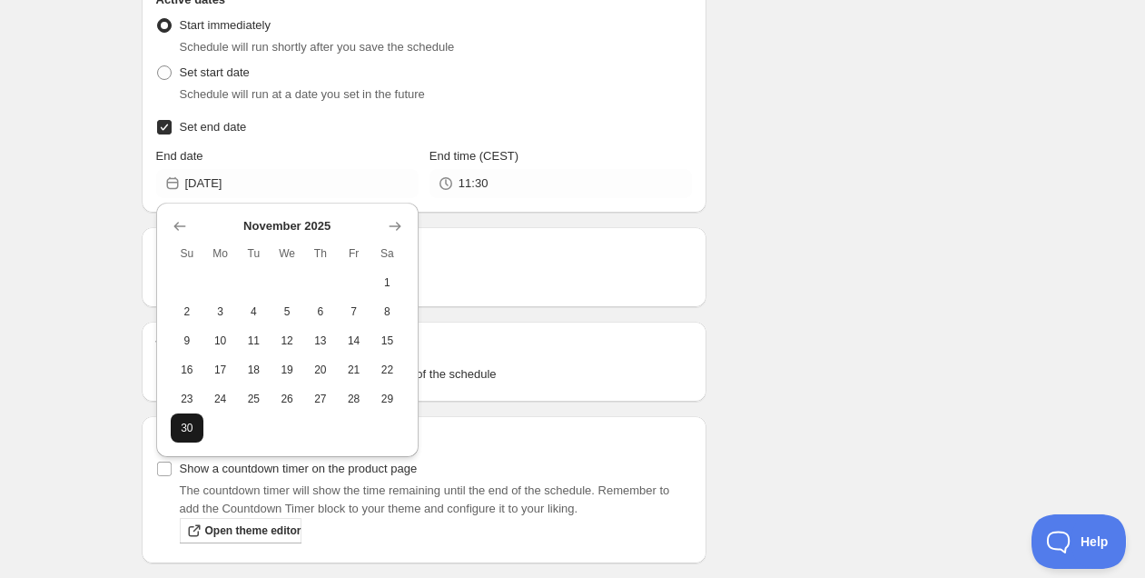
type input "[DATE]"
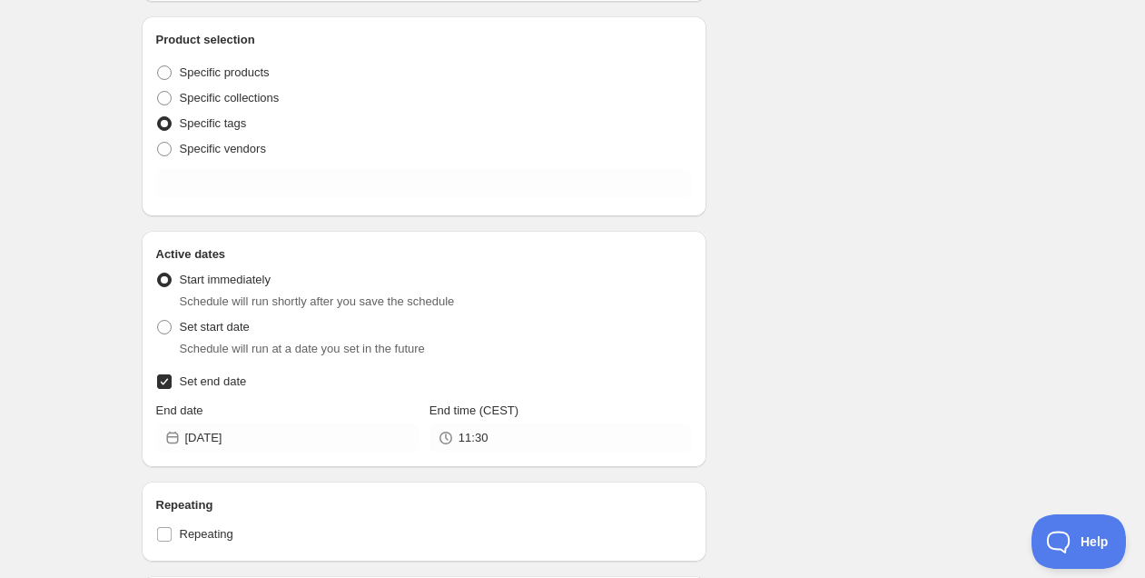
scroll to position [539, 0]
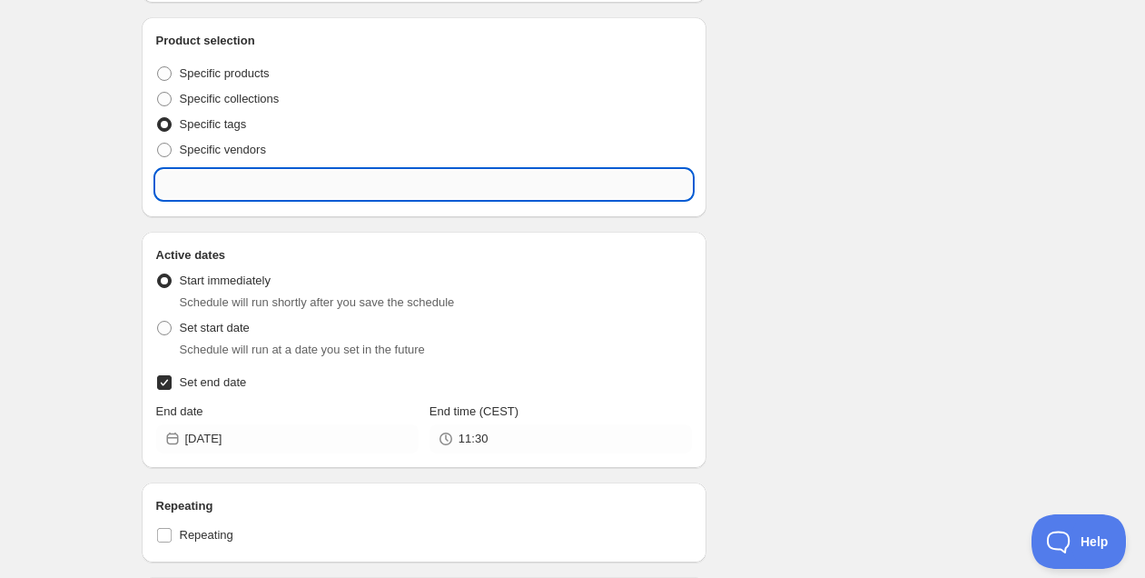
click at [353, 193] on input "text" at bounding box center [424, 184] width 537 height 29
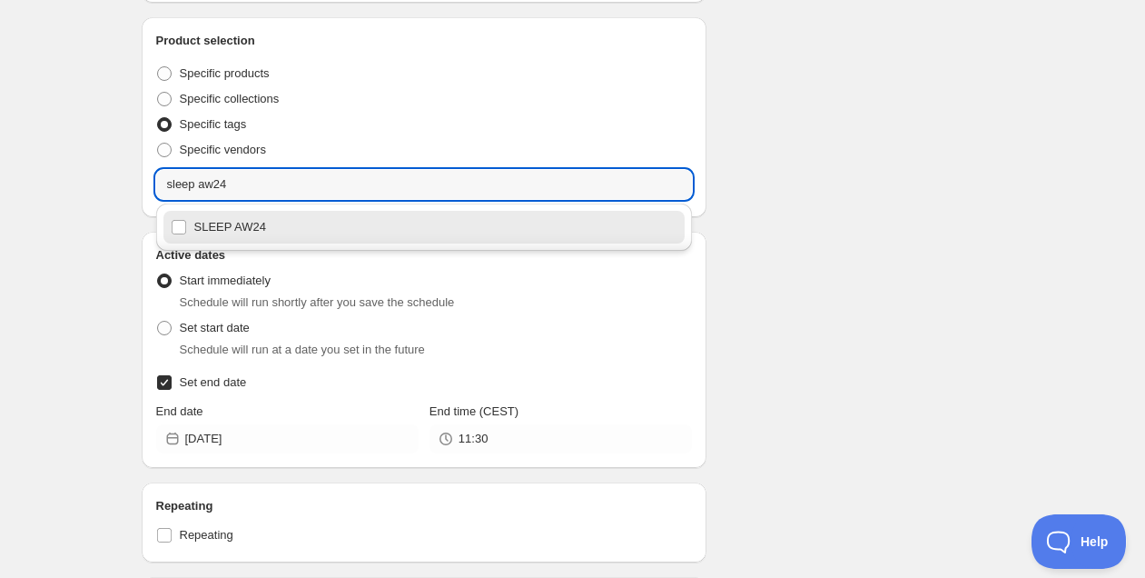
drag, startPoint x: 331, startPoint y: 219, endPoint x: 322, endPoint y: 205, distance: 15.9
click at [331, 219] on div "SLEEP AW24" at bounding box center [425, 226] width 508 height 25
type input "SLEEP AW24"
checkbox input "true"
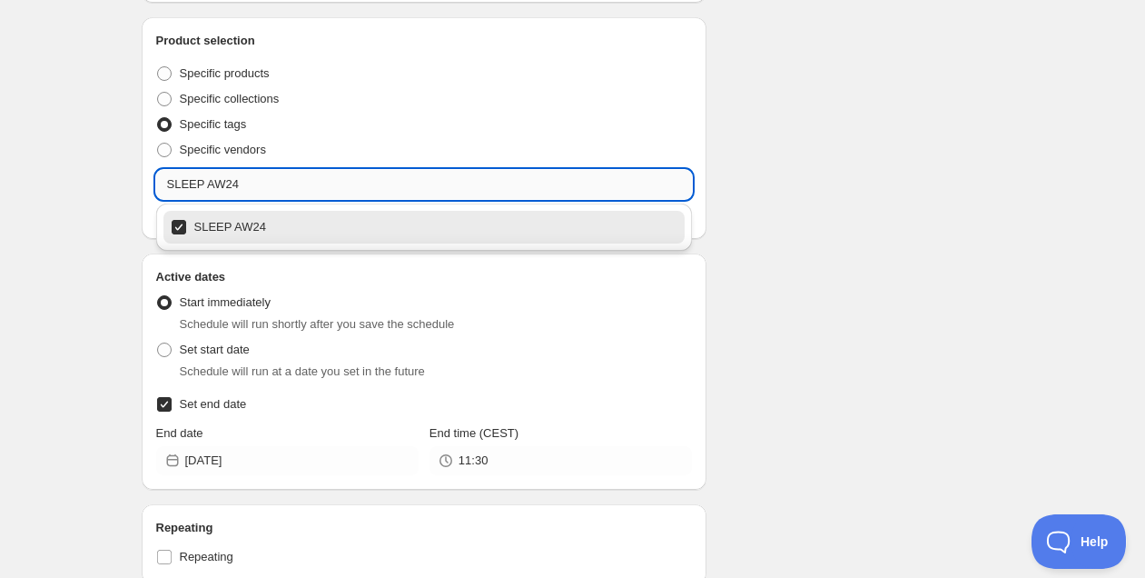
click at [281, 178] on input "SLEEP AW24" at bounding box center [424, 184] width 537 height 29
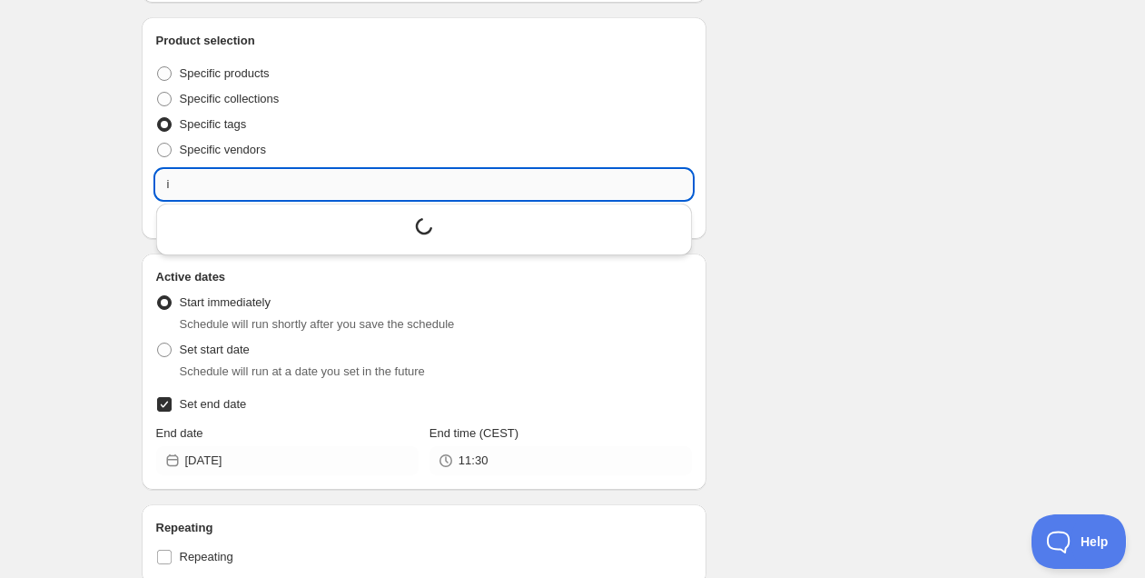
scroll to position [0, 0]
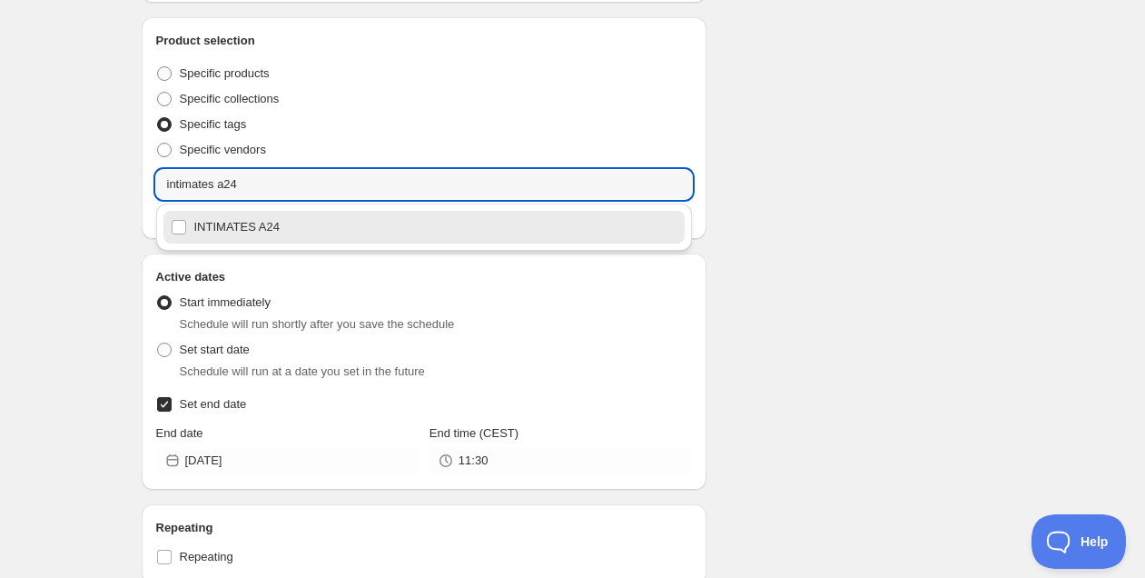
click at [288, 219] on div "INTIMATES A24" at bounding box center [425, 226] width 508 height 25
type input "INTIMATES A24"
checkbox input "true"
type input "INTIMATES A24"
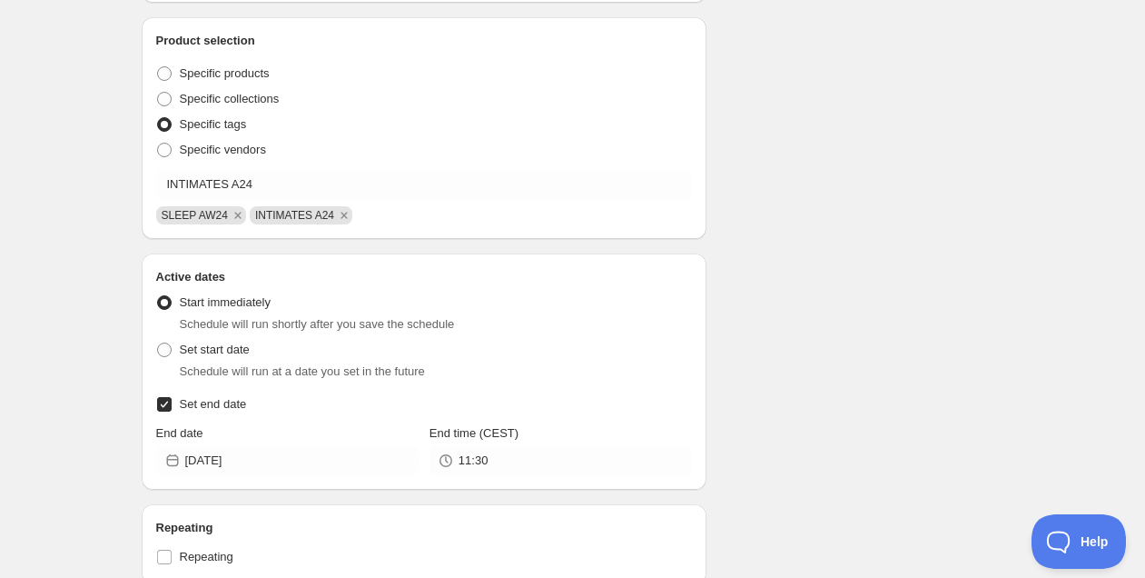
click at [753, 218] on div "Schedule name AW24 al -40% Your customers won't see this Value Percentage Fixed…" at bounding box center [565, 199] width 877 height 1366
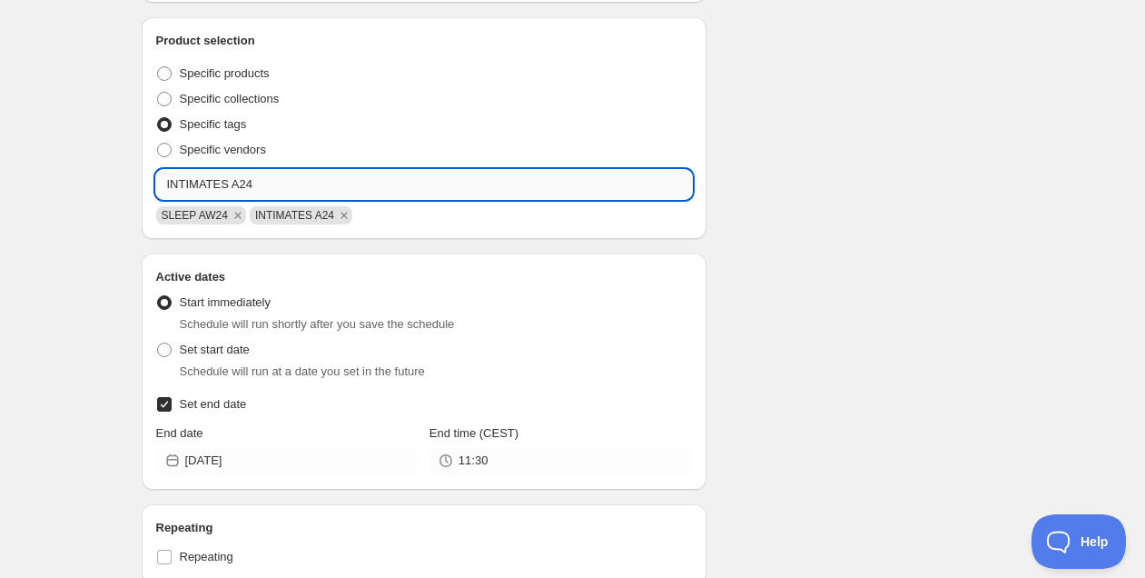
click at [302, 180] on input "INTIMATES A24" at bounding box center [424, 184] width 537 height 29
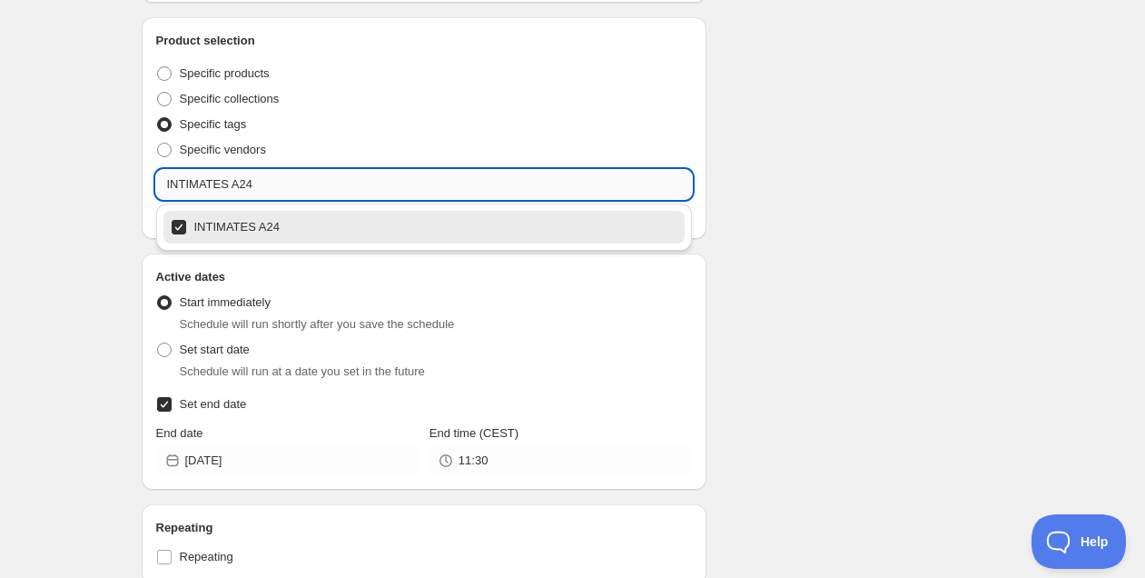
click at [302, 180] on input "INTIMATES A24" at bounding box center [424, 184] width 537 height 29
click at [320, 225] on div "INTIMATES W24" at bounding box center [425, 226] width 508 height 25
type input "INTIMATES W24"
checkbox input "true"
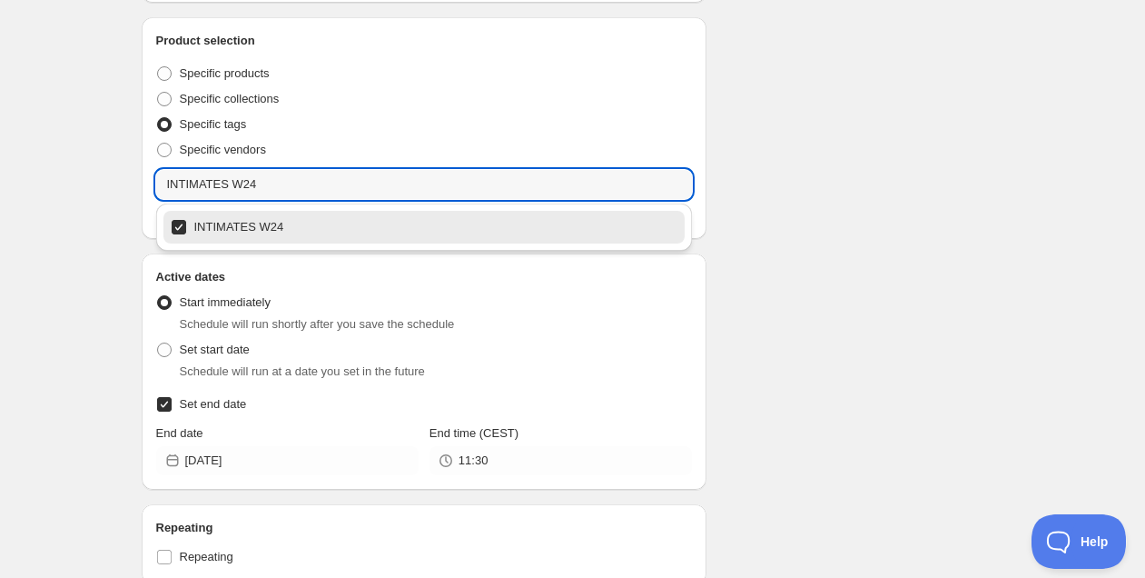
type input "INTIMATES W24"
click at [827, 292] on div "Schedule name AW24 al -40% Your customers won't see this Value Percentage Fixed…" at bounding box center [565, 199] width 877 height 1366
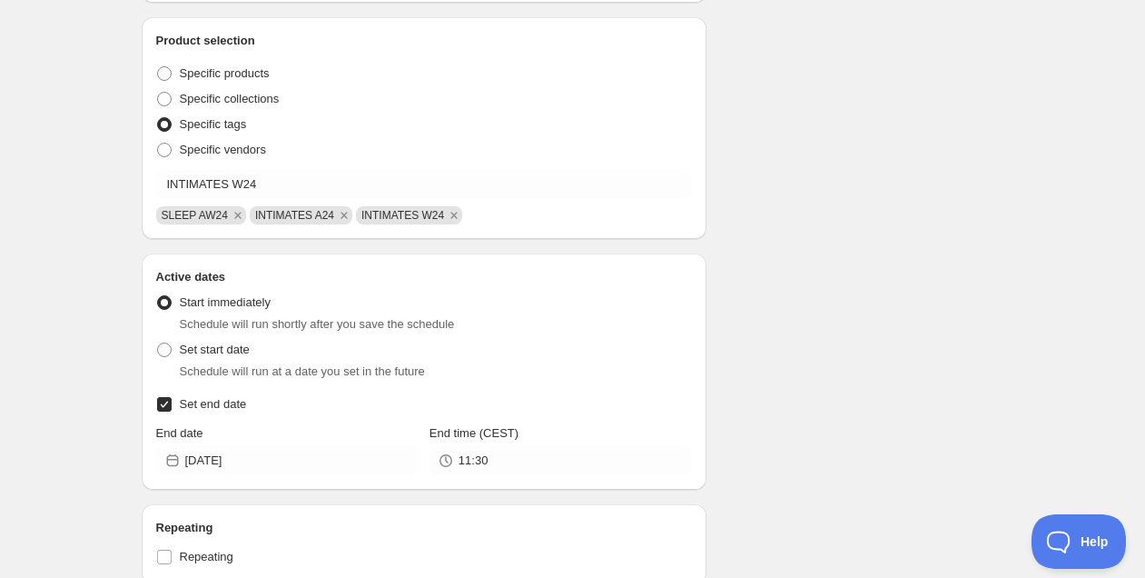
click at [314, 168] on div "Product selection Entity type Specific products Specific collections Specific t…" at bounding box center [424, 128] width 537 height 193
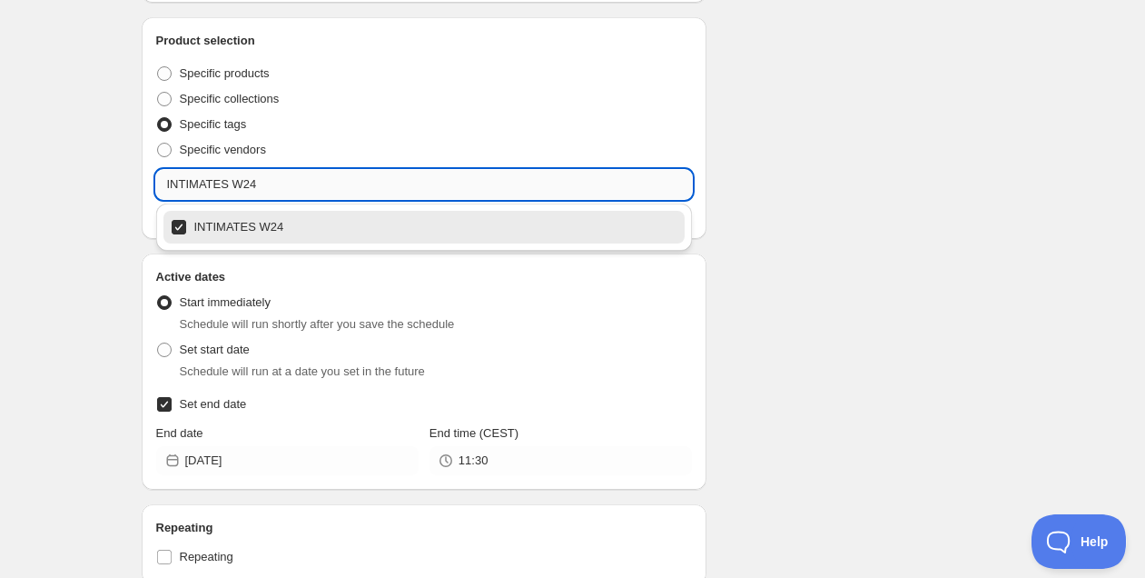
click at [326, 177] on input "INTIMATES W24" at bounding box center [424, 184] width 537 height 29
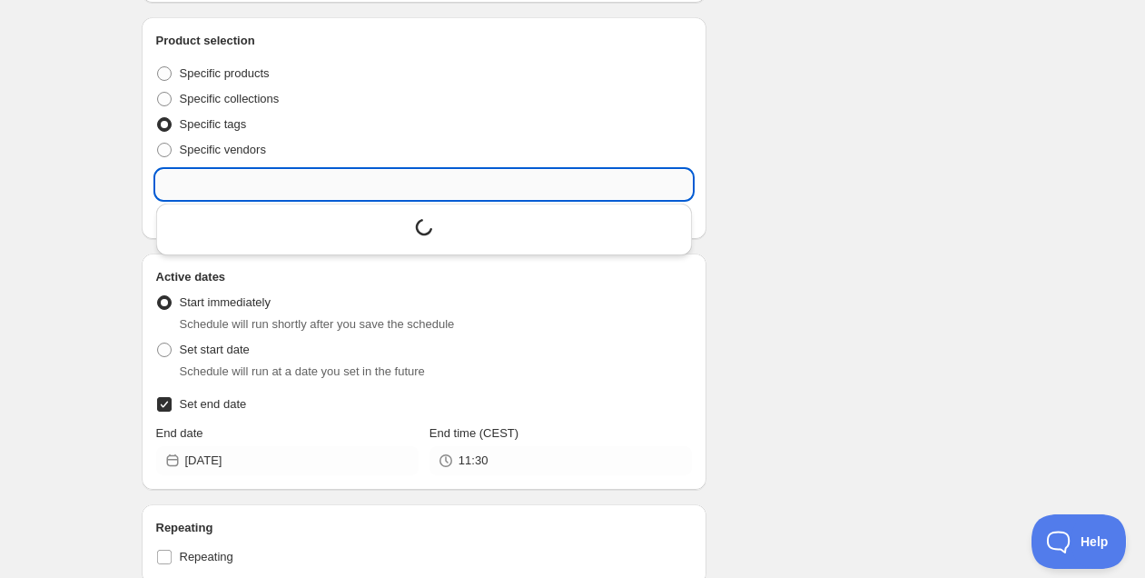
scroll to position [4237, 0]
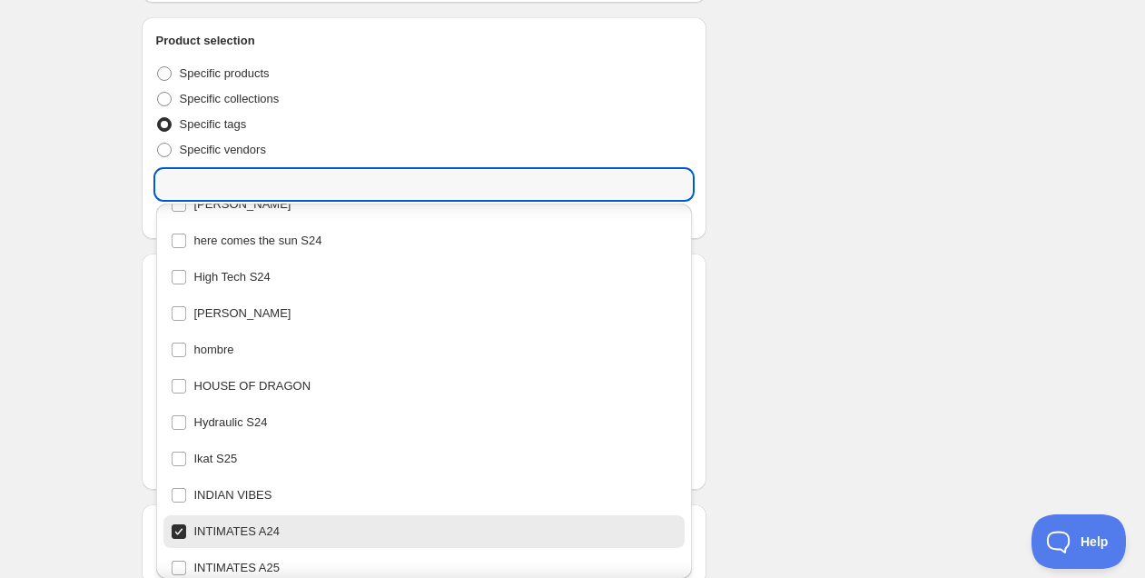
click at [926, 234] on div "Schedule name AW24 al -40% Your customers won't see this Value Percentage Fixed…" at bounding box center [565, 199] width 877 height 1366
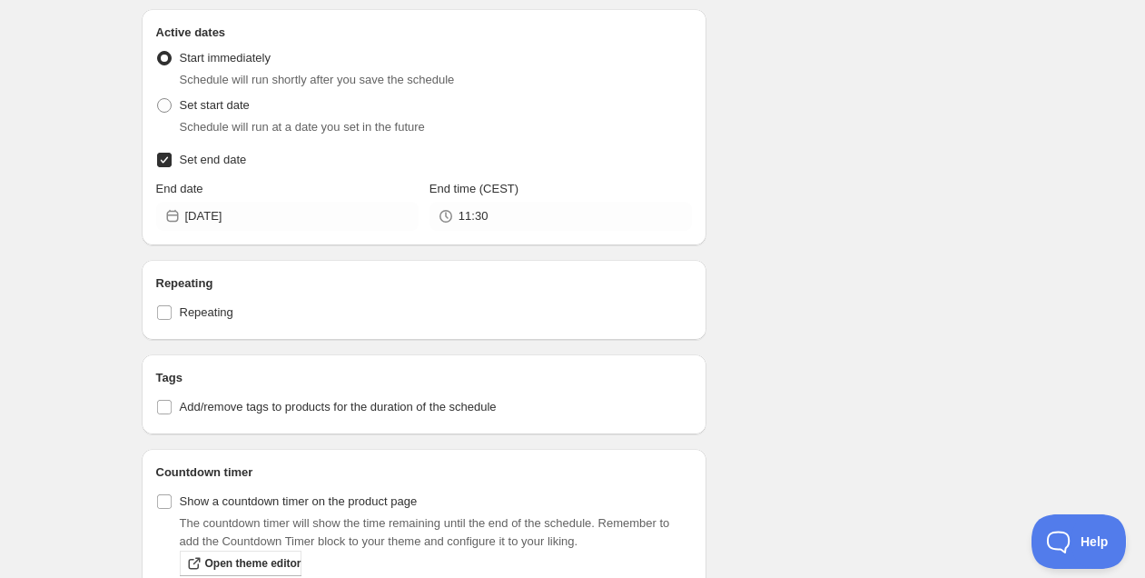
scroll to position [877, 0]
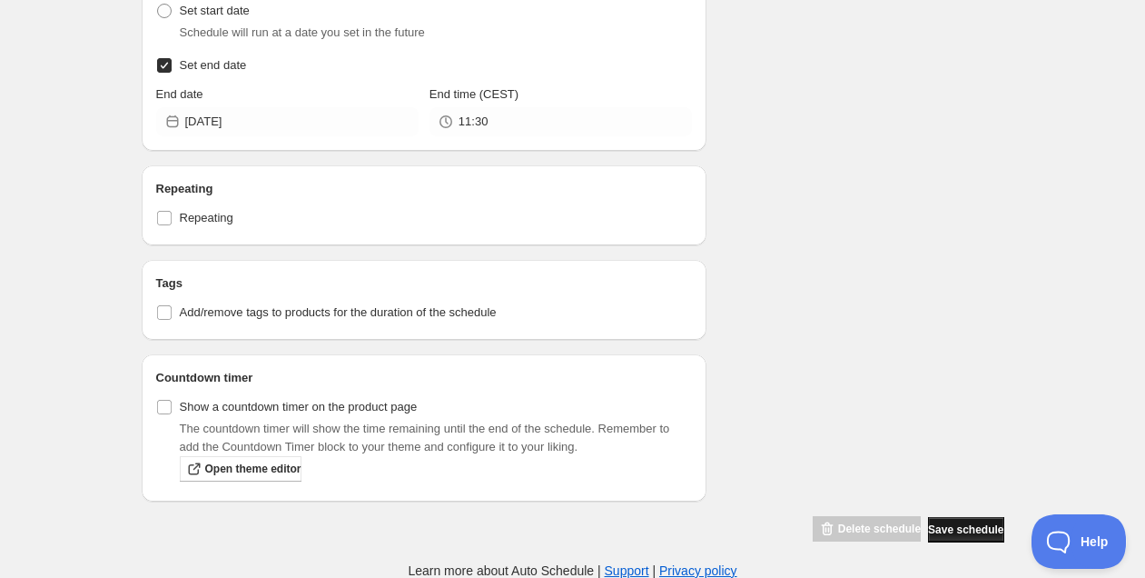
click at [950, 528] on span "Save schedule" at bounding box center [965, 529] width 75 height 15
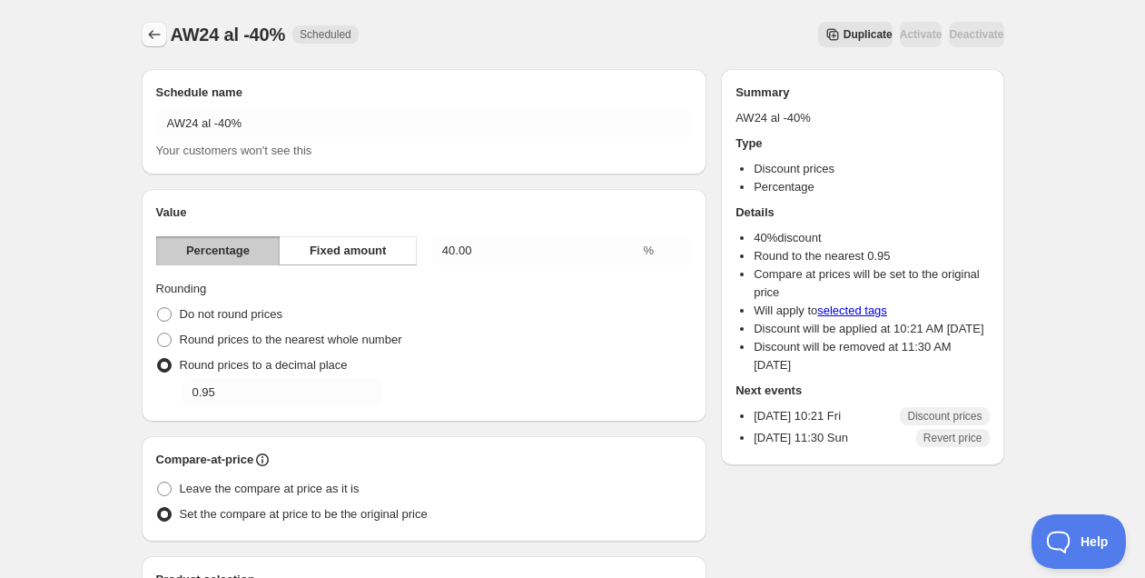
click at [157, 38] on icon "Schedules" at bounding box center [154, 34] width 18 height 18
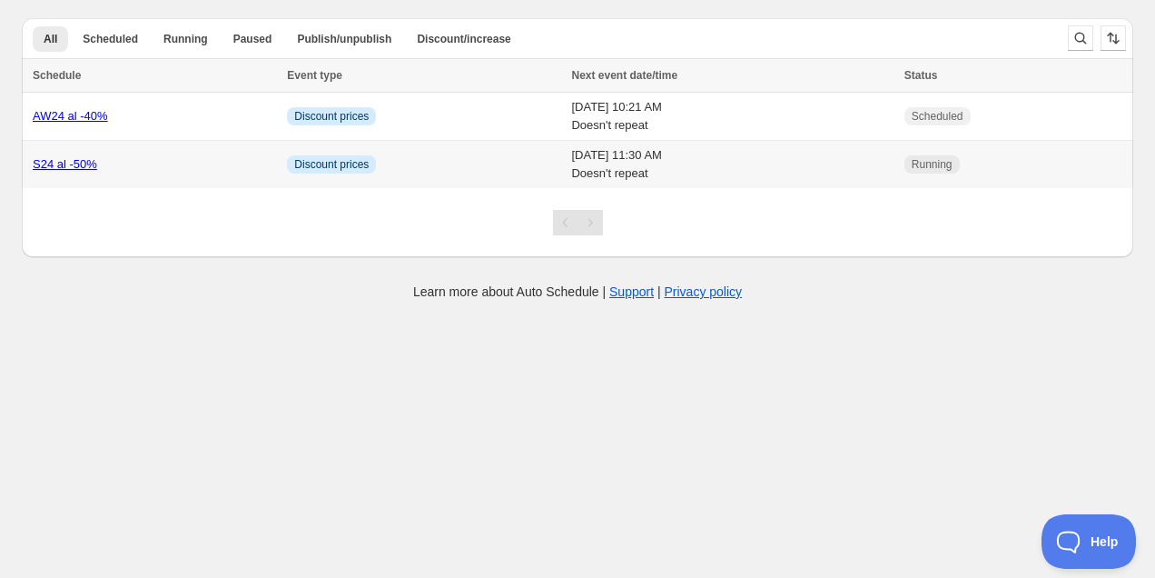
click at [566, 157] on td "Sun 30th November 25 11:30 AM Doesn't repeat" at bounding box center [732, 165] width 332 height 48
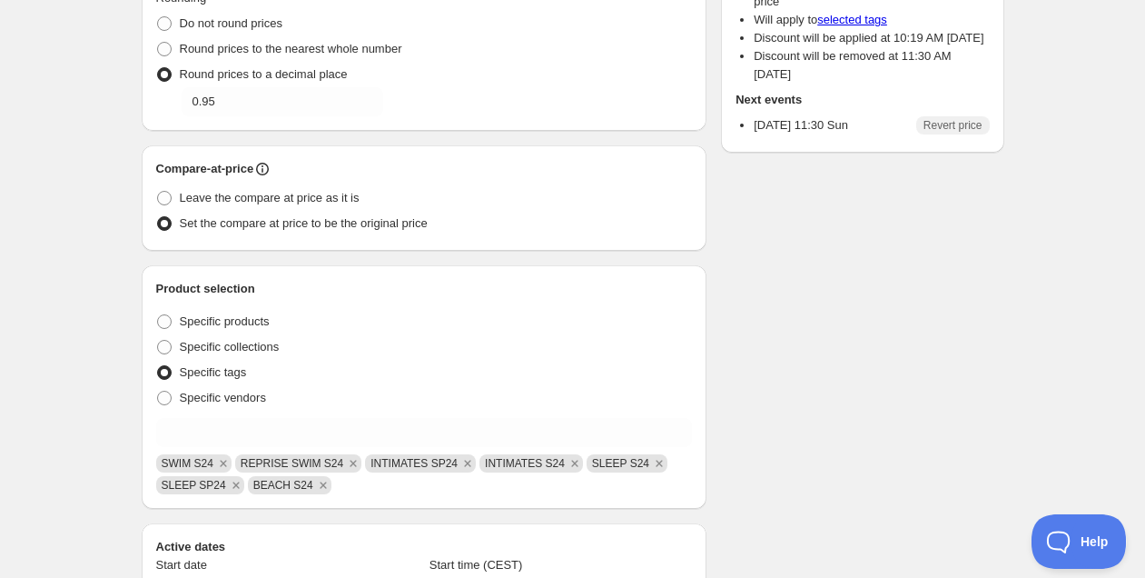
scroll to position [638, 0]
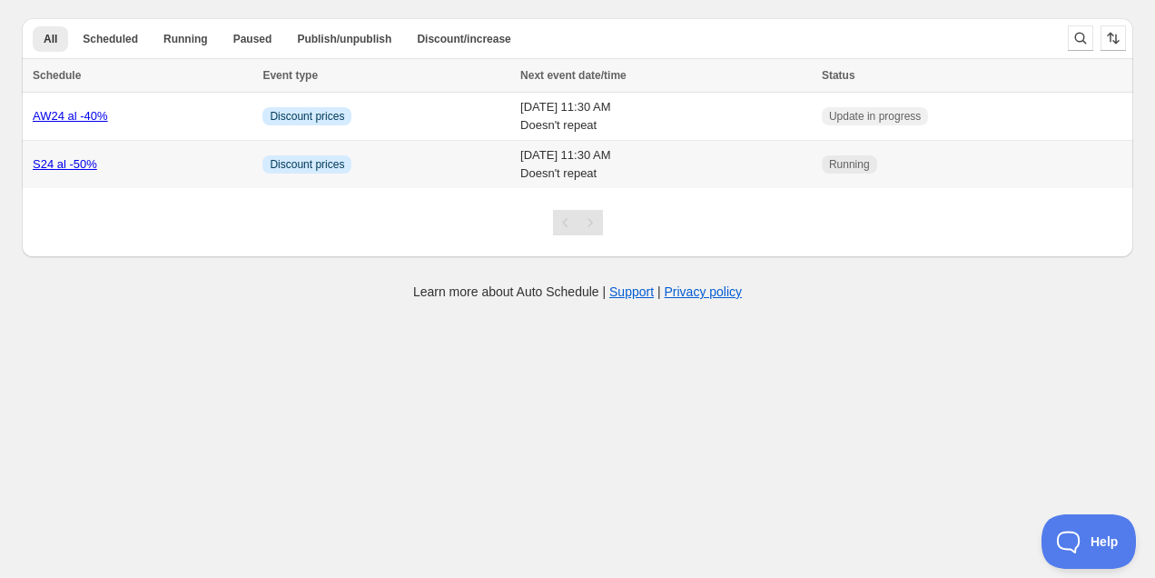
click at [84, 159] on link "S24 al -50%" at bounding box center [65, 164] width 64 height 14
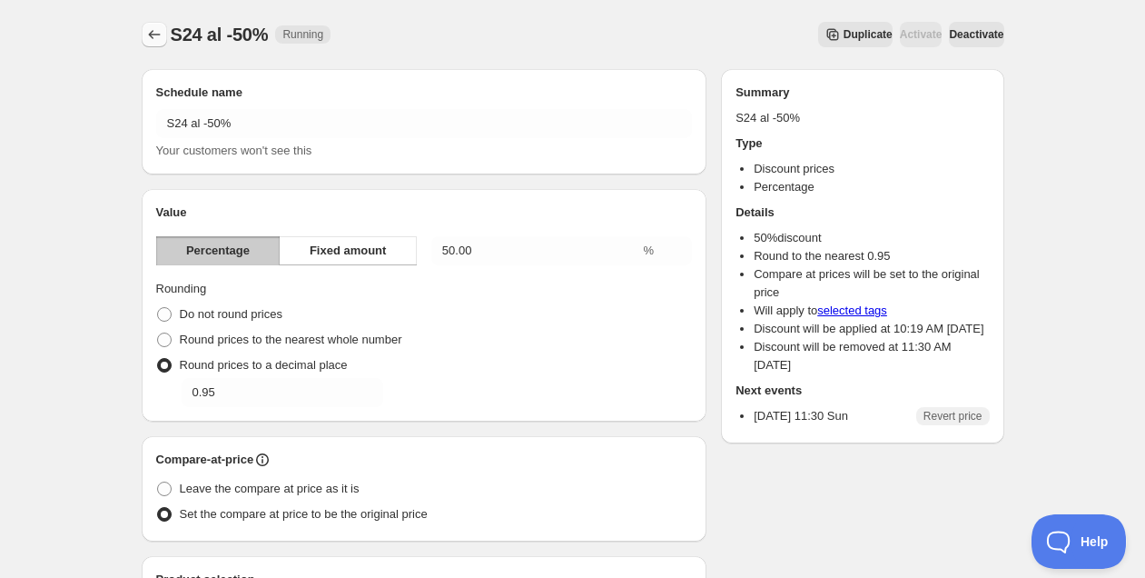
click at [158, 36] on icon "Schedules" at bounding box center [154, 34] width 18 height 18
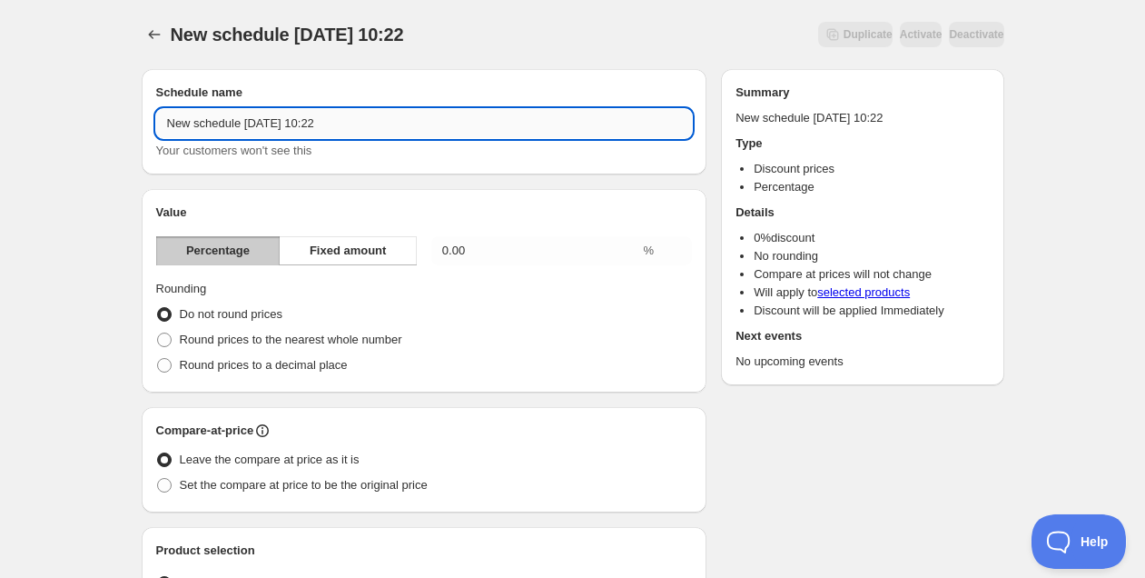
click at [256, 123] on input "New schedule Sep 05 2025 10:22" at bounding box center [424, 123] width 537 height 29
type input "SP25 al -30%"
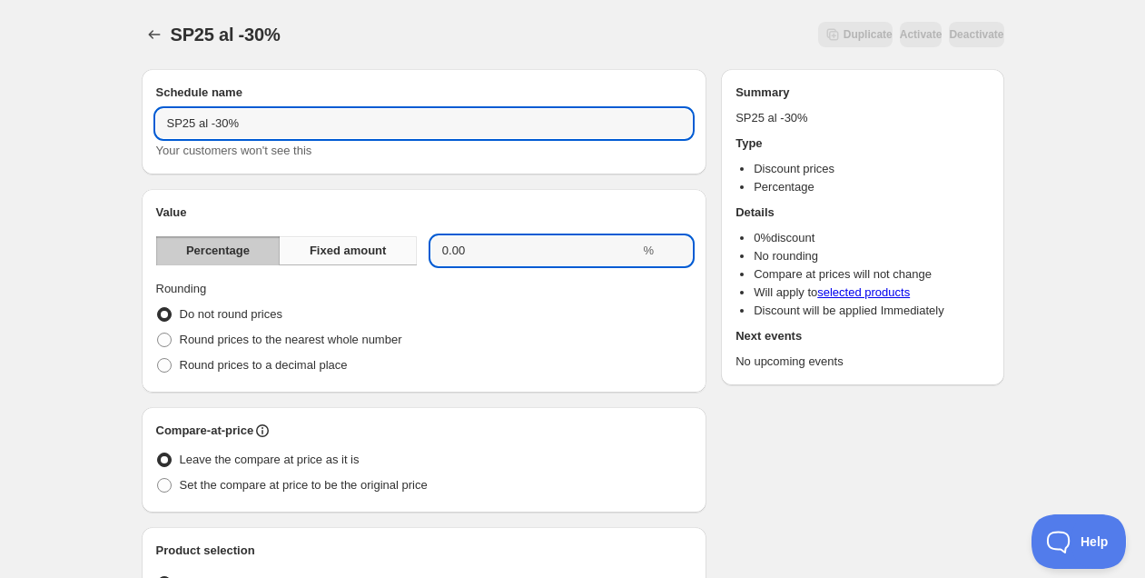
drag, startPoint x: 441, startPoint y: 252, endPoint x: 363, endPoint y: 256, distance: 78.2
click at [363, 256] on div "Percentage Fixed amount 0.00 %" at bounding box center [424, 250] width 537 height 29
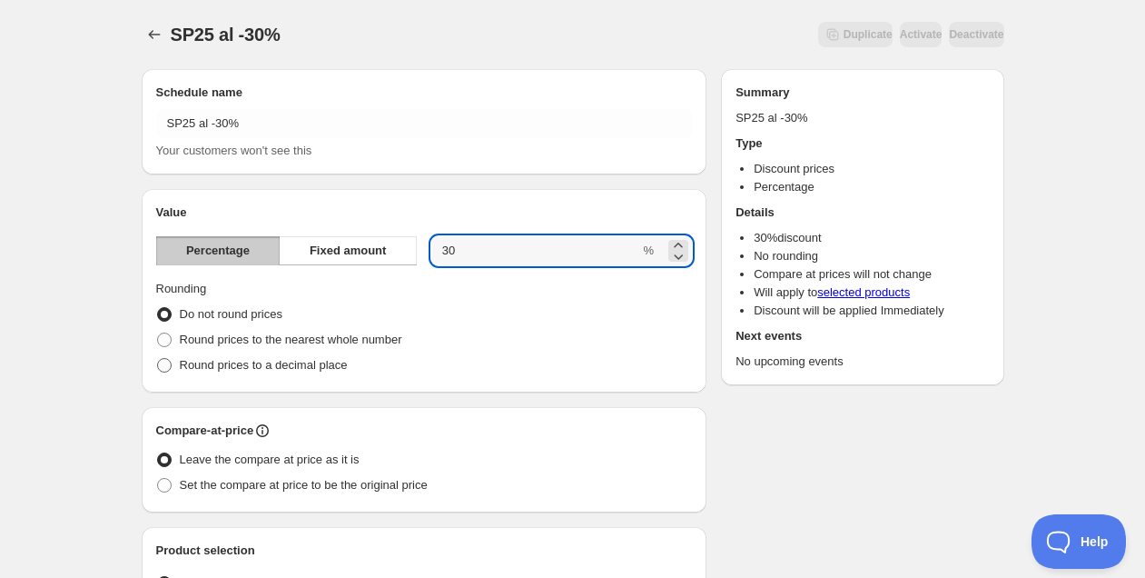
type input "30"
click at [323, 357] on span "Round prices to a decimal place" at bounding box center [264, 365] width 168 height 18
click at [158, 358] on input "Round prices to a decimal place" at bounding box center [157, 358] width 1 height 1
radio input "true"
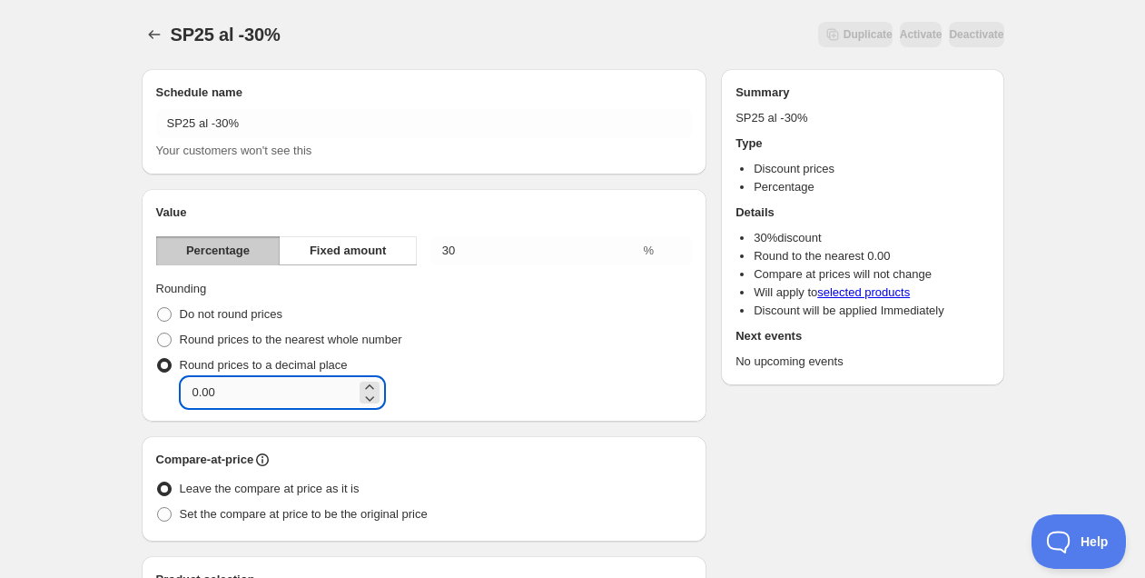
click at [289, 382] on input "0.00" at bounding box center [269, 392] width 174 height 29
type input "0.95"
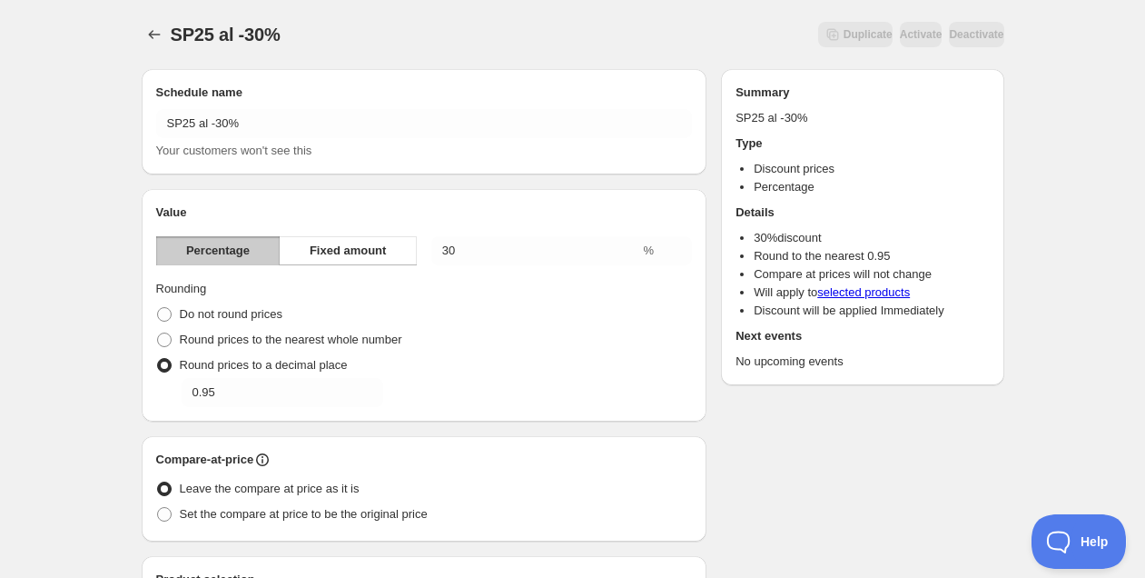
scroll to position [160, 0]
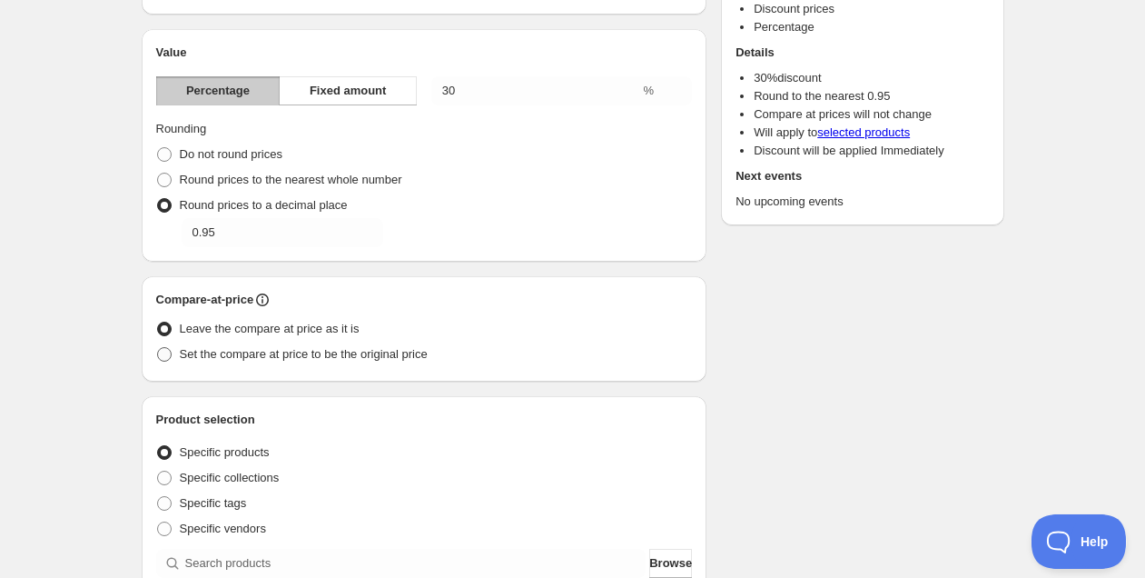
click at [322, 355] on span "Set the compare at price to be the original price" at bounding box center [304, 354] width 248 height 14
click at [158, 348] on input "Set the compare at price to be the original price" at bounding box center [157, 347] width 1 height 1
radio input "true"
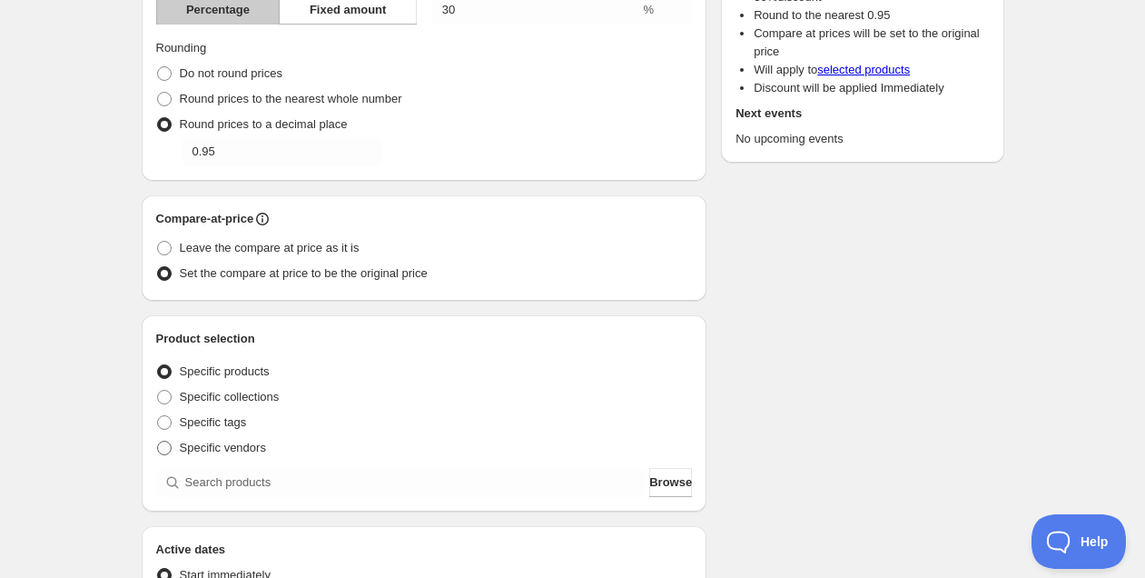
scroll to position [337, 0]
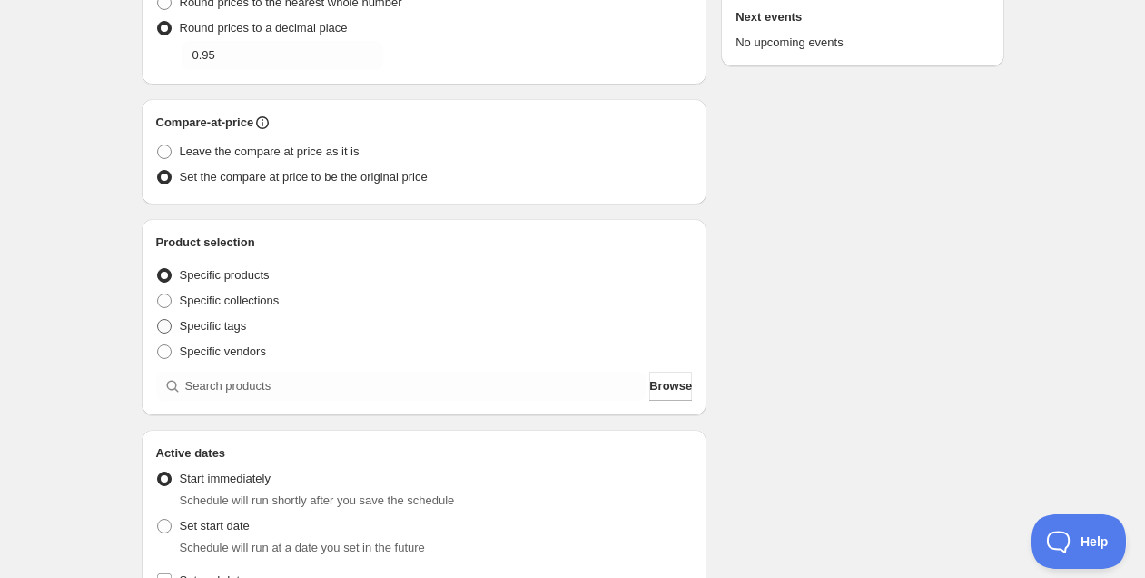
click at [232, 326] on span "Specific tags" at bounding box center [213, 326] width 67 height 14
click at [158, 320] on input "Specific tags" at bounding box center [157, 319] width 1 height 1
radio input "true"
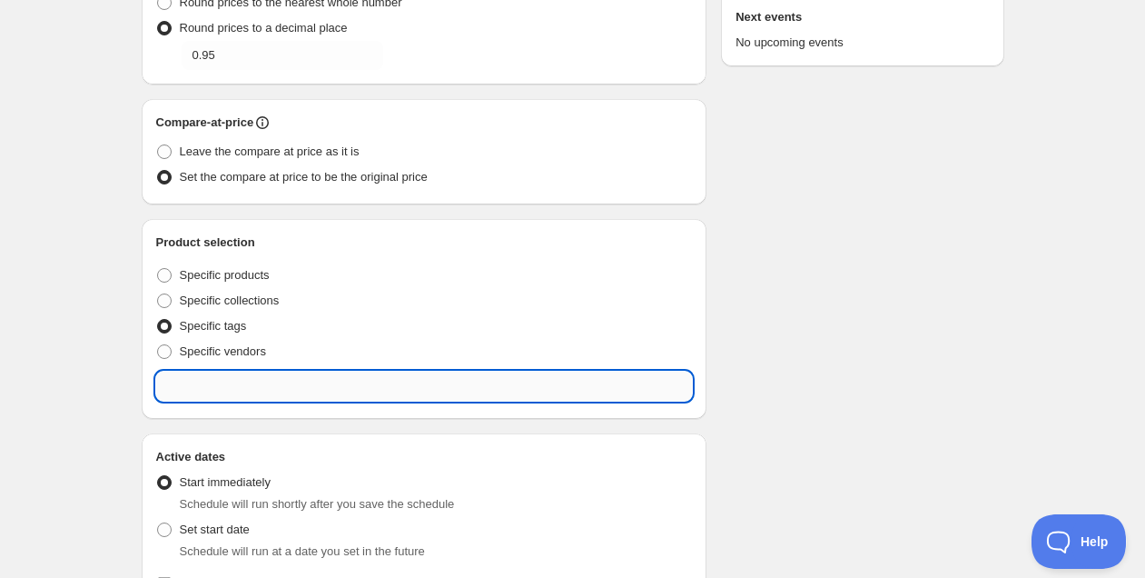
click at [258, 384] on input "text" at bounding box center [424, 386] width 537 height 29
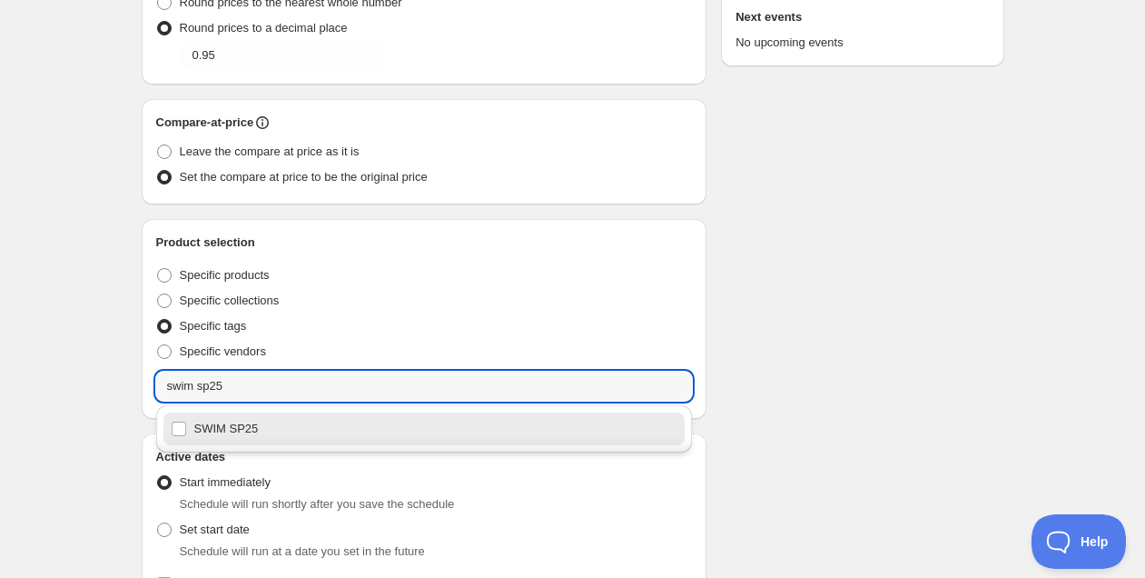
click at [264, 432] on div "SWIM SP25" at bounding box center [425, 428] width 508 height 25
type input "SWIM SP25"
checkbox input "true"
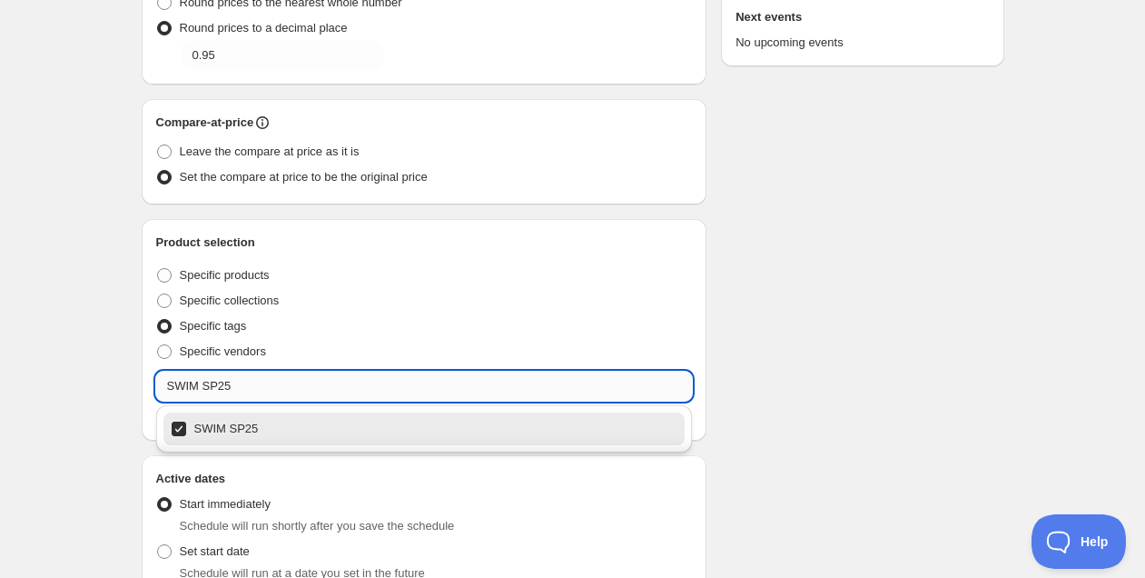
click at [265, 390] on input "SWIM SP25" at bounding box center [424, 386] width 537 height 29
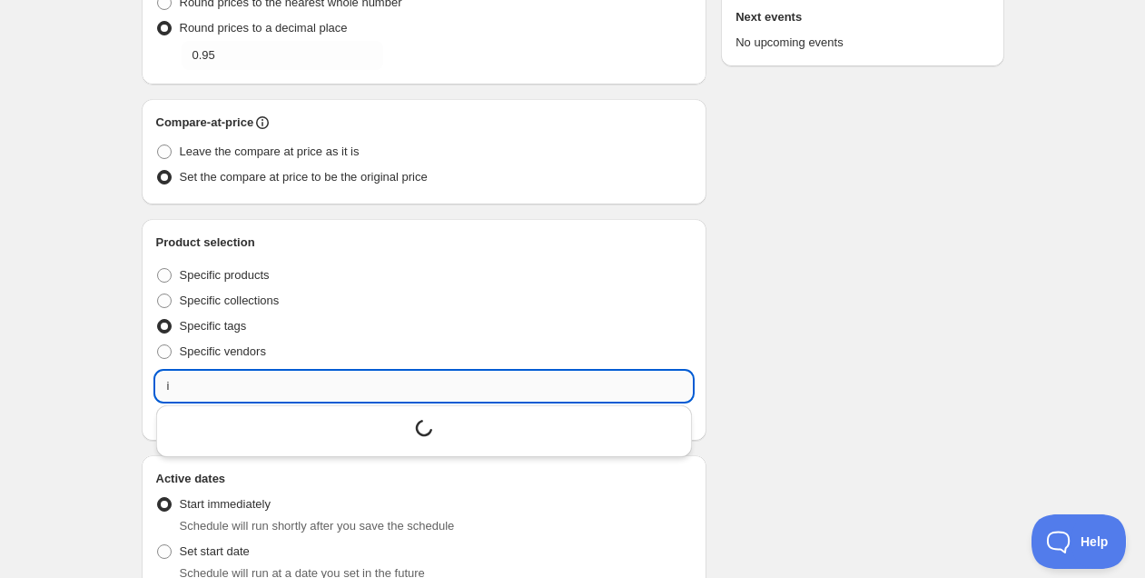
scroll to position [0, 0]
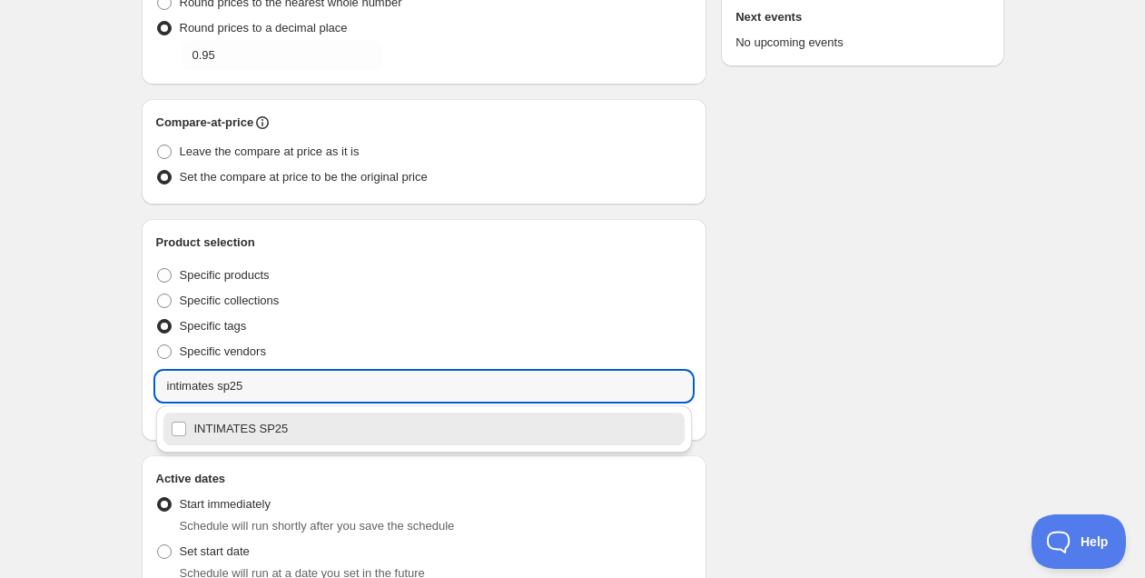
click at [264, 420] on div "INTIMATES SP25" at bounding box center [425, 428] width 508 height 25
type input "INTIMATES SP25"
checkbox input "true"
click at [269, 390] on input "INTIMATES SP25" at bounding box center [424, 386] width 537 height 29
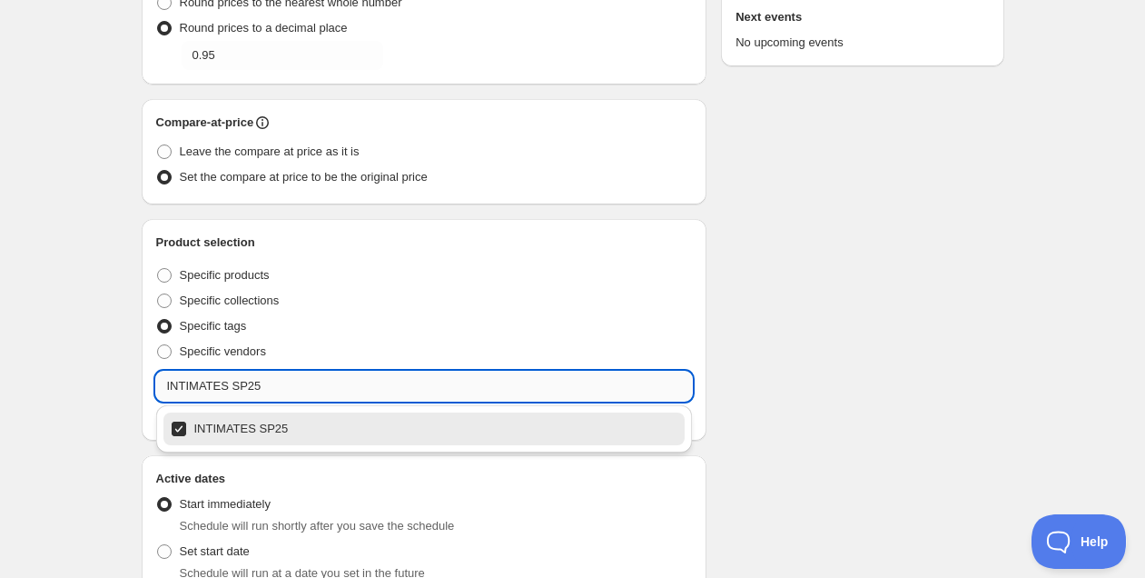
click at [269, 390] on input "INTIMATES SP25" at bounding box center [424, 386] width 537 height 29
click at [271, 416] on div "SLEEP SP25" at bounding box center [425, 428] width 508 height 25
type input "SLEEP SP25"
checkbox input "true"
click at [267, 391] on input "SLEEP SP25" at bounding box center [424, 386] width 537 height 29
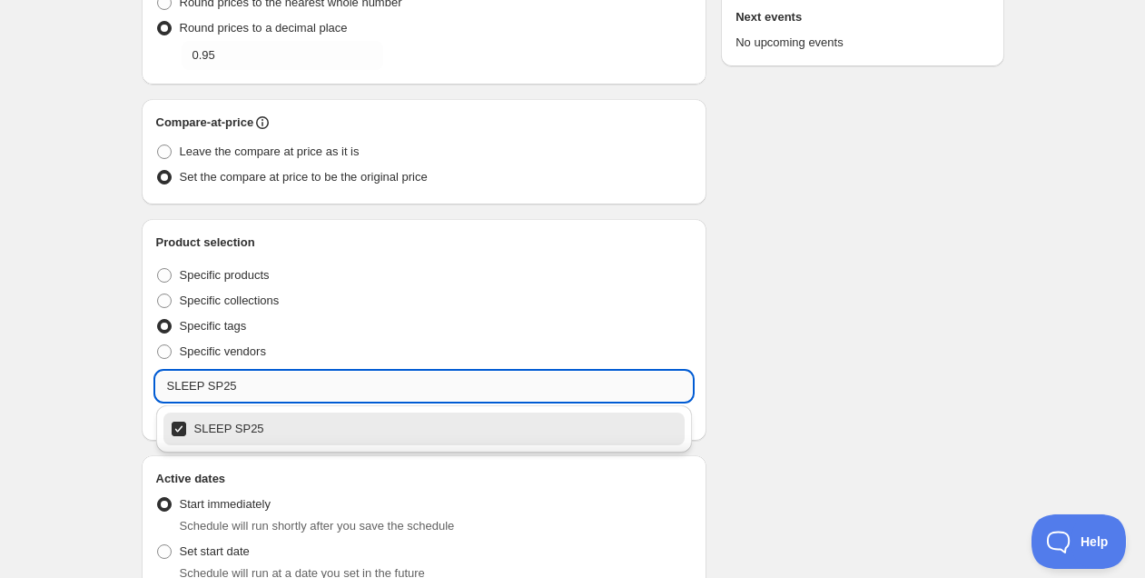
click at [267, 391] on input "SLEEP SP25" at bounding box center [424, 386] width 537 height 29
click at [269, 432] on div "BEACH SP25" at bounding box center [425, 428] width 508 height 25
type input "BEACH SP25"
checkbox input "true"
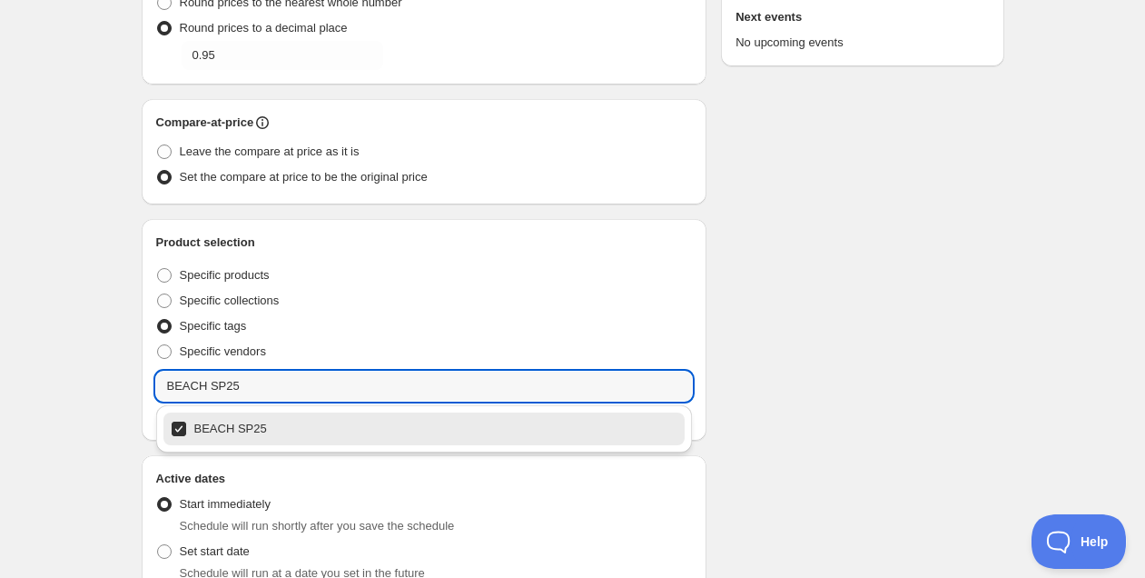
type input "BEACH SP25"
click at [843, 368] on div "Schedule name SP25 al -30% Your customers won't see this Value Percentage Fixed…" at bounding box center [565, 372] width 877 height 1308
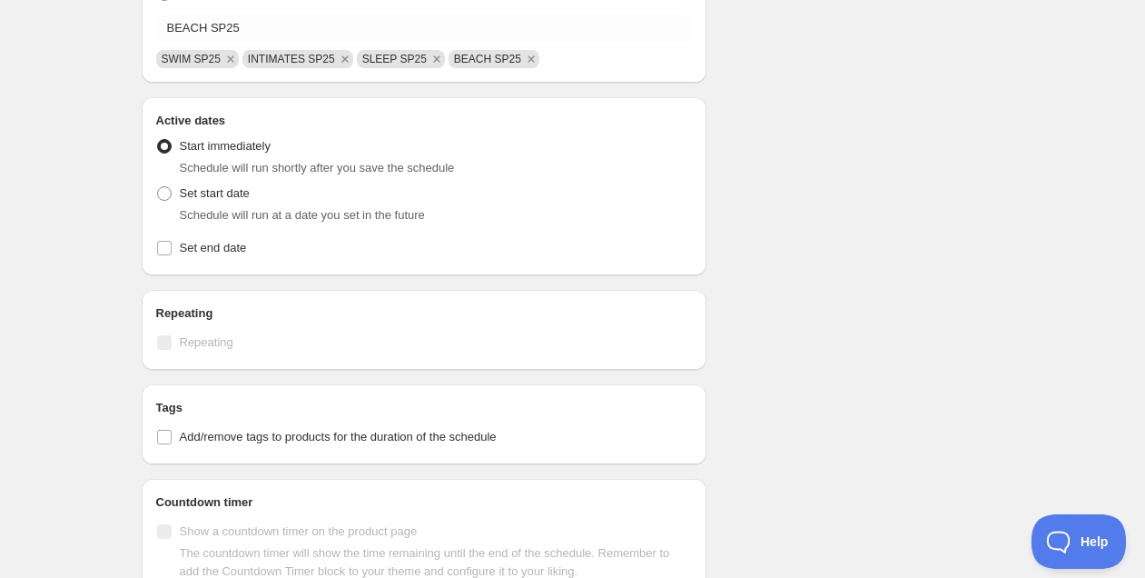
scroll to position [758, 0]
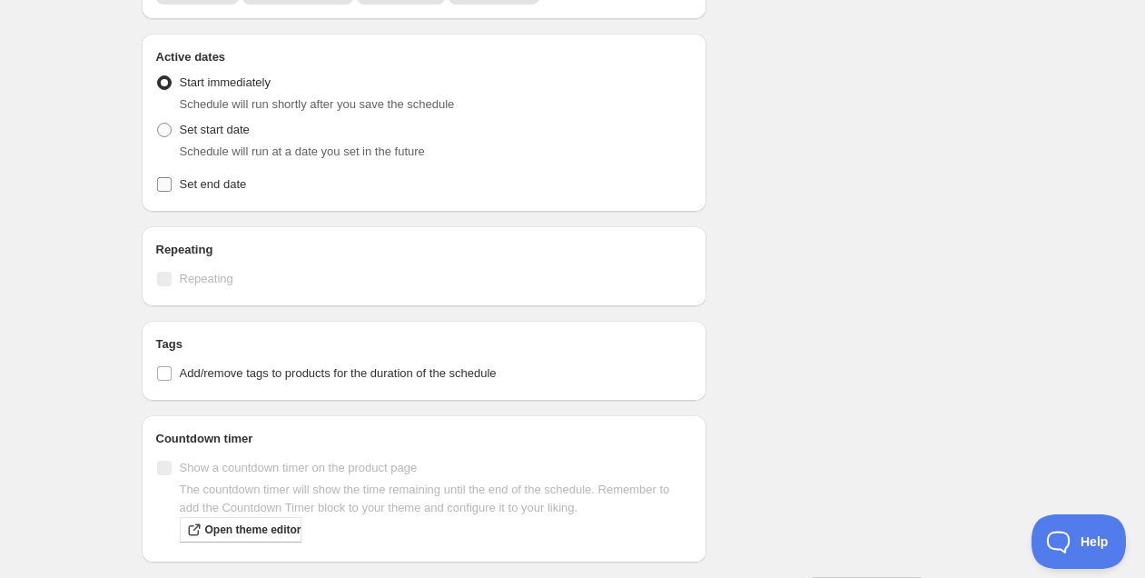
click at [217, 179] on span "Set end date" at bounding box center [213, 184] width 67 height 14
click at [172, 179] on input "Set end date" at bounding box center [164, 184] width 15 height 15
checkbox input "true"
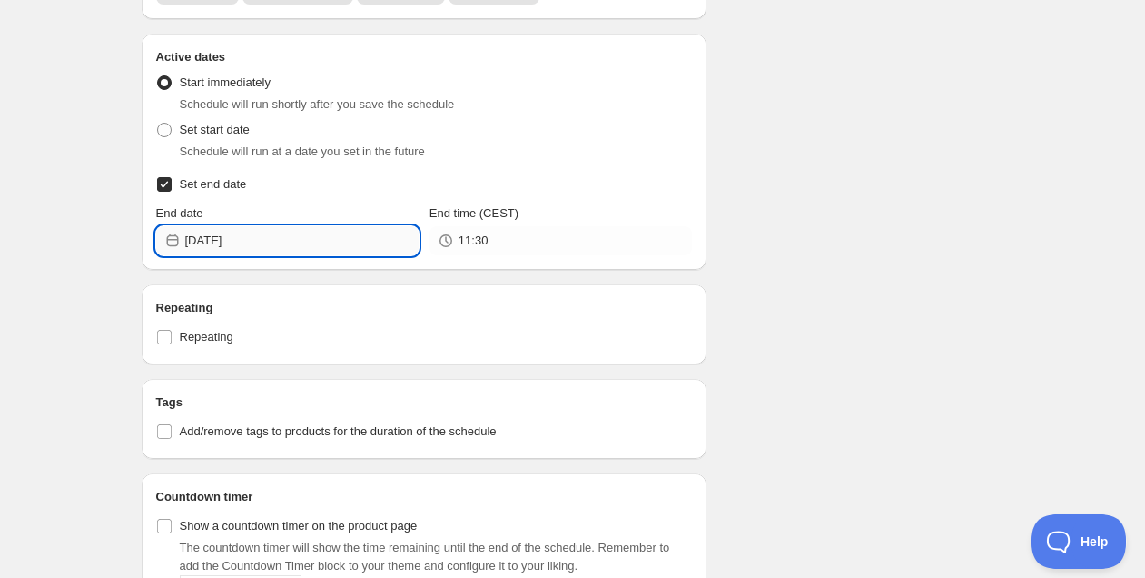
click at [286, 237] on input "2025-09-05" at bounding box center [301, 240] width 233 height 29
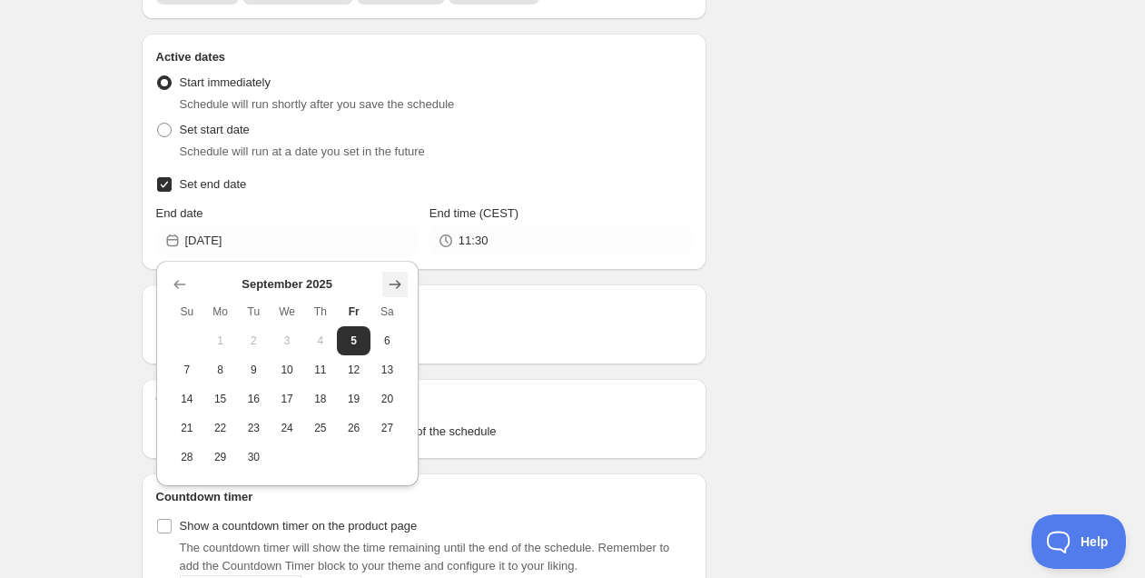
click at [393, 288] on icon "Show next month, October 2025" at bounding box center [395, 284] width 18 height 18
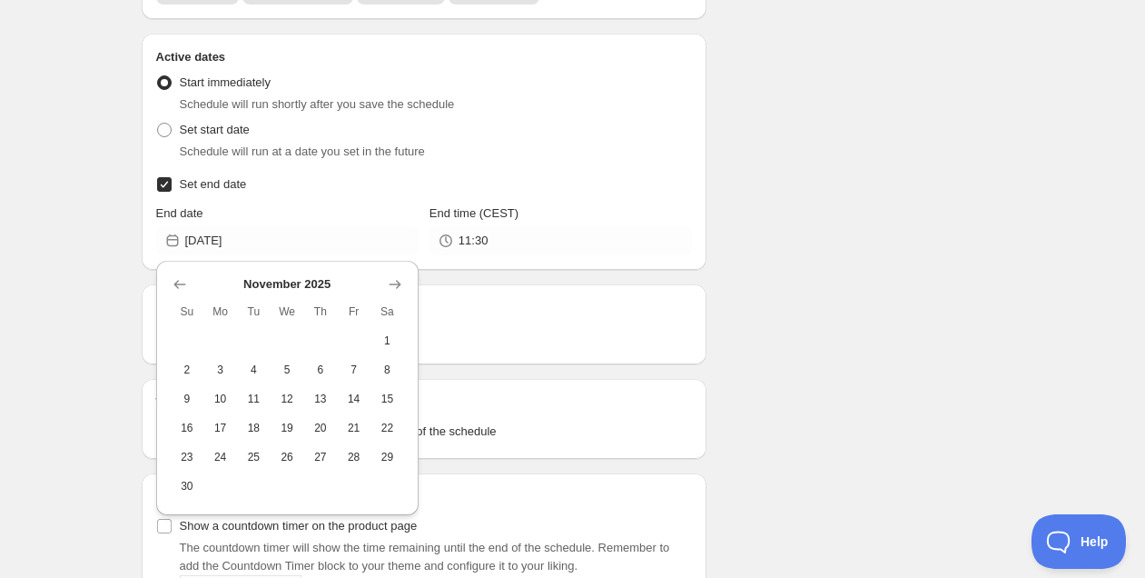
click at [184, 488] on span "30" at bounding box center [187, 486] width 19 height 15
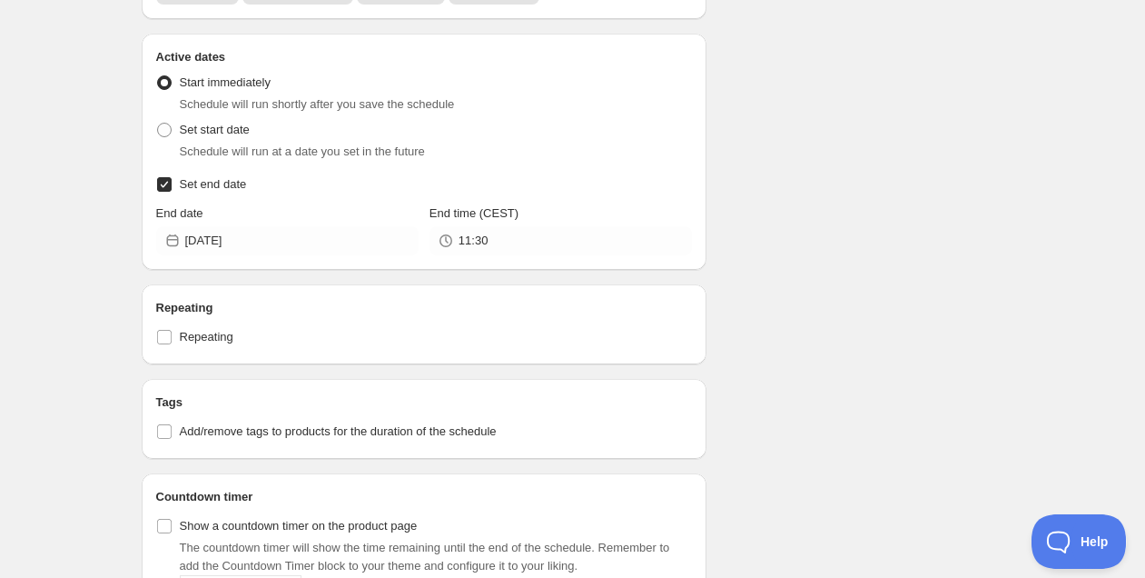
type input "[DATE]"
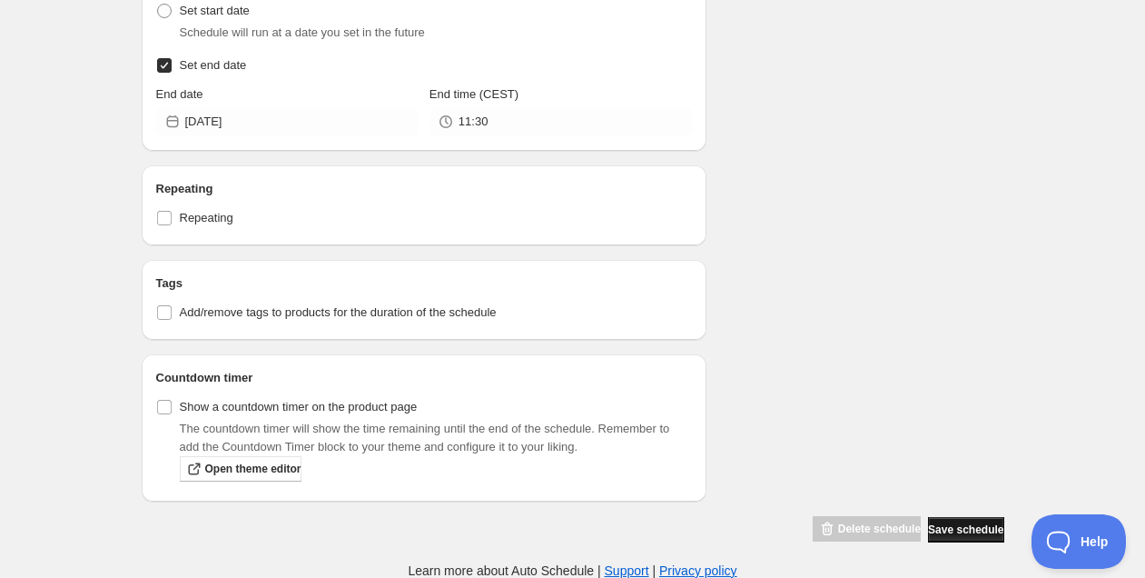
click at [929, 531] on span "Save schedule" at bounding box center [965, 529] width 75 height 15
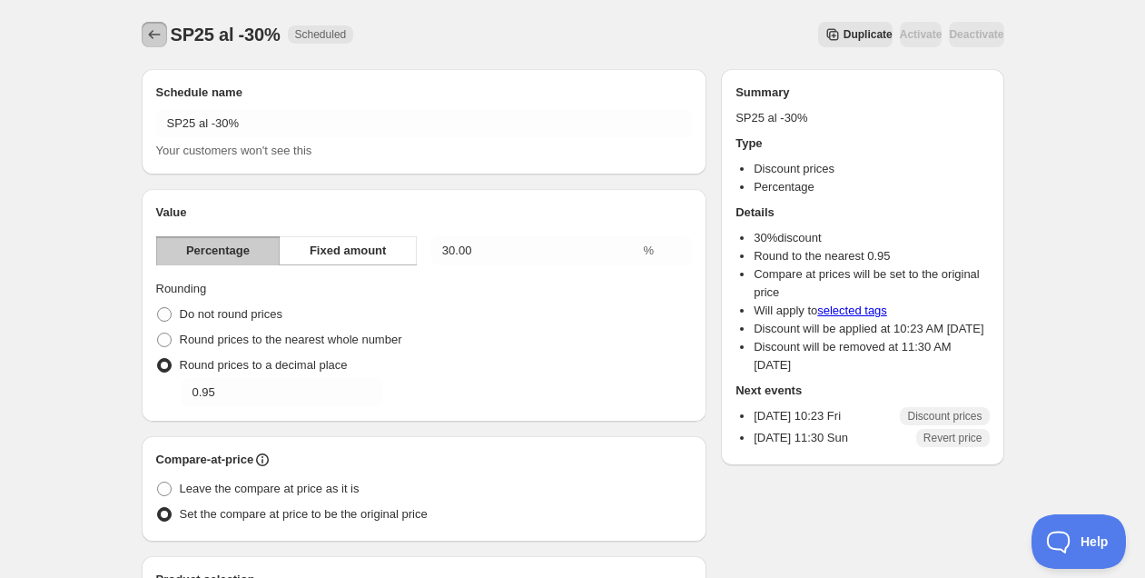
click at [147, 42] on icon "Schedules" at bounding box center [154, 34] width 18 height 18
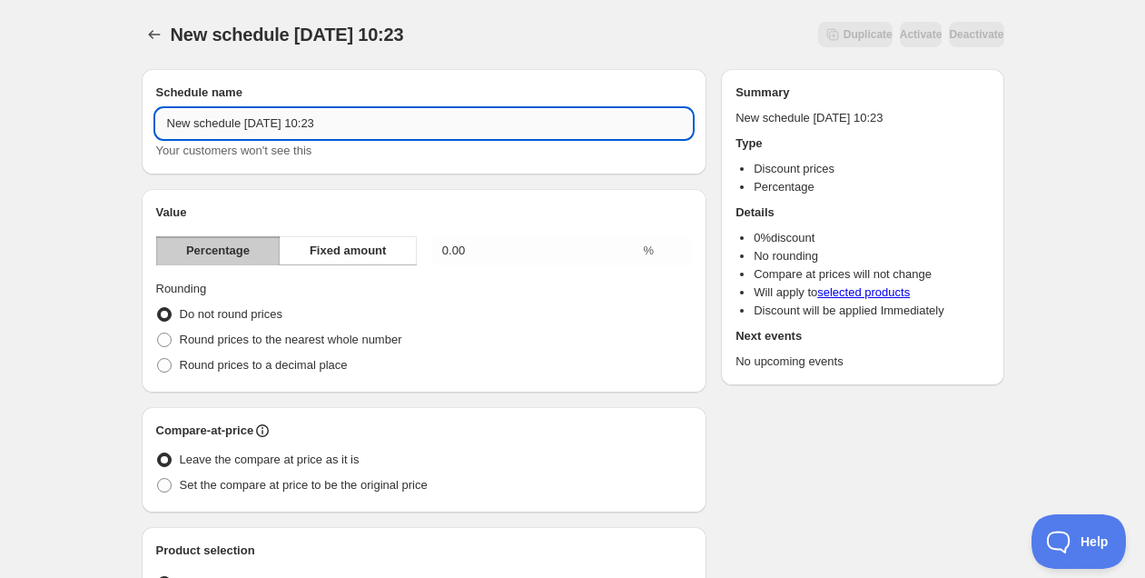
click at [261, 128] on input "New schedule Sep 05 2025 10:23" at bounding box center [424, 123] width 537 height 29
type input "Swim s25 al -20%"
click at [232, 366] on span "Round prices to a decimal place" at bounding box center [264, 365] width 168 height 14
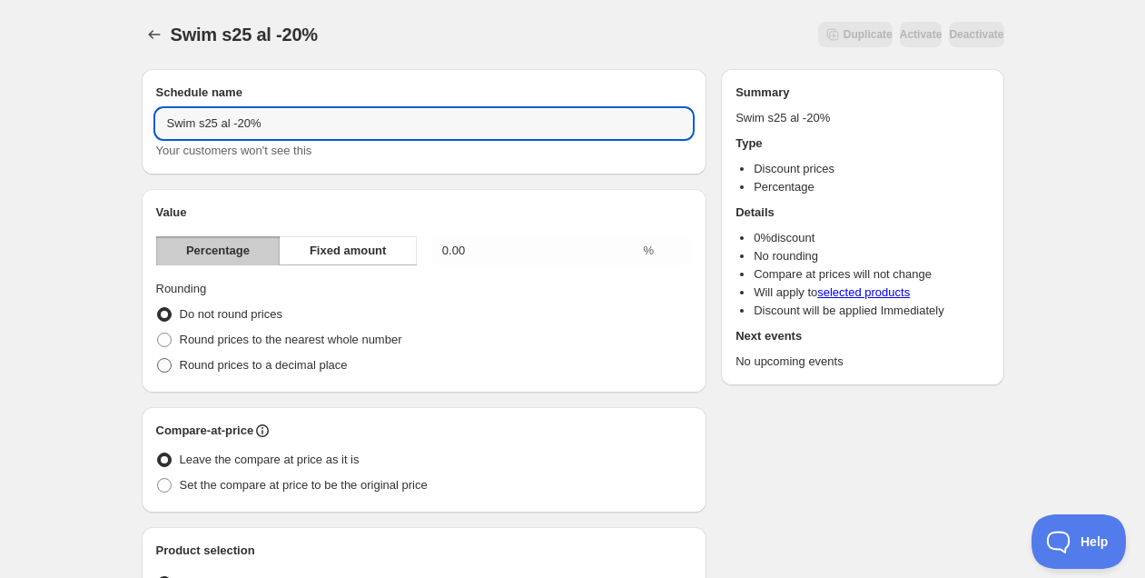
click at [158, 359] on input "Round prices to a decimal place" at bounding box center [157, 358] width 1 height 1
radio input "true"
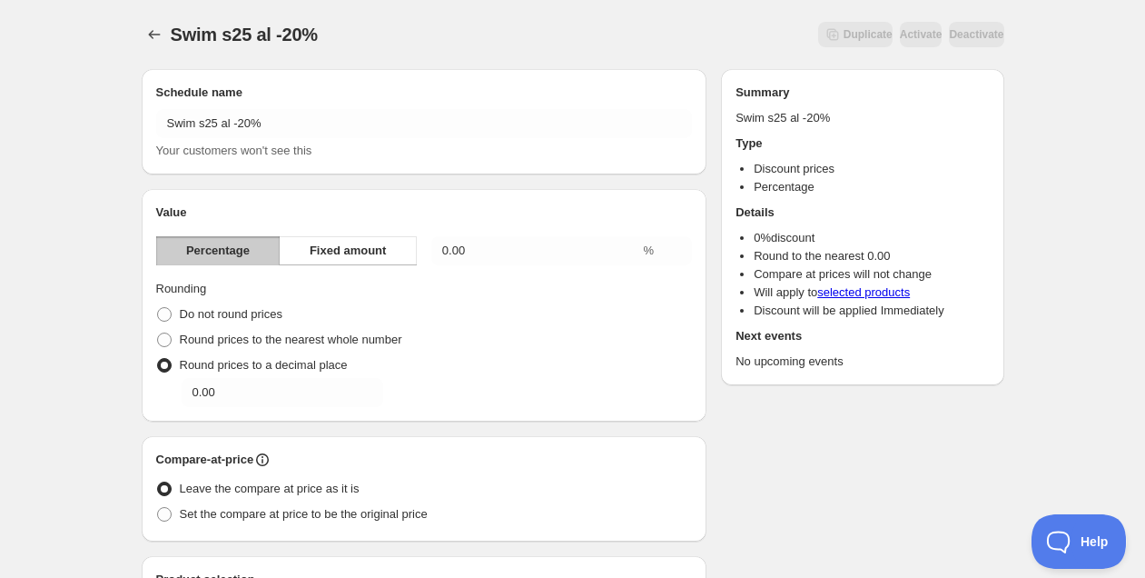
click at [524, 265] on div "Value Percentage Fixed amount 0.00 % Rounding Do not round prices Round prices …" at bounding box center [424, 304] width 537 height 203
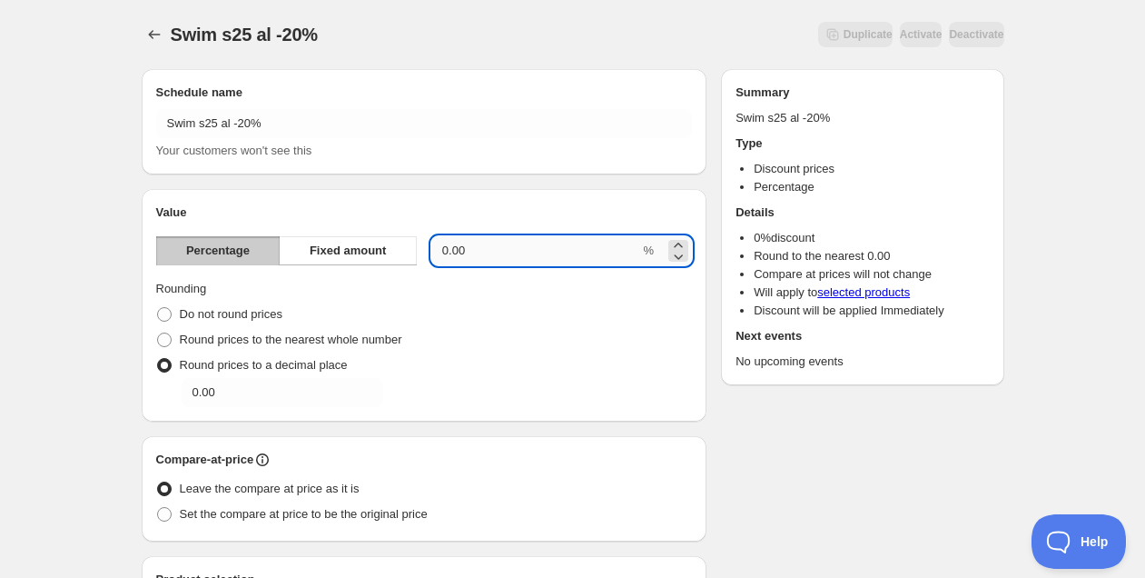
click at [519, 256] on input "0.00" at bounding box center [535, 250] width 209 height 29
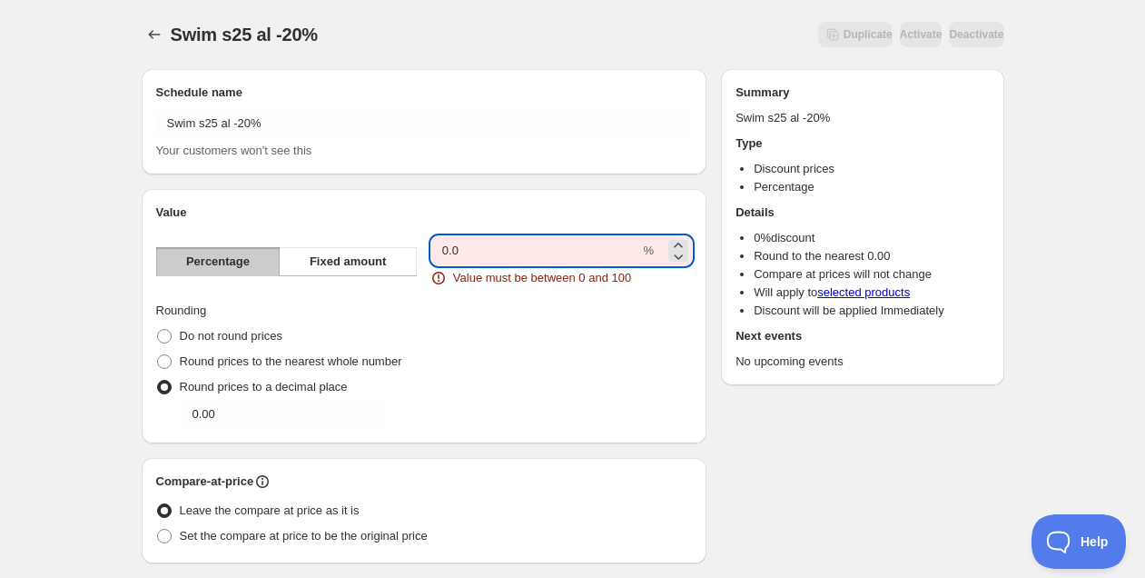
type input "0"
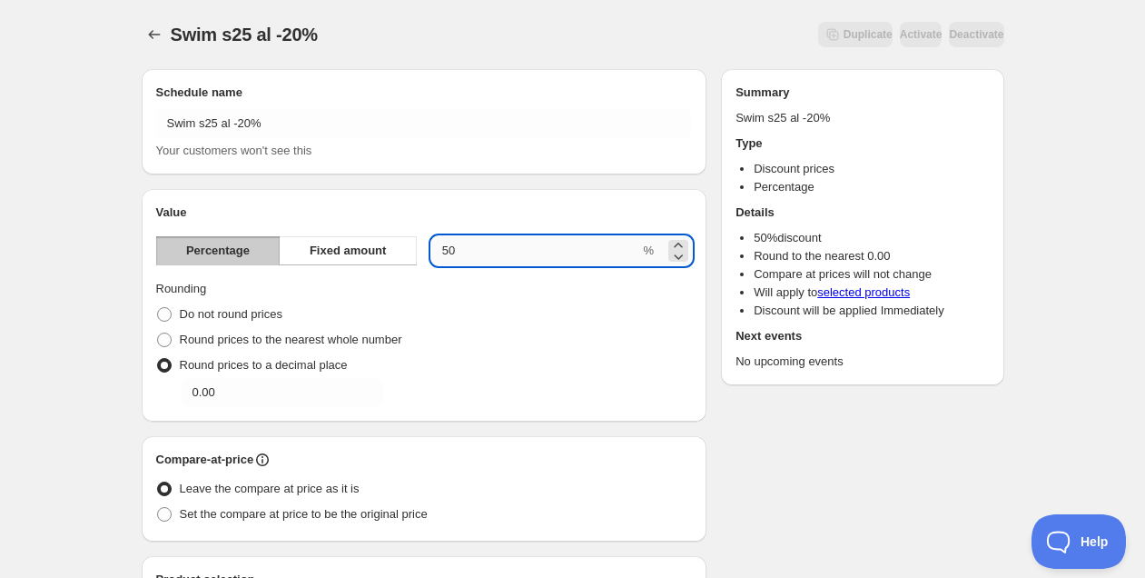
type input "5"
type input "20"
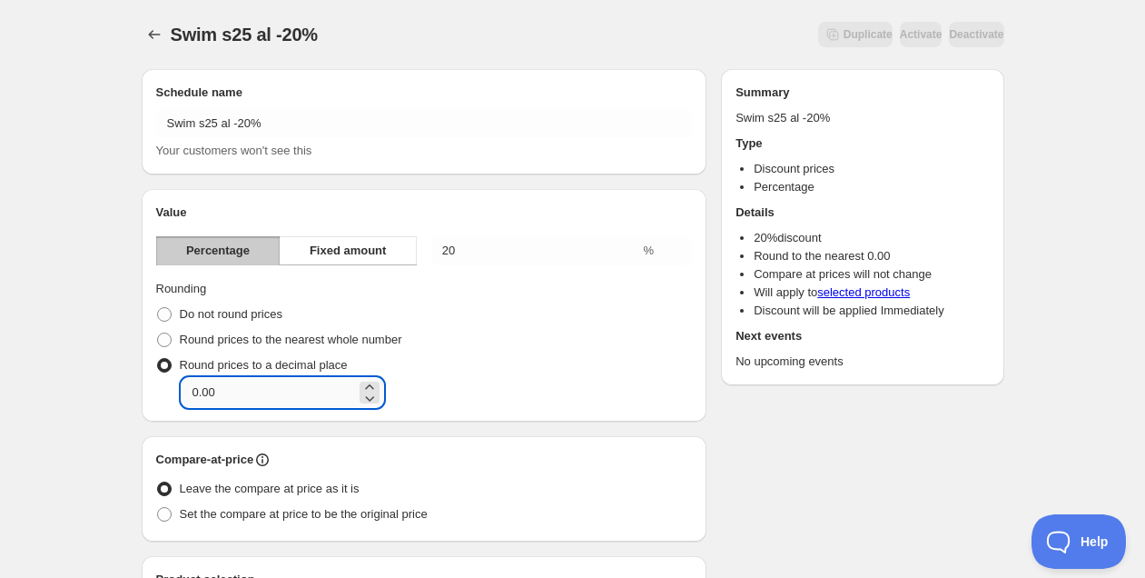
click at [230, 381] on input "0.00" at bounding box center [269, 392] width 174 height 29
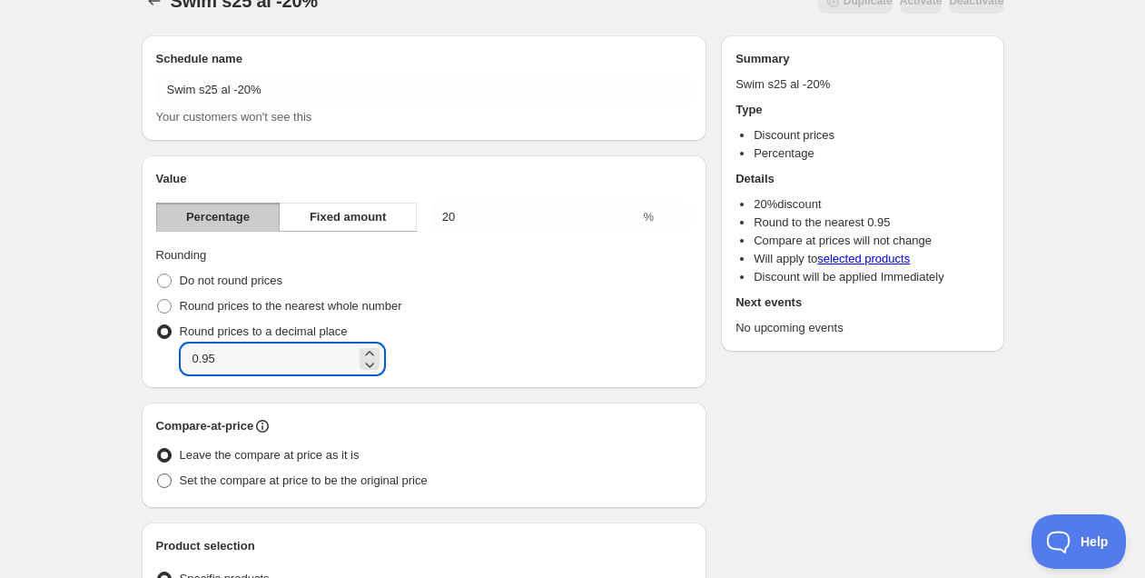
type input "0.95"
click at [401, 474] on span "Set the compare at price to be the original price" at bounding box center [304, 480] width 248 height 14
click at [158, 474] on input "Set the compare at price to be the original price" at bounding box center [157, 473] width 1 height 1
radio input "true"
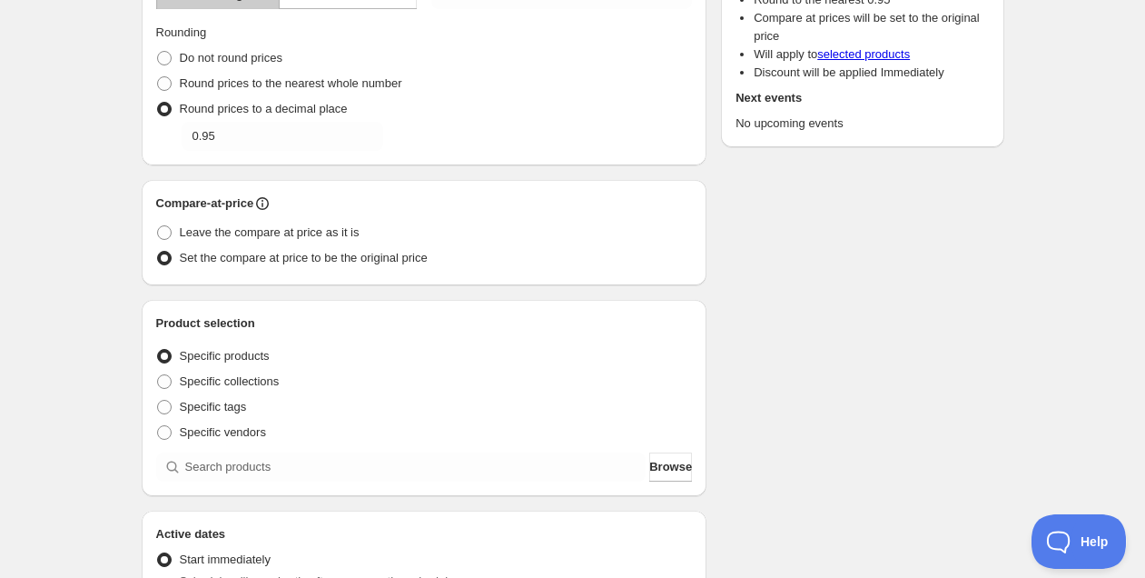
scroll to position [417, 0]
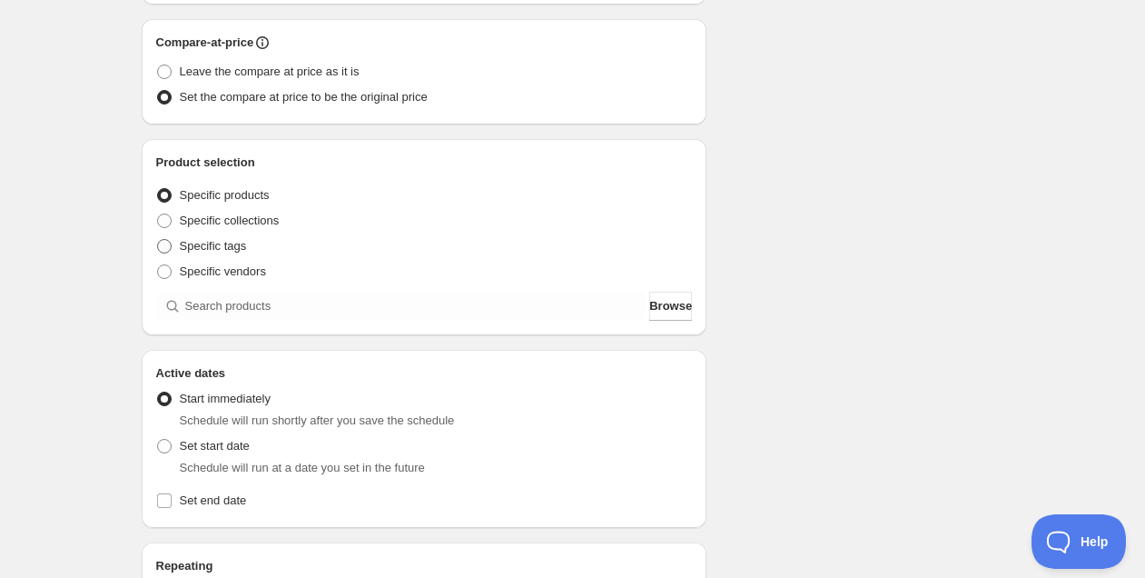
click at [216, 240] on span "Specific tags" at bounding box center [213, 246] width 67 height 14
click at [158, 240] on input "Specific tags" at bounding box center [157, 239] width 1 height 1
radio input "true"
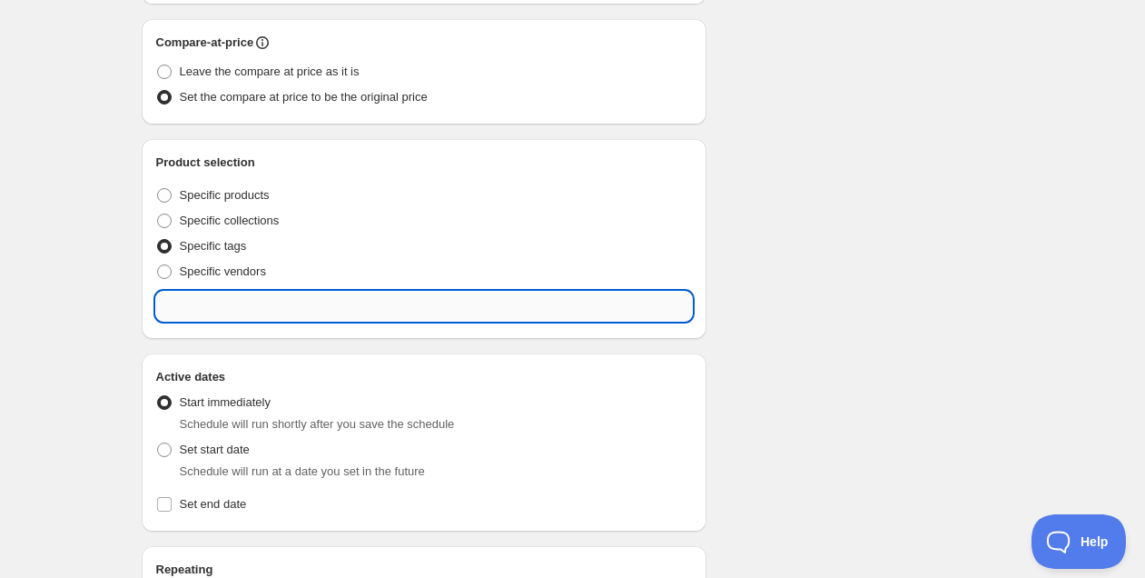
click at [250, 306] on input "text" at bounding box center [424, 306] width 537 height 29
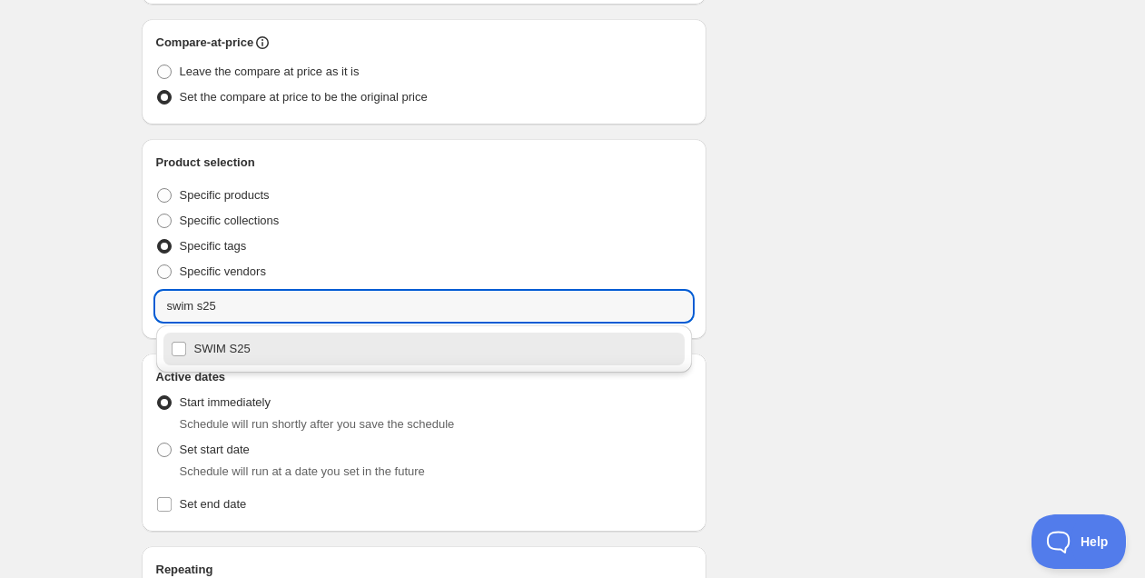
click at [257, 343] on div "SWIM S25" at bounding box center [425, 348] width 508 height 25
type input "SWIM S25"
checkbox input "true"
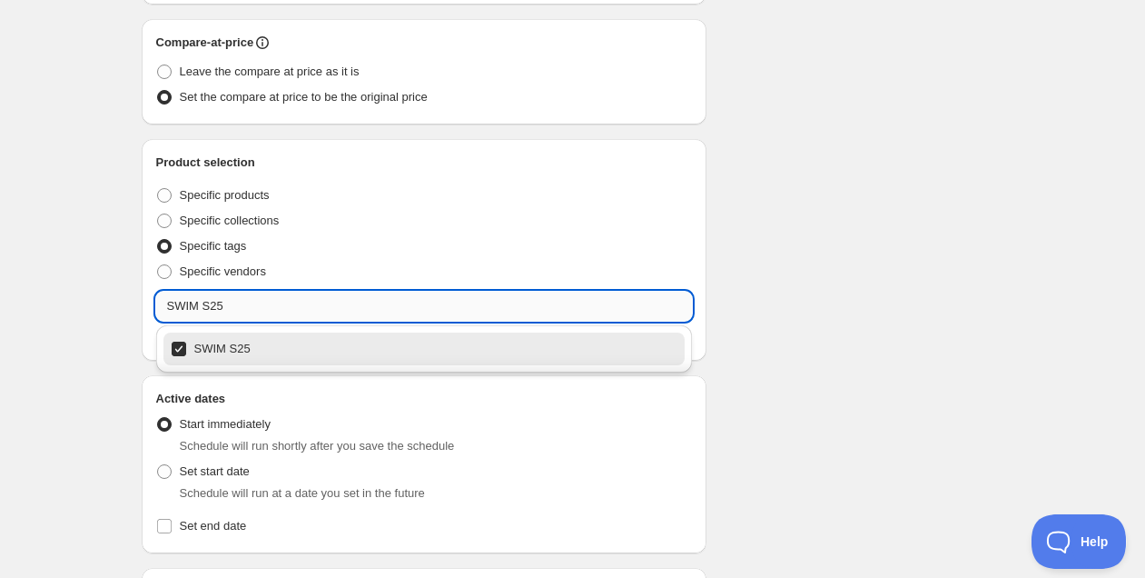
click at [292, 308] on input "SWIM S25" at bounding box center [424, 306] width 537 height 29
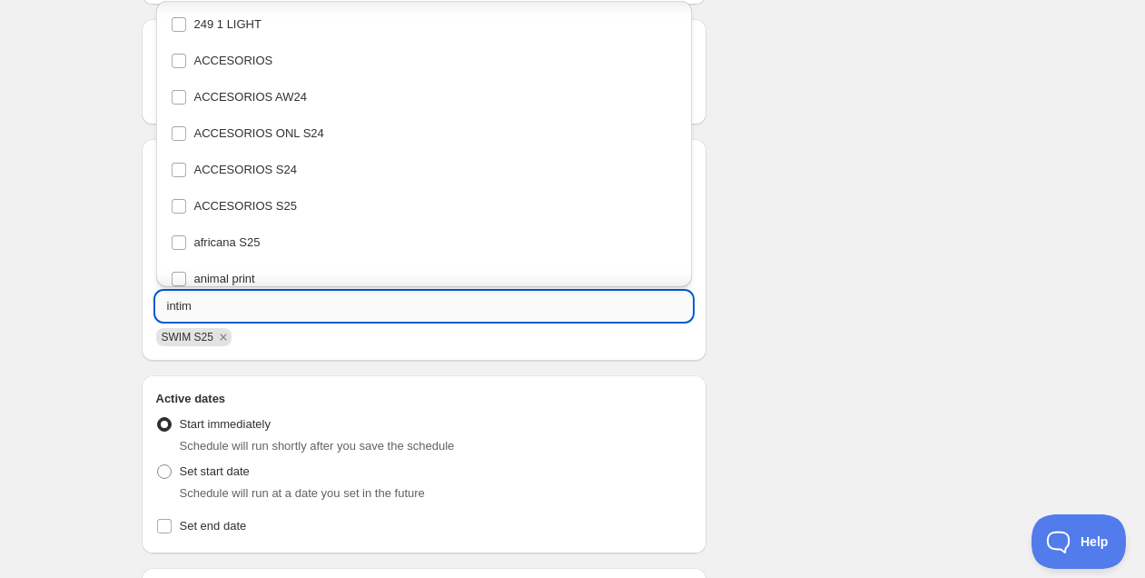
scroll to position [0, 0]
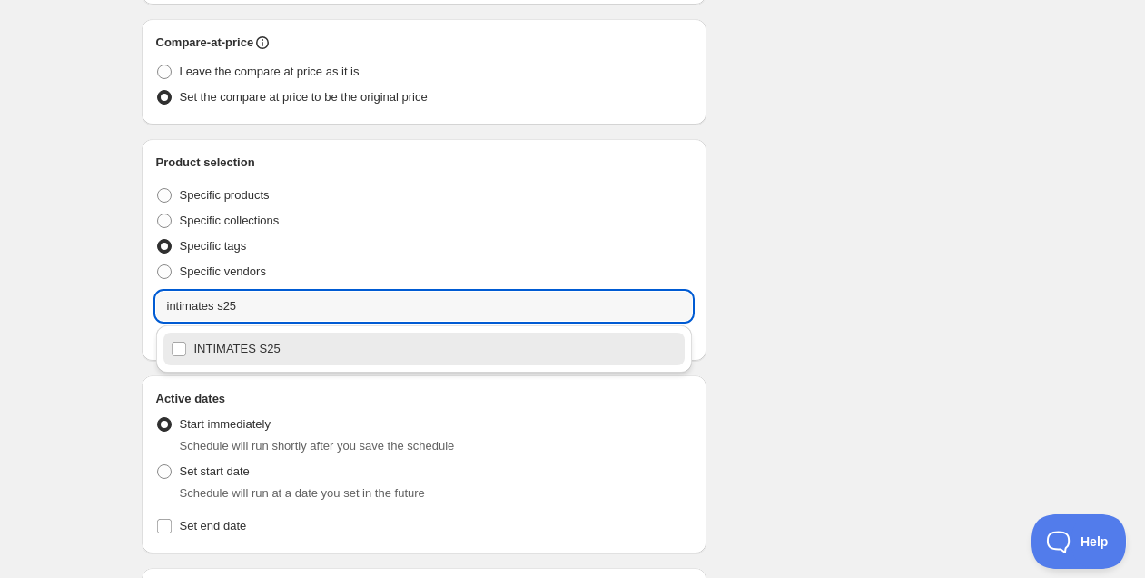
click at [276, 349] on div "INTIMATES S25" at bounding box center [425, 348] width 508 height 25
type input "INTIMATES S25"
checkbox input "true"
click at [278, 306] on input "INTIMATES S25" at bounding box center [424, 306] width 537 height 29
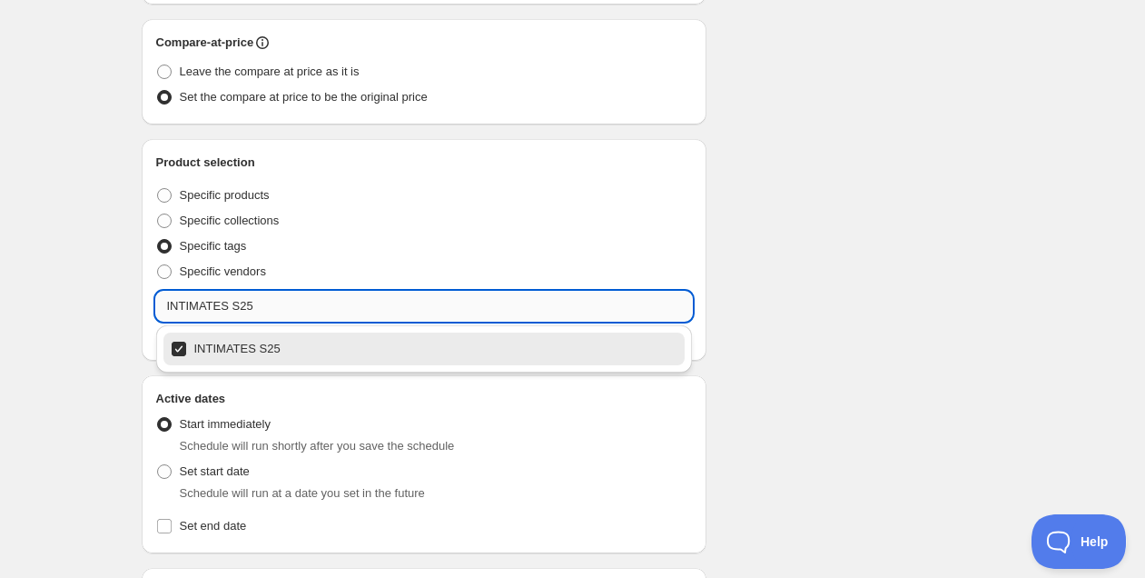
click at [278, 306] on input "INTIMATES S25" at bounding box center [424, 306] width 537 height 29
click at [274, 336] on div "SLEEP S25" at bounding box center [425, 348] width 508 height 25
type input "SLEEP S25"
checkbox input "true"
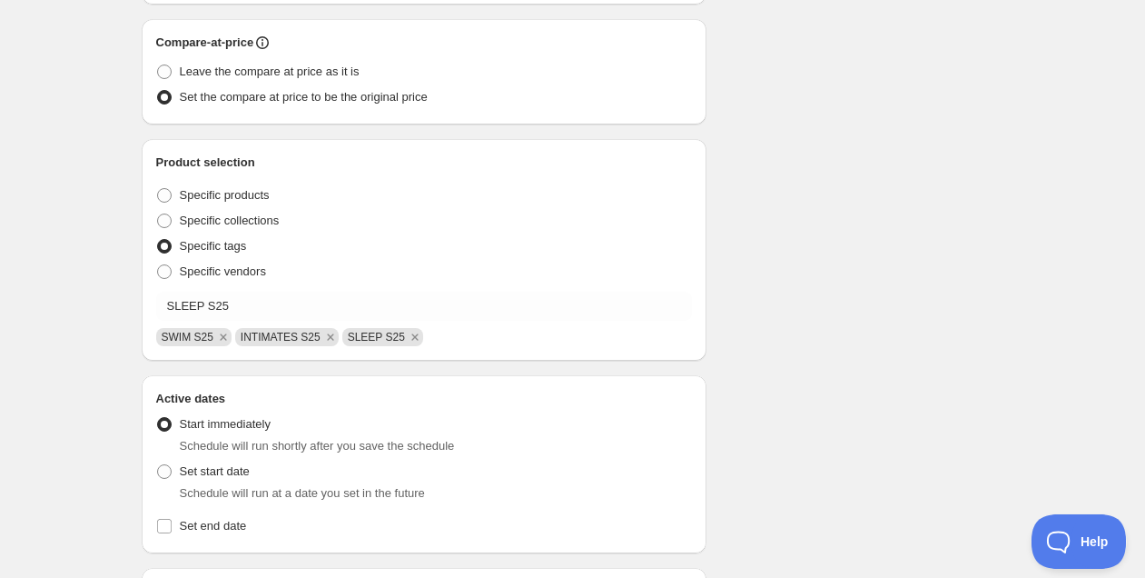
click at [807, 321] on div "Schedule name Swim s25 al -20% Your customers won't see this Value Percentage F…" at bounding box center [565, 292] width 877 height 1308
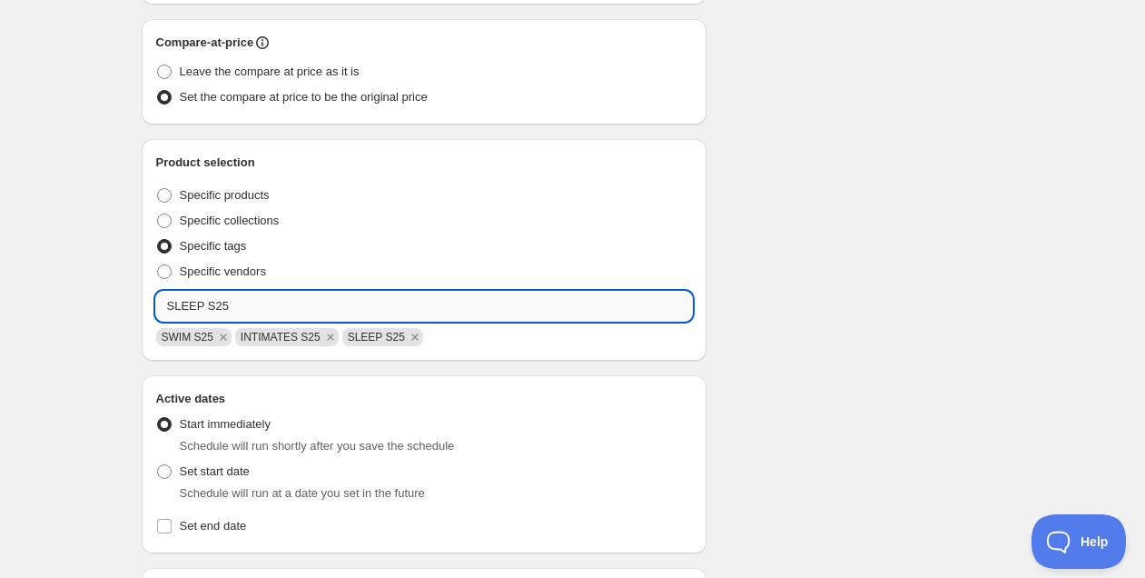
click at [269, 298] on input "SLEEP S25" at bounding box center [424, 306] width 537 height 29
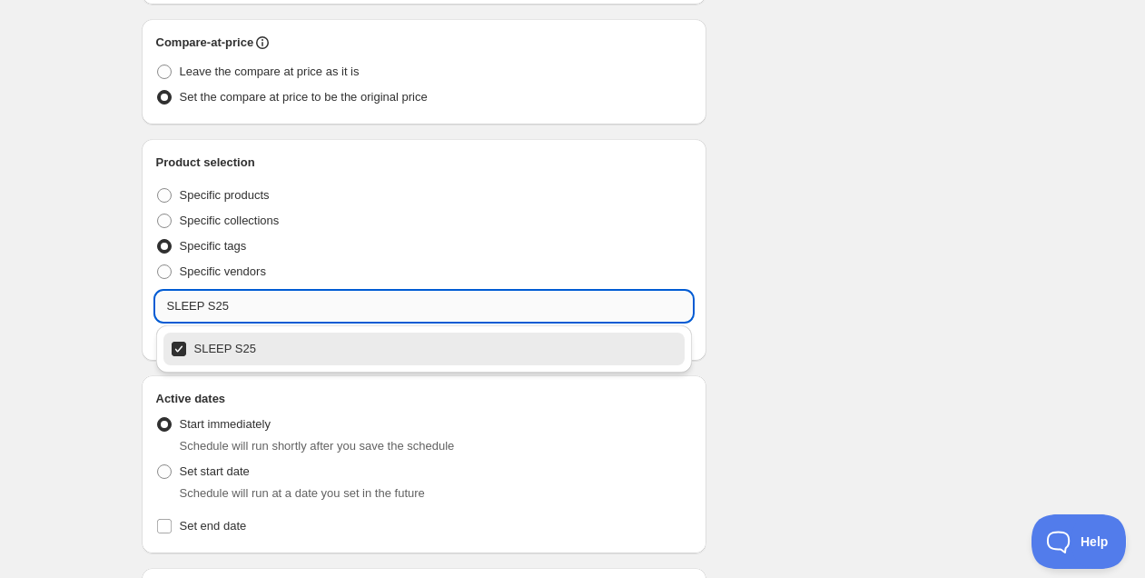
click at [269, 298] on input "SLEEP S25" at bounding box center [424, 306] width 537 height 29
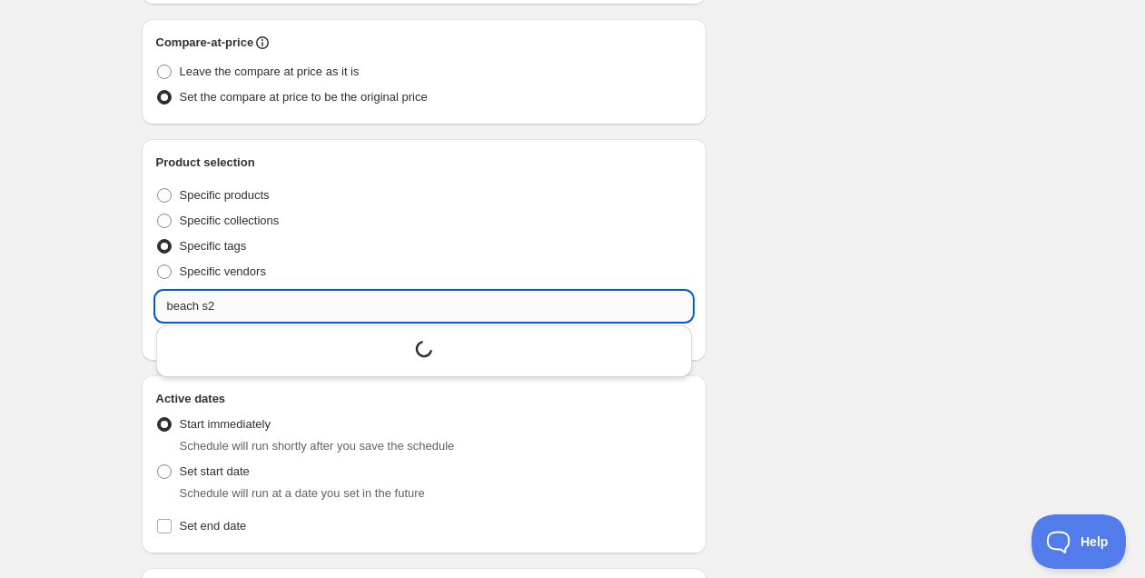
type input "beach s25"
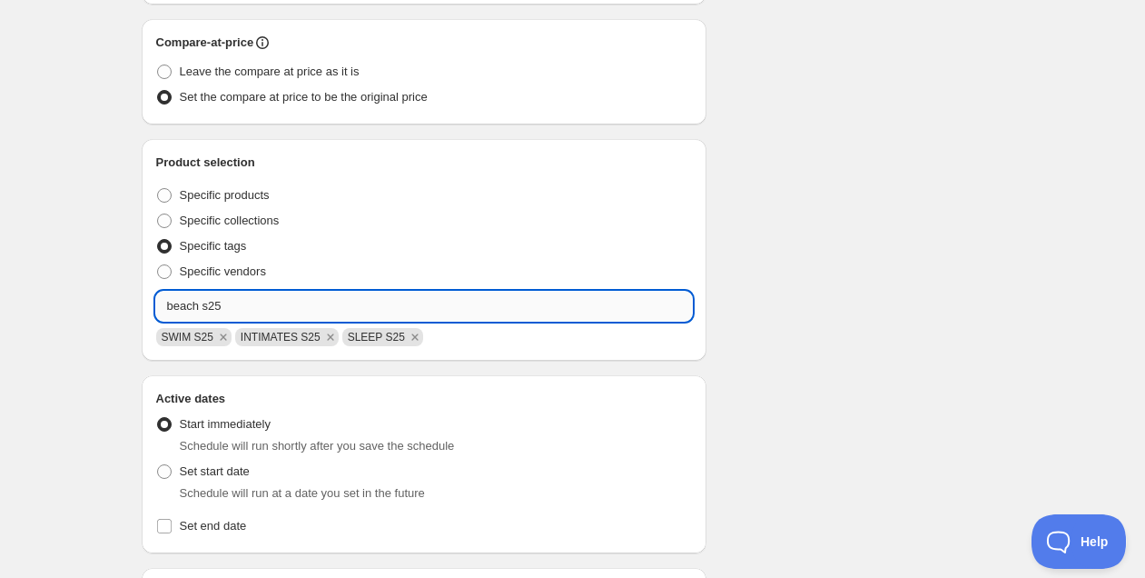
click at [269, 302] on input "beach s25" at bounding box center [424, 306] width 537 height 29
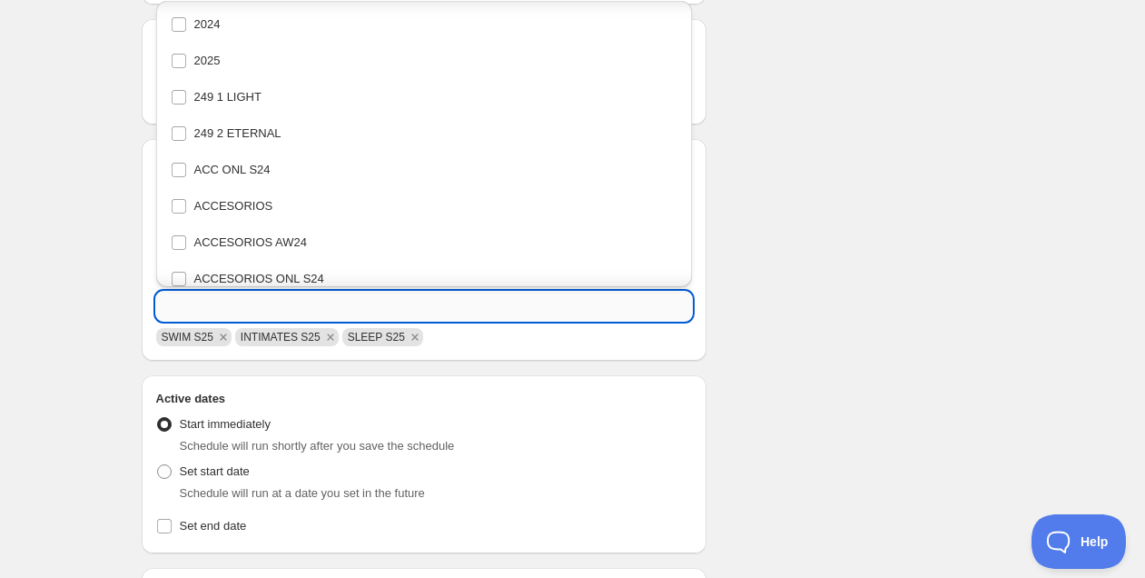
scroll to position [4471, 0]
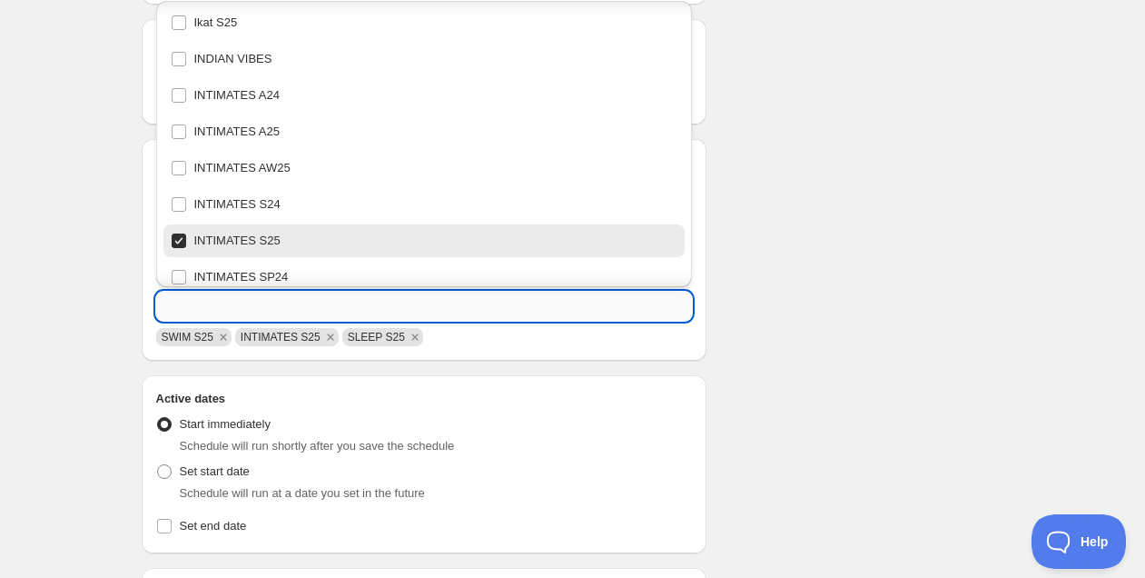
paste input "beach s25"
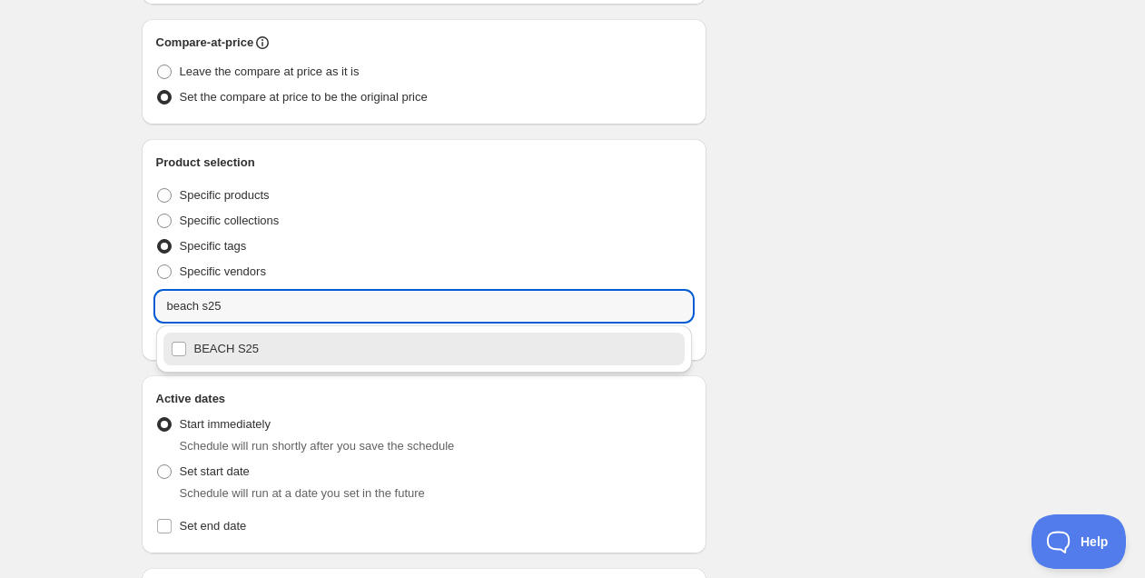
click at [245, 339] on div "BEACH S25" at bounding box center [425, 348] width 508 height 25
type input "BEACH S25"
checkbox input "true"
type input "BEACH S25"
click at [761, 333] on div "Schedule name Swim s25 al -20% Your customers won't see this Value Percentage F…" at bounding box center [565, 292] width 877 height 1308
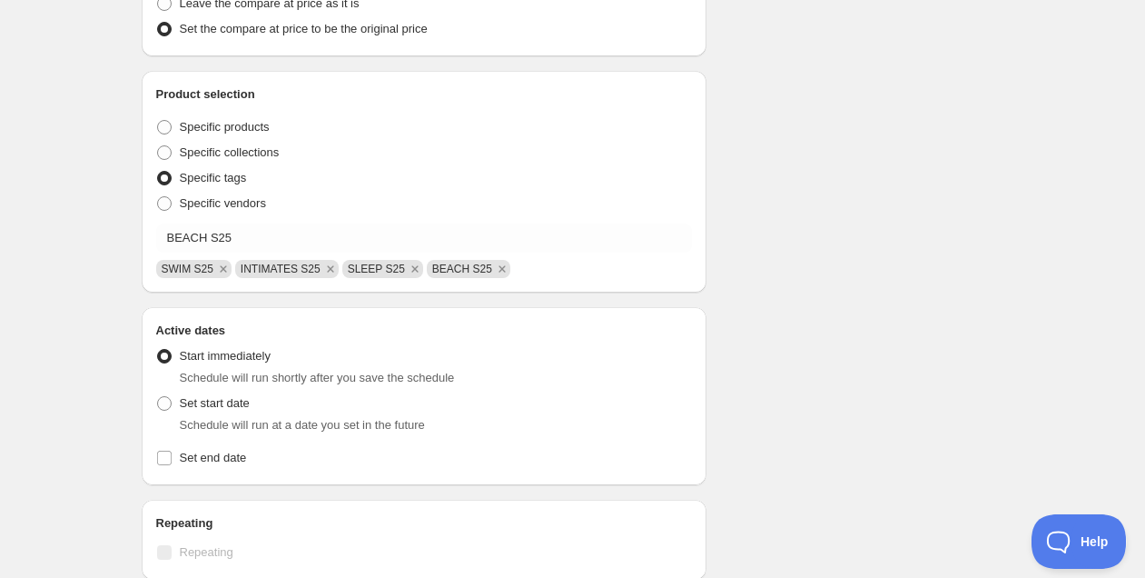
scroll to position [563, 0]
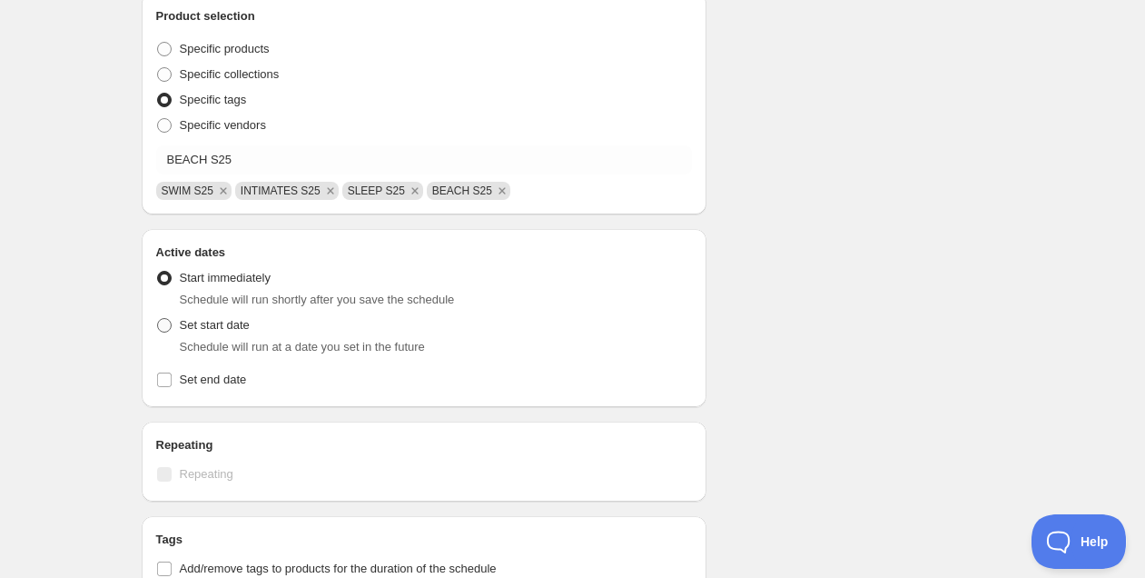
click at [206, 335] on label "Set start date" at bounding box center [203, 324] width 94 height 25
click at [158, 319] on input "Set start date" at bounding box center [157, 318] width 1 height 1
radio input "true"
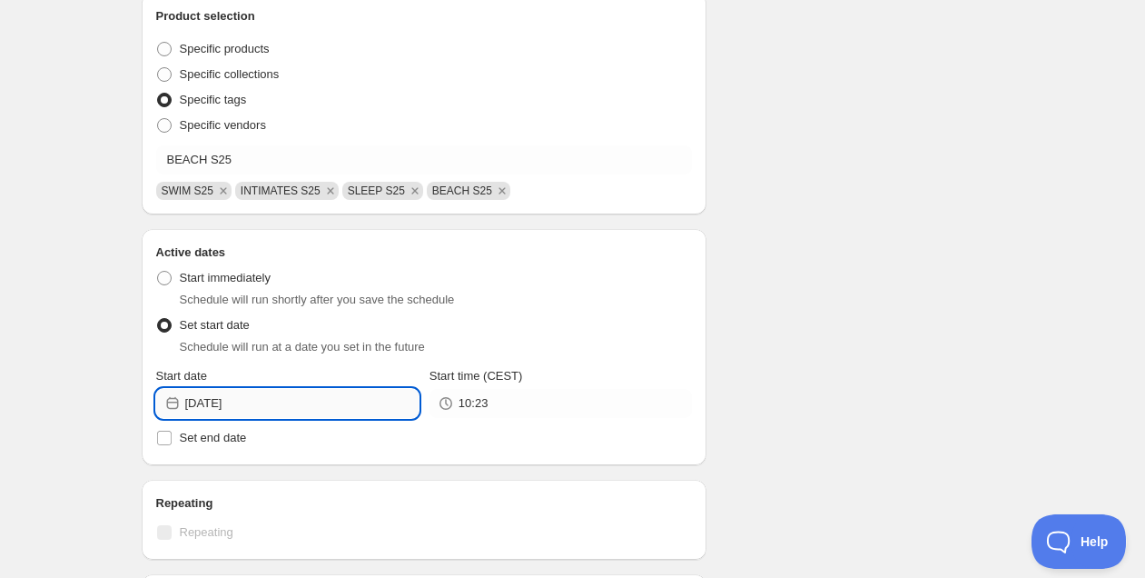
click at [289, 399] on input "2025-09-05" at bounding box center [301, 403] width 233 height 29
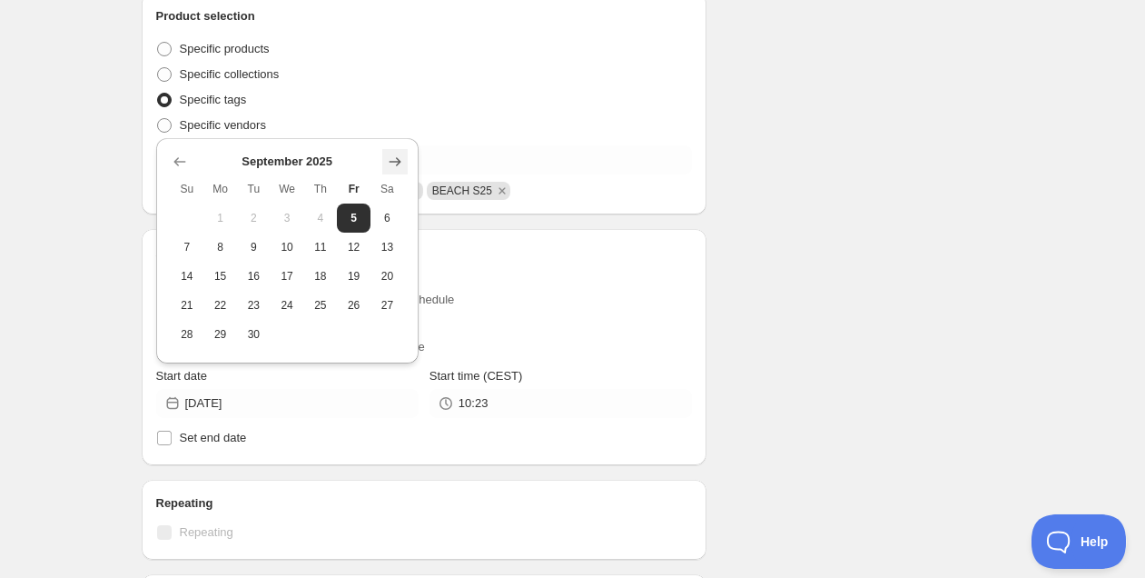
click at [396, 170] on button "Show next month, October 2025" at bounding box center [394, 161] width 25 height 25
click at [396, 170] on button "Show next month, November 2025" at bounding box center [394, 161] width 25 height 25
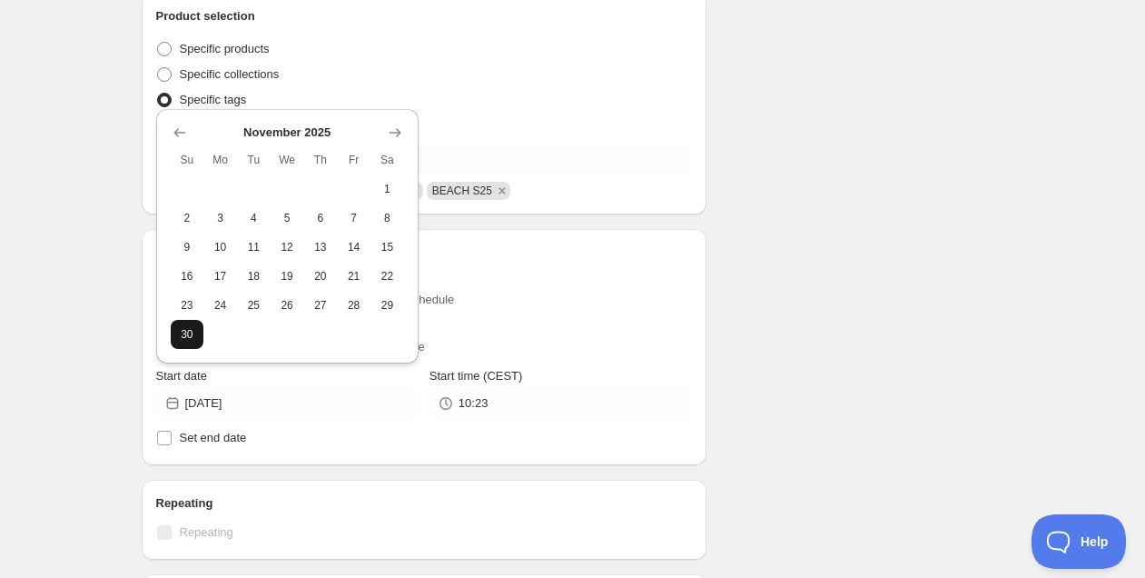
click at [190, 332] on span "30" at bounding box center [187, 334] width 19 height 15
type input "[DATE]"
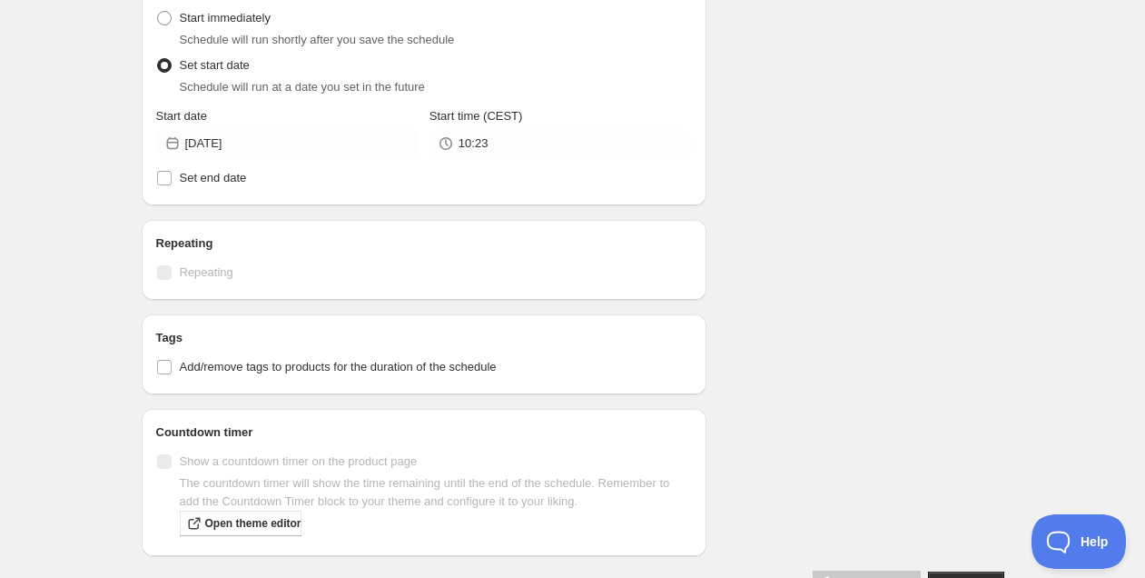
scroll to position [877, 0]
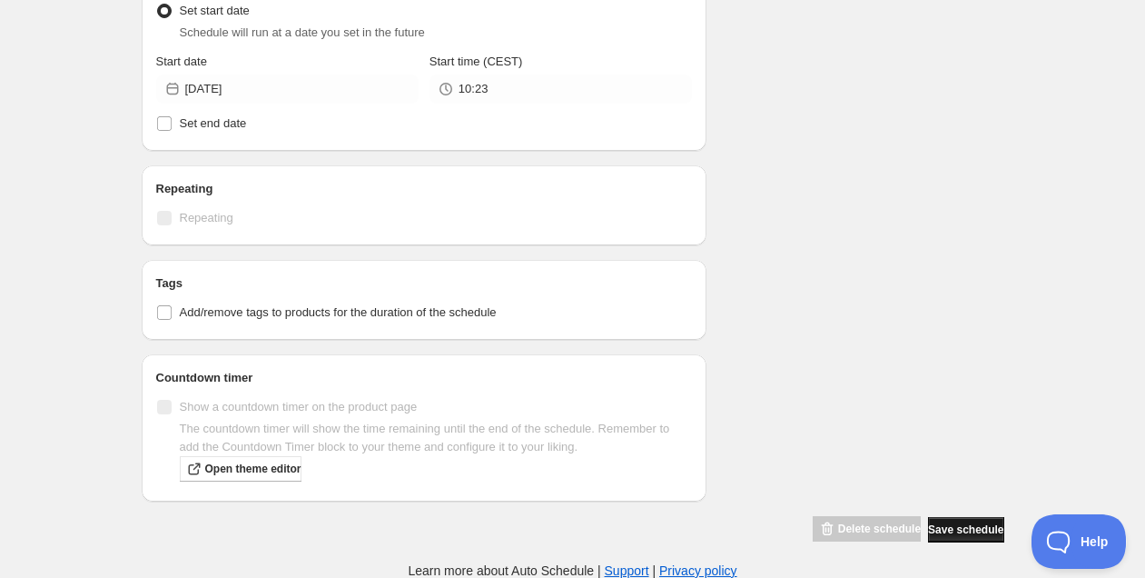
click at [960, 530] on span "Save schedule" at bounding box center [965, 529] width 75 height 15
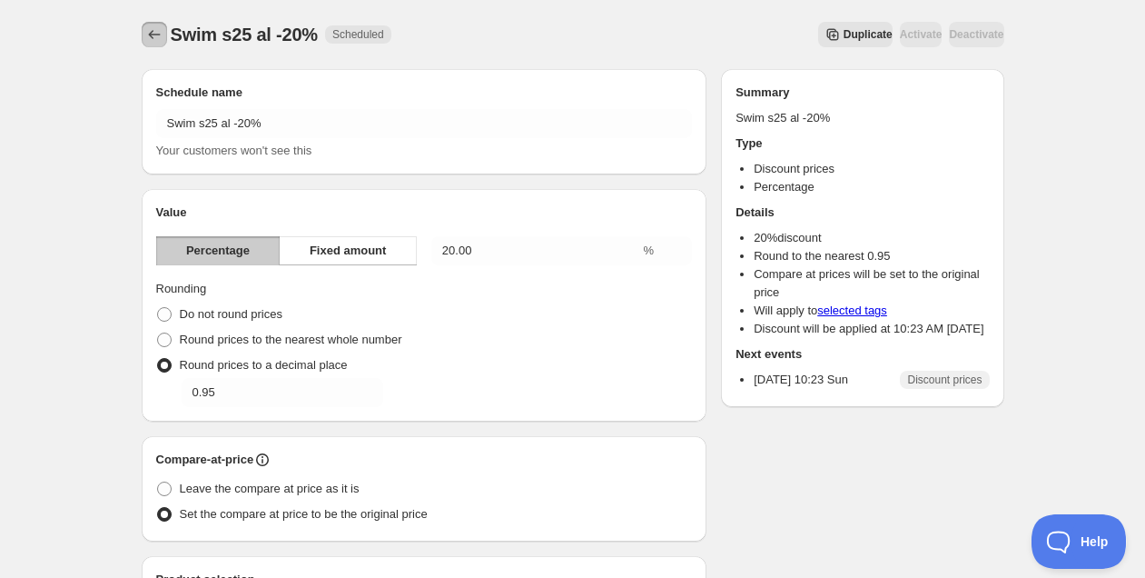
click at [145, 28] on icon "Schedules" at bounding box center [154, 34] width 18 height 18
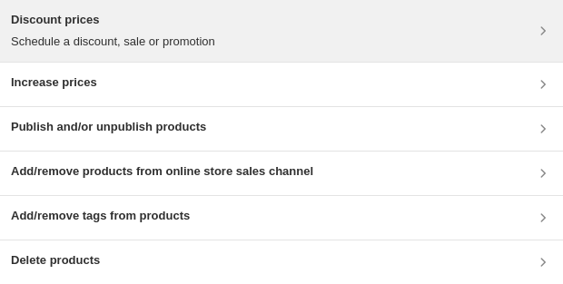
click at [187, 19] on h3 "Discount prices" at bounding box center [113, 20] width 204 height 18
click at [158, 35] on p "Schedule a discount, sale or promotion" at bounding box center [113, 42] width 204 height 18
click at [189, 18] on h3 "Discount prices" at bounding box center [113, 20] width 204 height 18
click at [234, 26] on div "Discount prices Schedule a discount, sale or promotion" at bounding box center [281, 31] width 541 height 40
